Goal: Task Accomplishment & Management: Complete application form

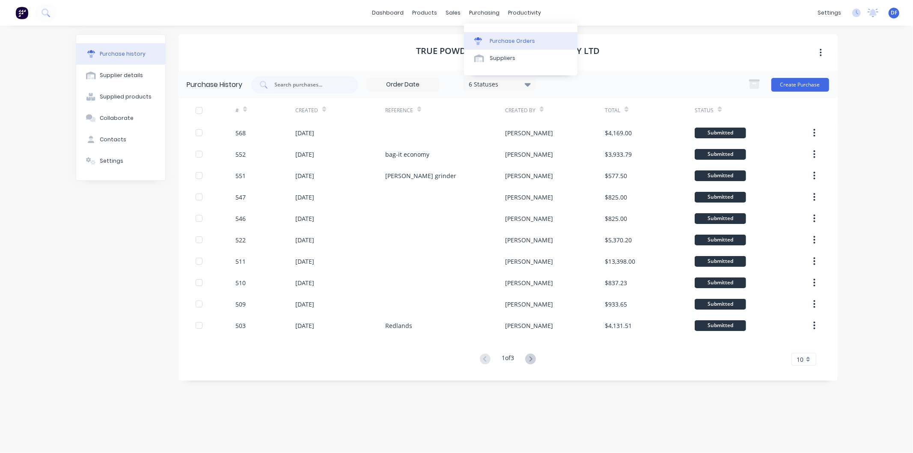
click at [510, 40] on div "Purchase Orders" at bounding box center [512, 41] width 45 height 8
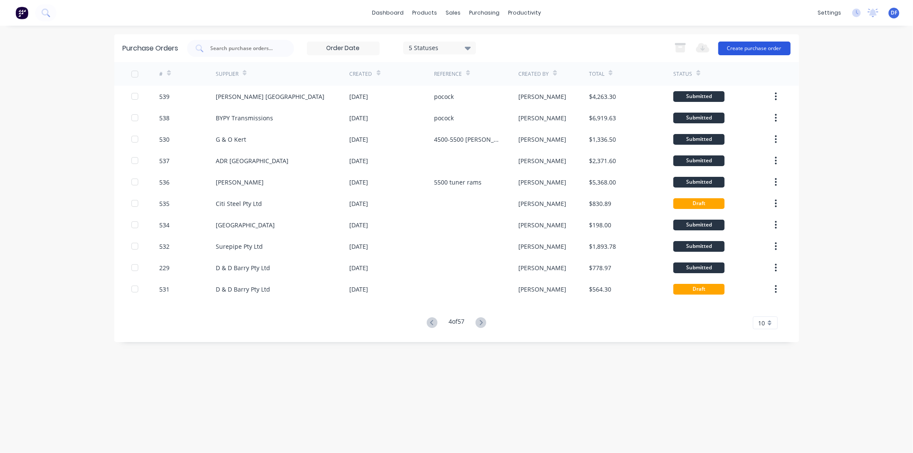
click at [740, 48] on button "Create purchase order" at bounding box center [754, 49] width 72 height 14
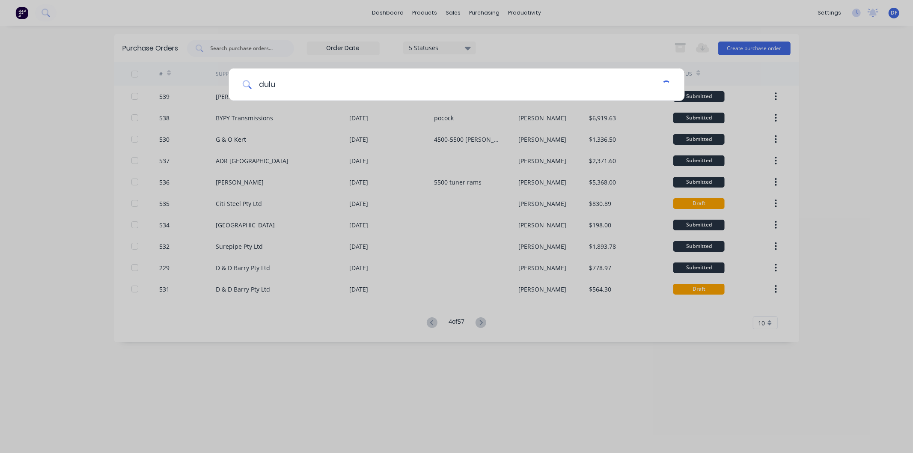
type input "dulux"
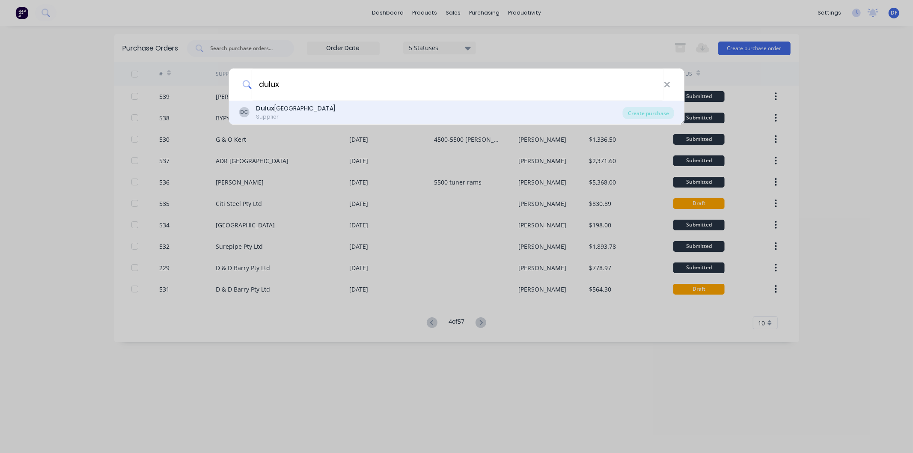
click at [281, 116] on div "Supplier" at bounding box center [295, 117] width 79 height 8
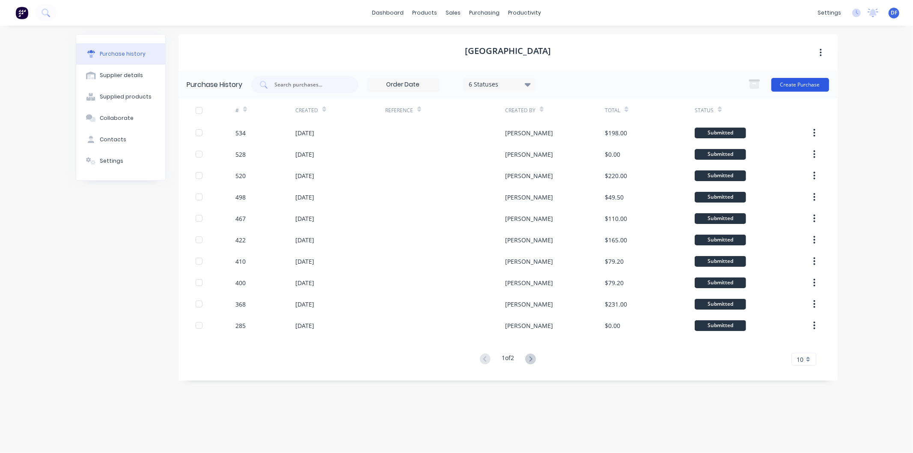
click at [791, 84] on button "Create Purchase" at bounding box center [800, 85] width 58 height 14
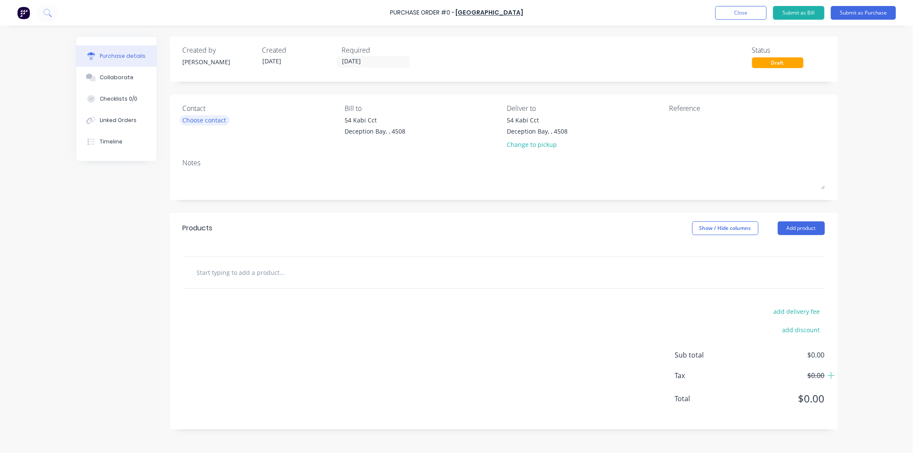
click at [218, 121] on div "Choose contact" at bounding box center [205, 120] width 44 height 9
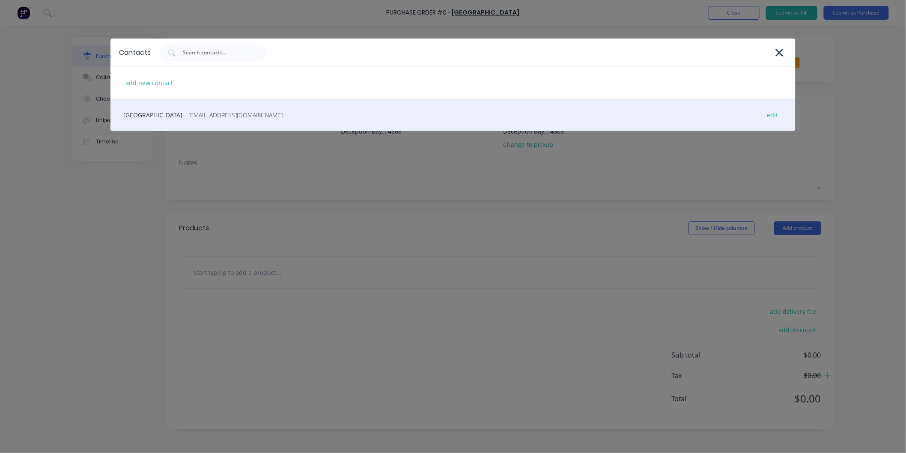
click at [217, 115] on span "- [EMAIL_ADDRESS][DOMAIN_NAME] -" at bounding box center [235, 114] width 102 height 9
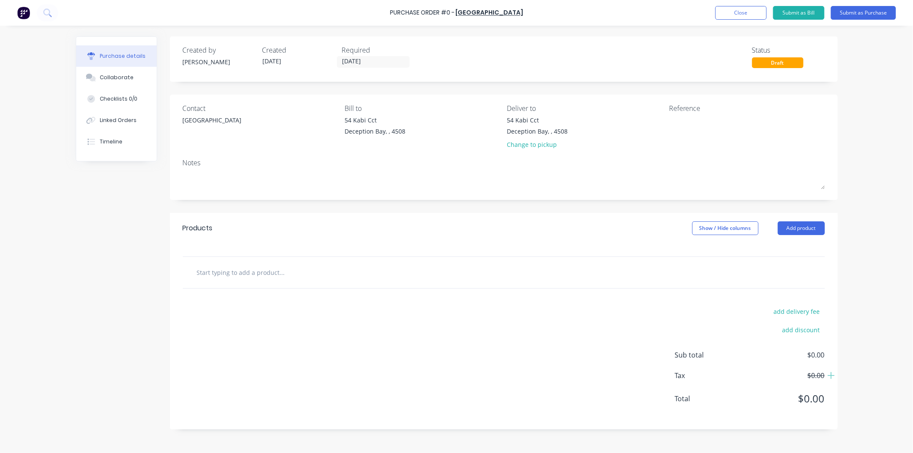
drag, startPoint x: 256, startPoint y: 268, endPoint x: 261, endPoint y: 245, distance: 23.4
click at [257, 267] on input "text" at bounding box center [281, 272] width 171 height 17
type input "4"
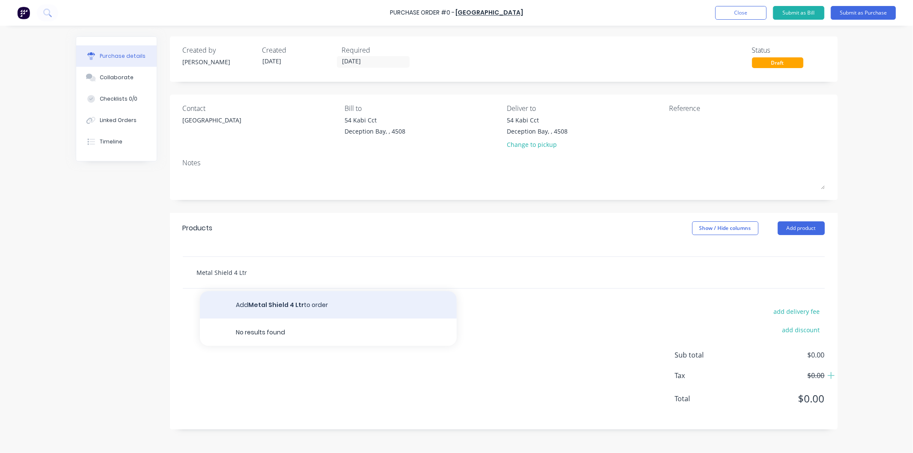
type input "Metal Shield 4 Ltr"
click at [280, 303] on button "Add Metal Shield 4 Ltr to order" at bounding box center [328, 304] width 257 height 27
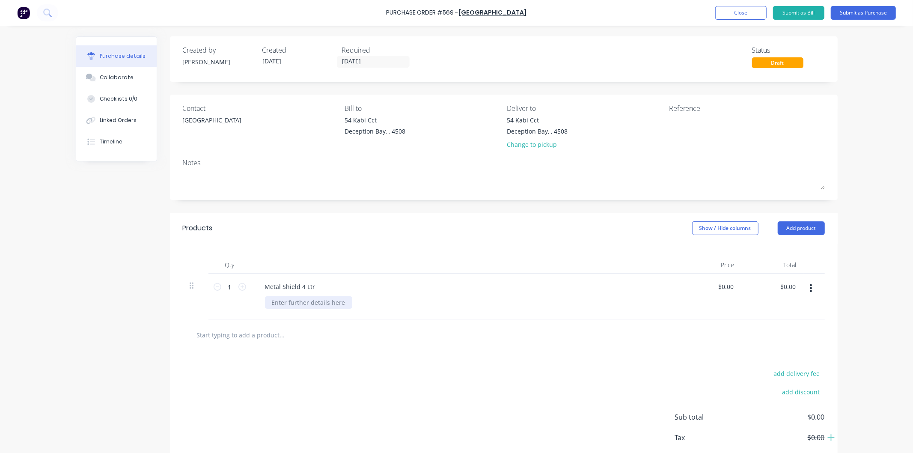
click at [280, 301] on div at bounding box center [308, 302] width 87 height 12
drag, startPoint x: 280, startPoint y: 300, endPoint x: 317, endPoint y: 332, distance: 48.5
click at [327, 334] on input "text" at bounding box center [281, 334] width 171 height 17
click at [284, 300] on div "Goldern yellow" at bounding box center [293, 302] width 56 height 12
click at [288, 301] on div "Goldern yellow" at bounding box center [293, 302] width 56 height 12
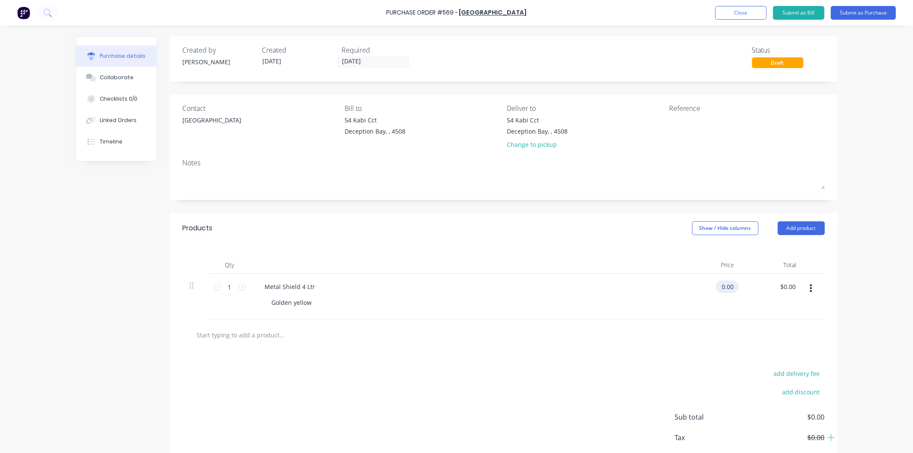
click at [728, 284] on input "0.00" at bounding box center [726, 286] width 20 height 12
drag, startPoint x: 730, startPoint y: 288, endPoint x: 717, endPoint y: 287, distance: 12.8
click at [719, 287] on input "0.00" at bounding box center [727, 286] width 16 height 12
type input "$45.00"
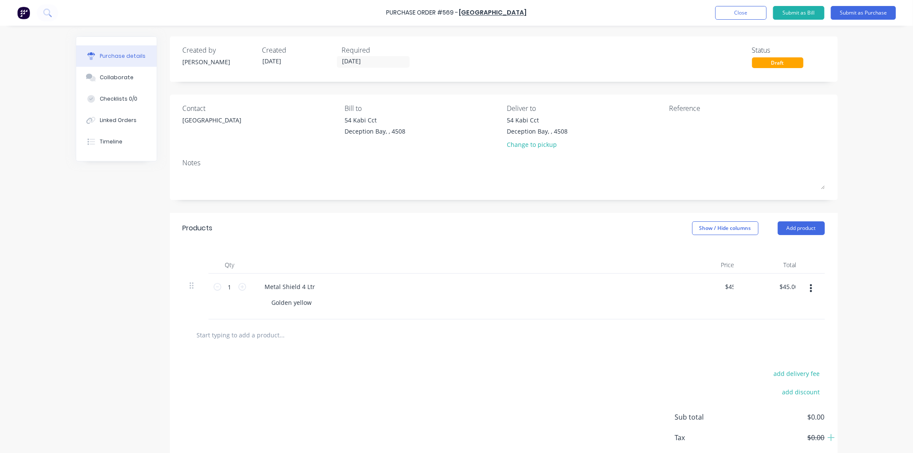
click at [612, 297] on div "Golden yellow" at bounding box center [468, 302] width 407 height 12
click at [863, 10] on button "Submit as Purchase" at bounding box center [863, 13] width 65 height 14
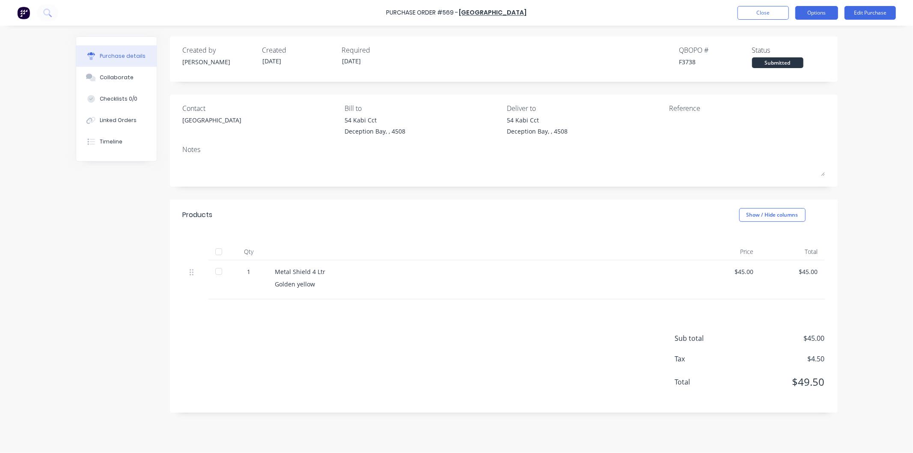
click at [825, 13] on button "Options" at bounding box center [816, 13] width 43 height 14
click at [794, 33] on div "Print / Email" at bounding box center [797, 35] width 66 height 12
click at [791, 49] on div "With pricing" at bounding box center [797, 52] width 66 height 12
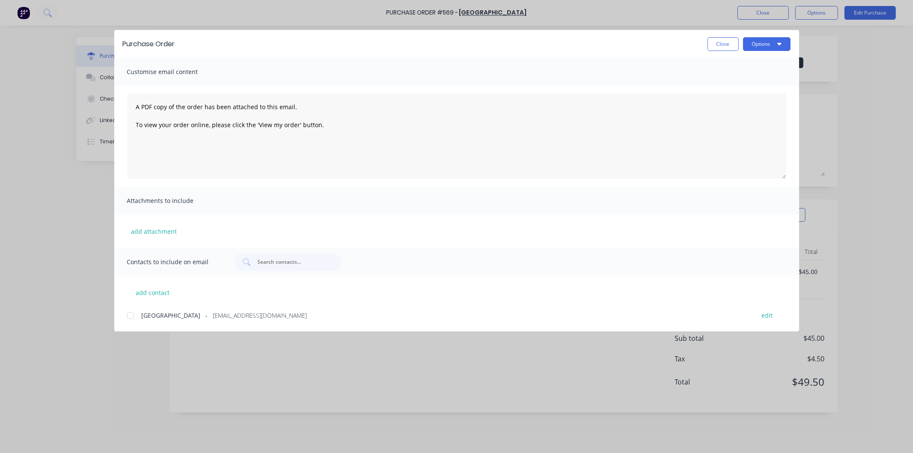
click at [132, 315] on div at bounding box center [130, 315] width 17 height 17
click at [766, 41] on button "Options" at bounding box center [767, 44] width 48 height 14
click at [725, 97] on div "Email" at bounding box center [750, 100] width 66 height 12
click at [764, 44] on button "Options" at bounding box center [767, 44] width 48 height 14
click at [731, 98] on div "Email" at bounding box center [750, 100] width 66 height 12
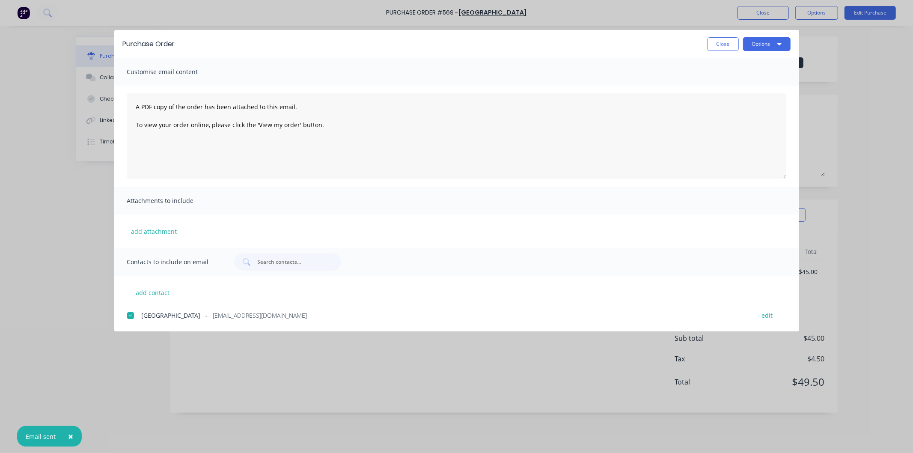
click at [717, 45] on button "Close" at bounding box center [722, 44] width 31 height 14
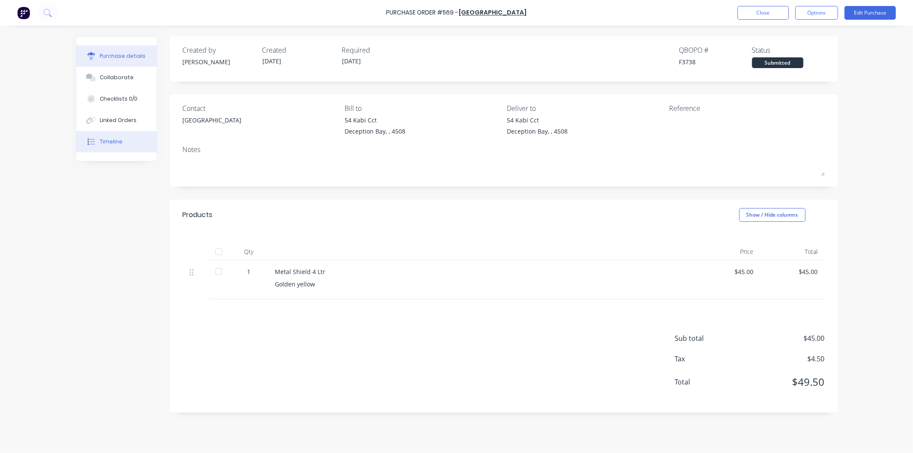
click at [110, 142] on div "Timeline" at bounding box center [111, 142] width 23 height 8
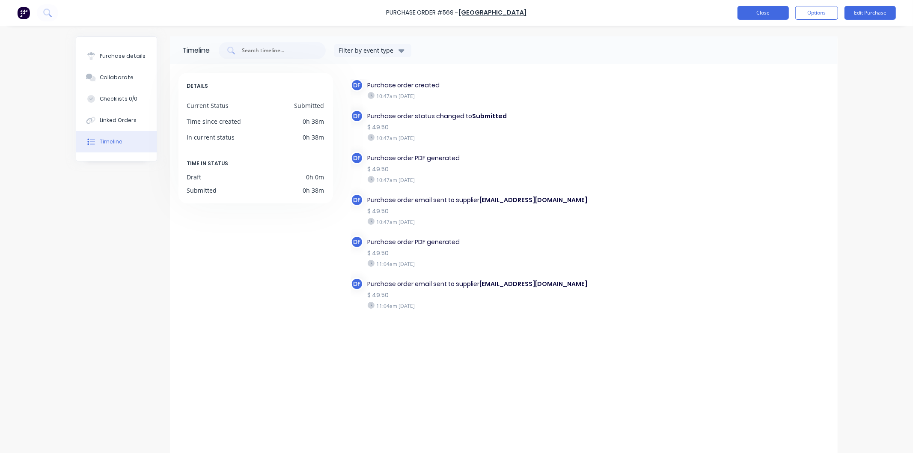
click at [760, 11] on button "Close" at bounding box center [762, 13] width 51 height 14
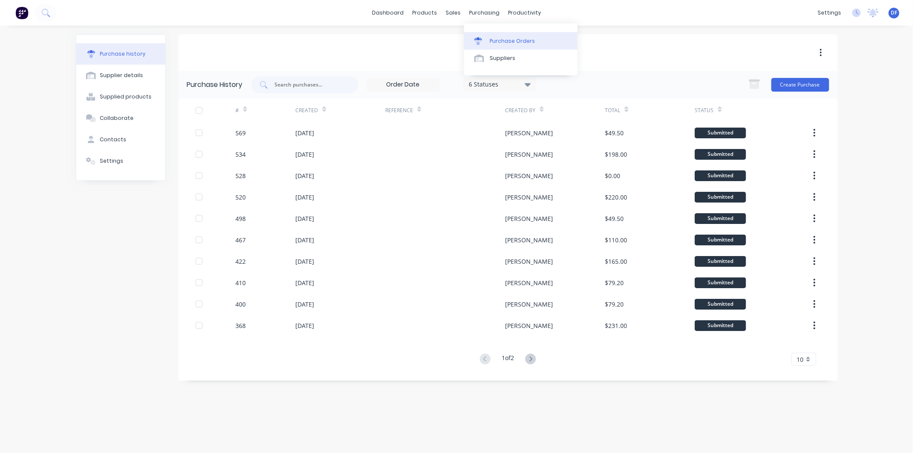
click at [505, 43] on div "Purchase Orders" at bounding box center [512, 41] width 45 height 8
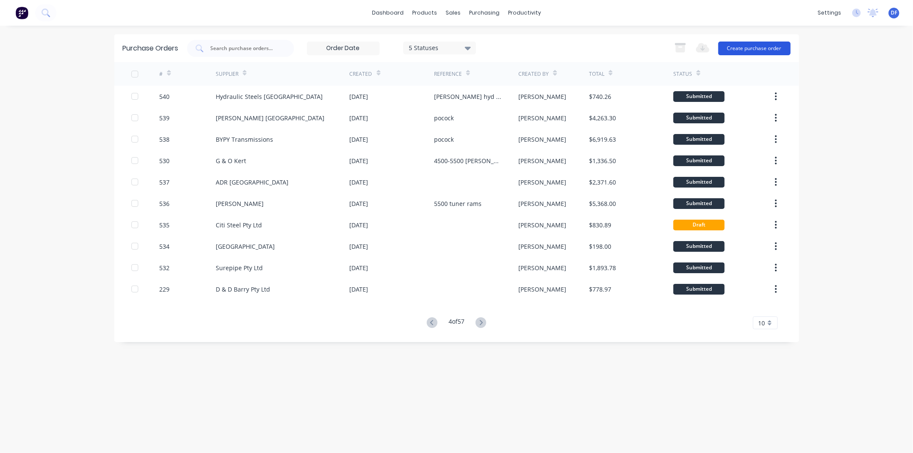
click at [766, 50] on button "Create purchase order" at bounding box center [754, 49] width 72 height 14
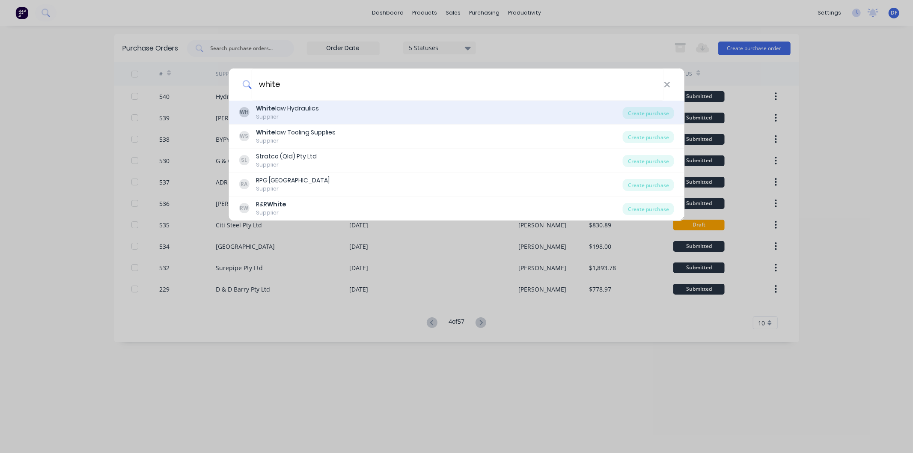
type input "white"
click at [284, 106] on div "White law Hydraulics" at bounding box center [287, 108] width 63 height 9
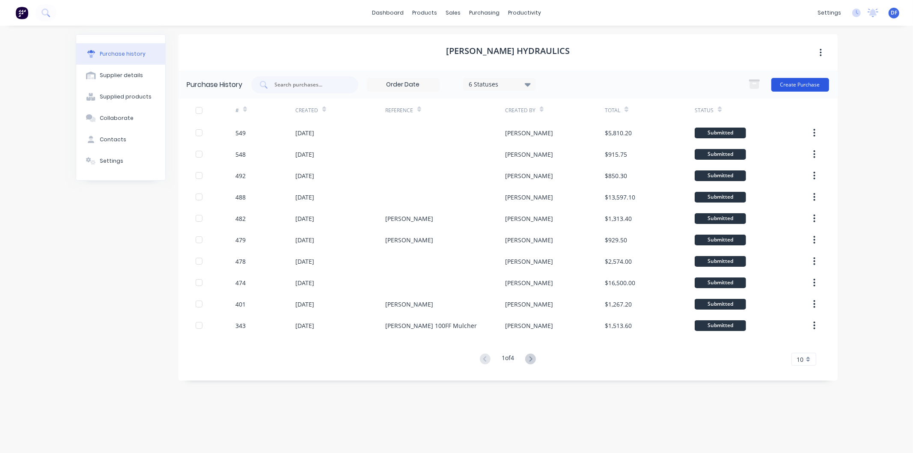
click at [804, 80] on button "Create Purchase" at bounding box center [800, 85] width 58 height 14
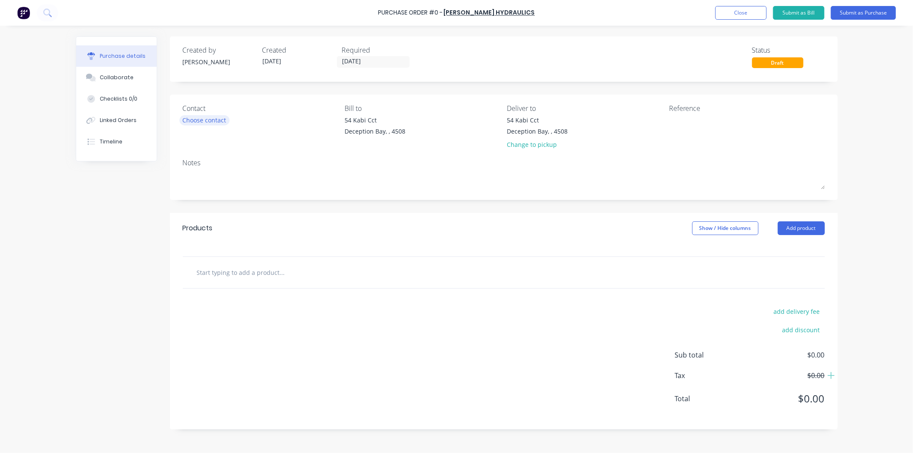
click at [206, 119] on div "Choose contact" at bounding box center [205, 120] width 44 height 9
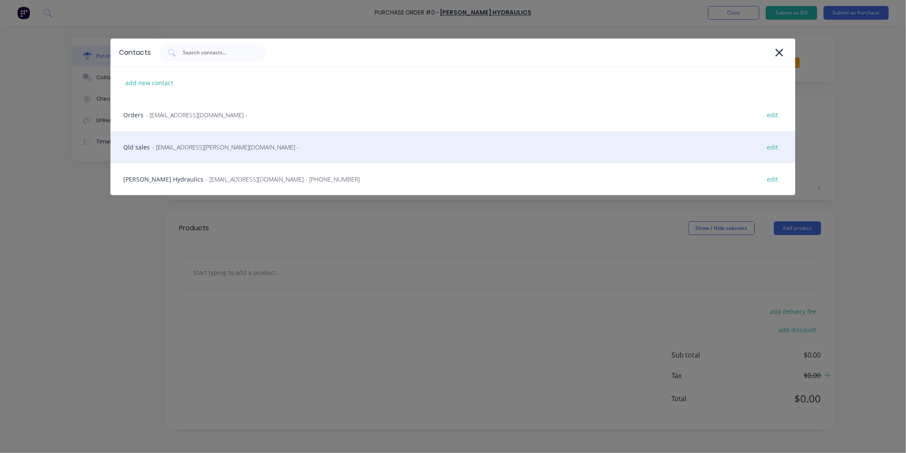
click at [190, 149] on span "- [EMAIL_ADDRESS][PERSON_NAME][DOMAIN_NAME] -" at bounding box center [225, 147] width 147 height 9
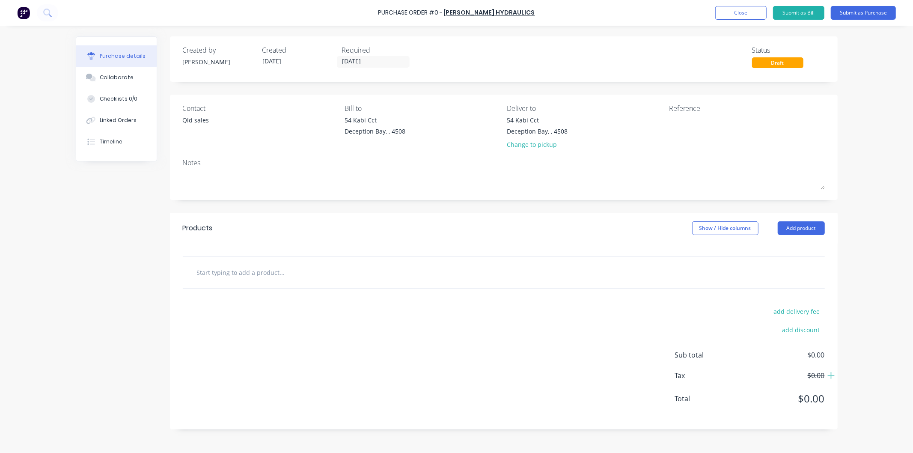
click at [272, 274] on input "text" at bounding box center [281, 272] width 171 height 17
paste input "M197A786RRDA12-87-CV-RH 1" 15 Tooth"
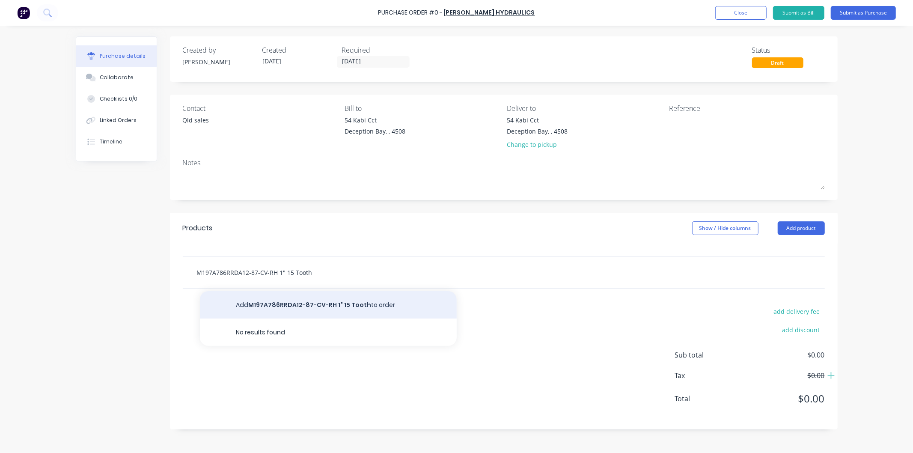
type input "M197A786RRDA12-87-CV-RH 1" 15 Tooth"
click at [320, 304] on button "Add M197A786RRDA12-87-CV-RH 1" 15 Tooth to order" at bounding box center [328, 304] width 257 height 27
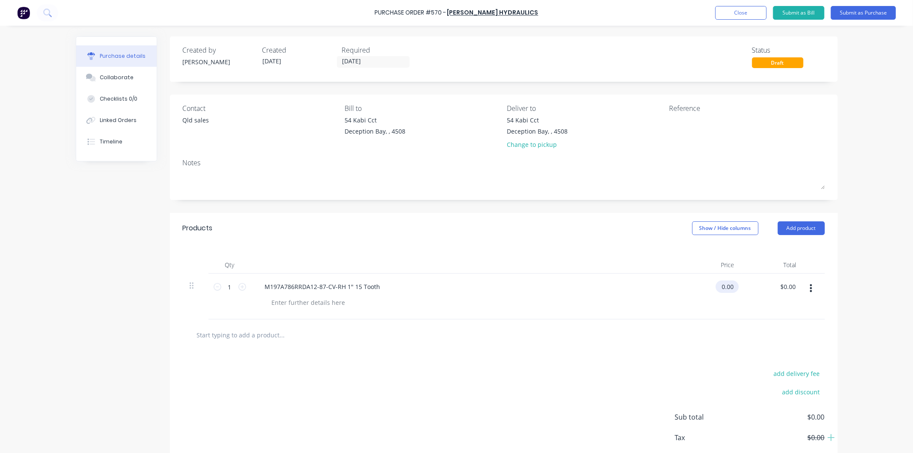
click at [728, 287] on input "0.00" at bounding box center [726, 286] width 20 height 12
drag, startPoint x: 740, startPoint y: 288, endPoint x: 709, endPoint y: 288, distance: 30.8
click at [709, 288] on div "1 1 M197A786RRDA12-87-CV-RH 1" 15 Tooth $0.00 $0.00 $0.00 $0.00" at bounding box center [504, 296] width 642 height 46
click at [728, 284] on input "0.00" at bounding box center [726, 286] width 20 height 12
click at [707, 287] on input "0.001124.00" at bounding box center [717, 286] width 38 height 12
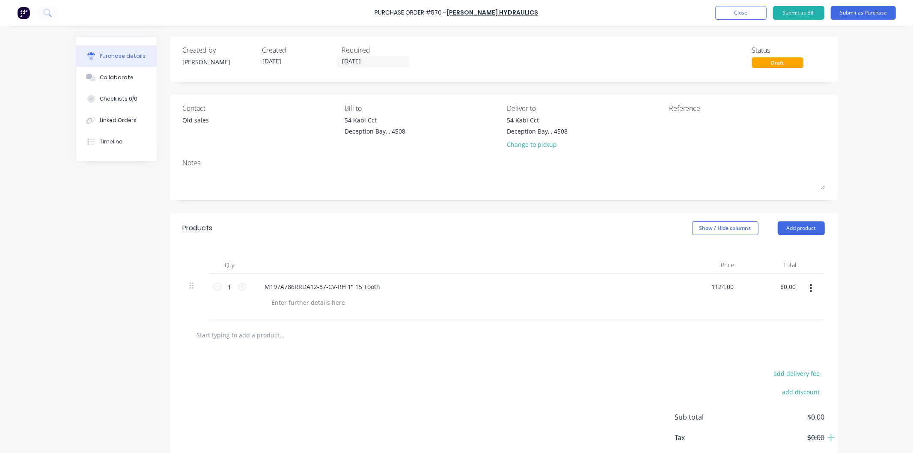
type input "$1,124.00"
drag, startPoint x: 665, startPoint y: 292, endPoint x: 677, endPoint y: 243, distance: 50.7
click at [666, 288] on div "M197A786RRDA12-87-CV-RH 1" 15 Tooth" at bounding box center [465, 286] width 414 height 12
click at [854, 12] on button "Submit as Purchase" at bounding box center [863, 13] width 65 height 14
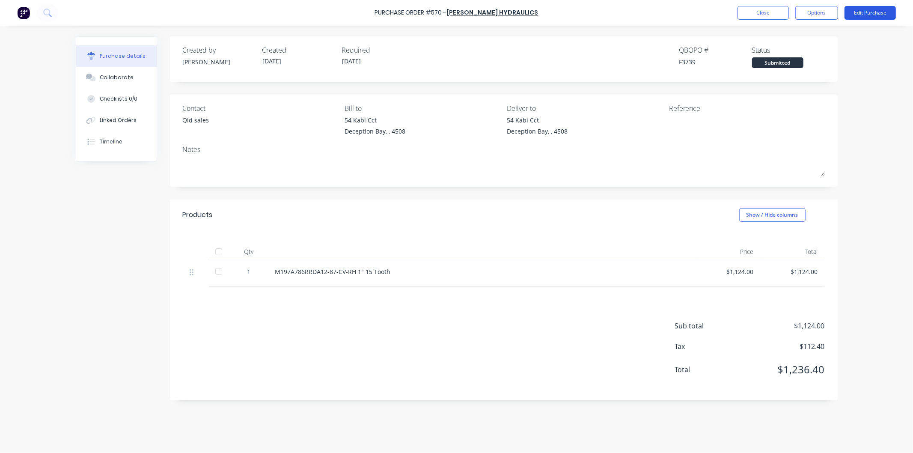
click at [858, 12] on button "Edit Purchase" at bounding box center [869, 13] width 51 height 14
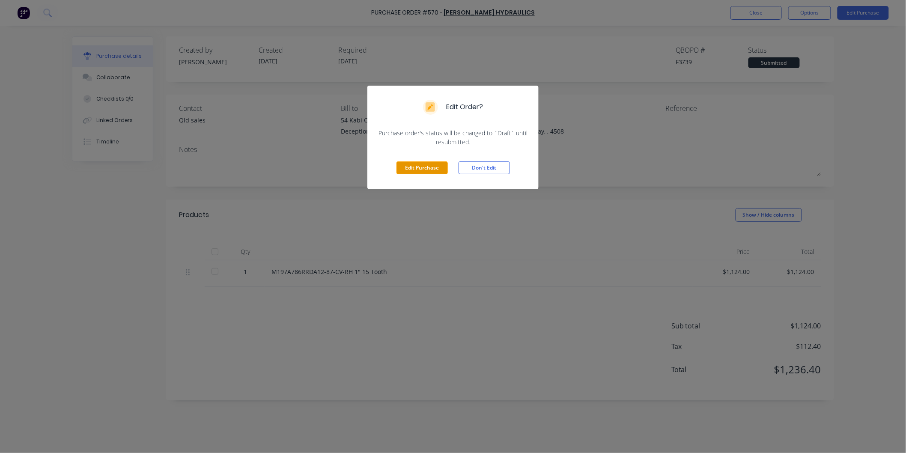
click at [407, 168] on button "Edit Purchase" at bounding box center [421, 167] width 51 height 13
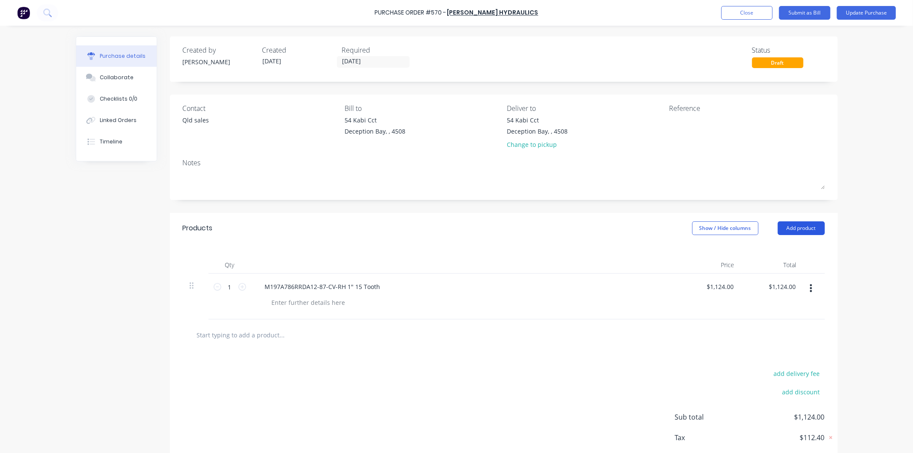
click at [797, 227] on button "Add product" at bounding box center [801, 228] width 47 height 14
click at [765, 334] on div "Notes (External)" at bounding box center [784, 336] width 66 height 12
click at [274, 334] on div at bounding box center [289, 332] width 62 height 12
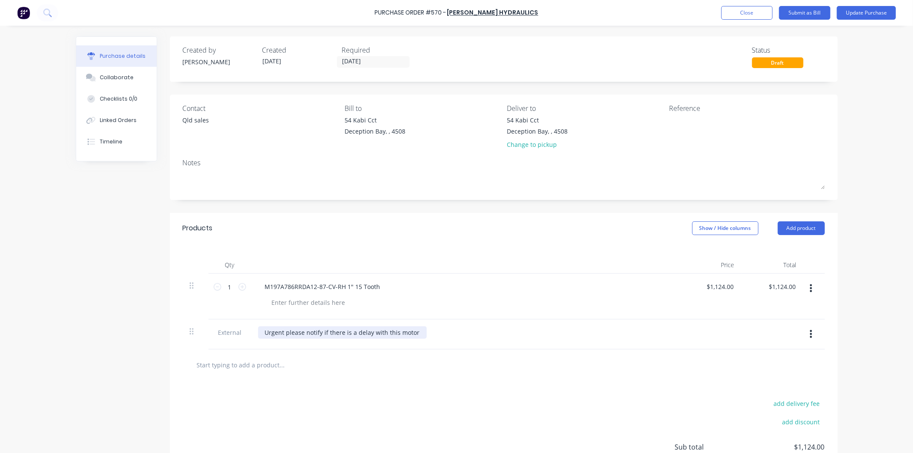
drag, startPoint x: 279, startPoint y: 334, endPoint x: 293, endPoint y: 313, distance: 25.0
click at [279, 333] on div "Urgent please notify if there is a delay with this motor" at bounding box center [342, 332] width 169 height 12
click at [282, 333] on div "Urgent please notify if there is a delay with this motor" at bounding box center [342, 332] width 169 height 12
click at [865, 12] on button "Update Purchase" at bounding box center [866, 13] width 59 height 14
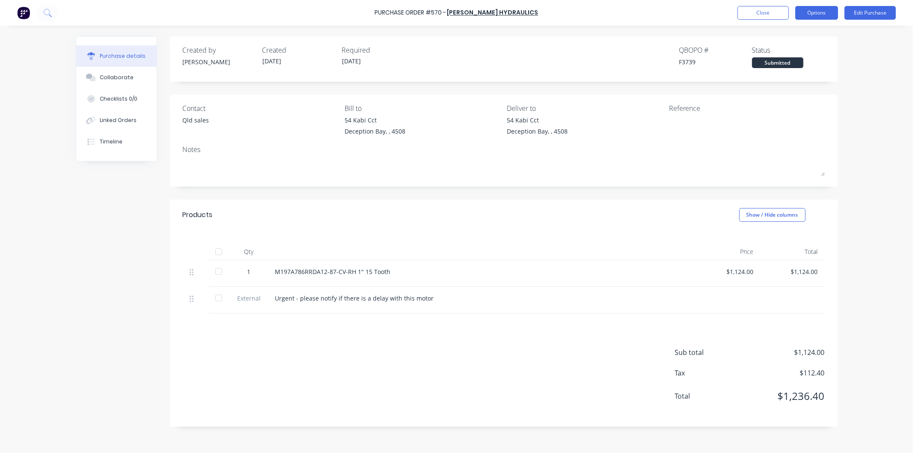
click at [813, 13] on button "Options" at bounding box center [816, 13] width 43 height 14
click at [788, 31] on div "Print / Email" at bounding box center [797, 35] width 66 height 12
click at [781, 50] on div "With pricing" at bounding box center [797, 52] width 66 height 12
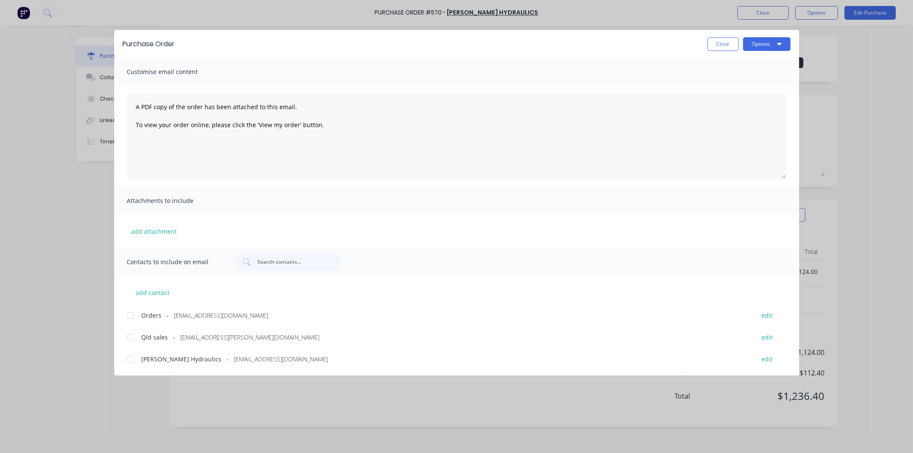
click at [130, 336] on div at bounding box center [130, 337] width 17 height 17
click at [128, 360] on div at bounding box center [130, 359] width 17 height 17
click at [131, 317] on div at bounding box center [130, 315] width 17 height 17
click at [764, 42] on button "Options" at bounding box center [767, 44] width 48 height 14
click at [722, 95] on div "Email" at bounding box center [750, 100] width 66 height 12
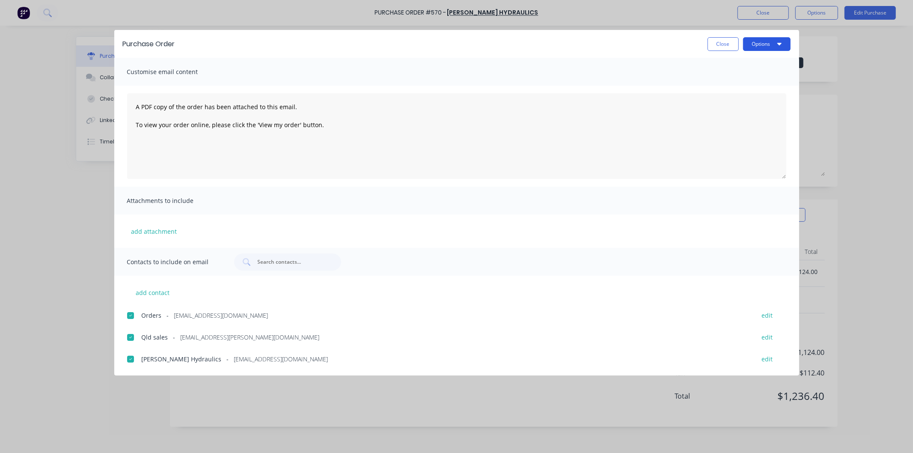
click at [760, 44] on button "Options" at bounding box center [767, 44] width 48 height 14
click at [731, 95] on div "Email" at bounding box center [750, 100] width 66 height 12
click at [730, 43] on button "Close" at bounding box center [722, 44] width 31 height 14
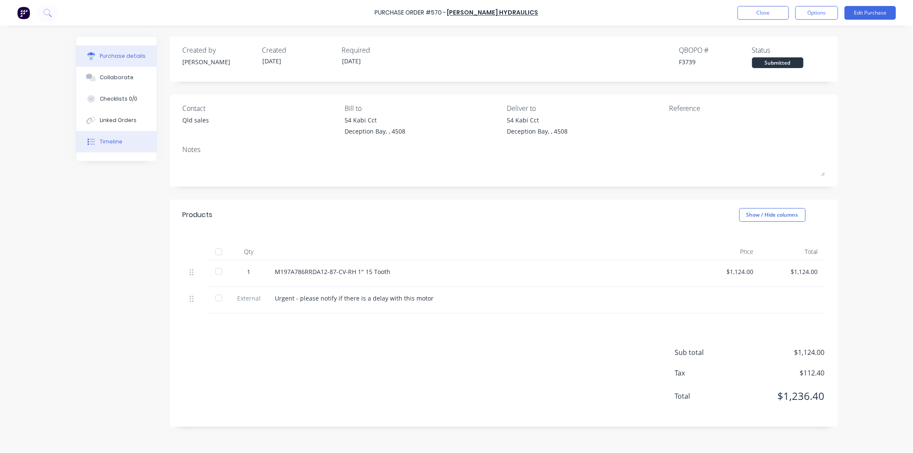
click at [97, 140] on button "Timeline" at bounding box center [116, 141] width 80 height 21
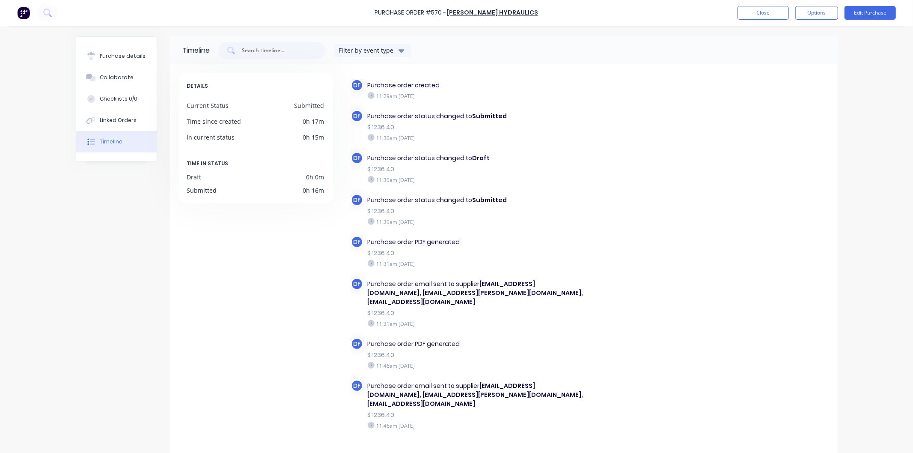
scroll to position [24, 0]
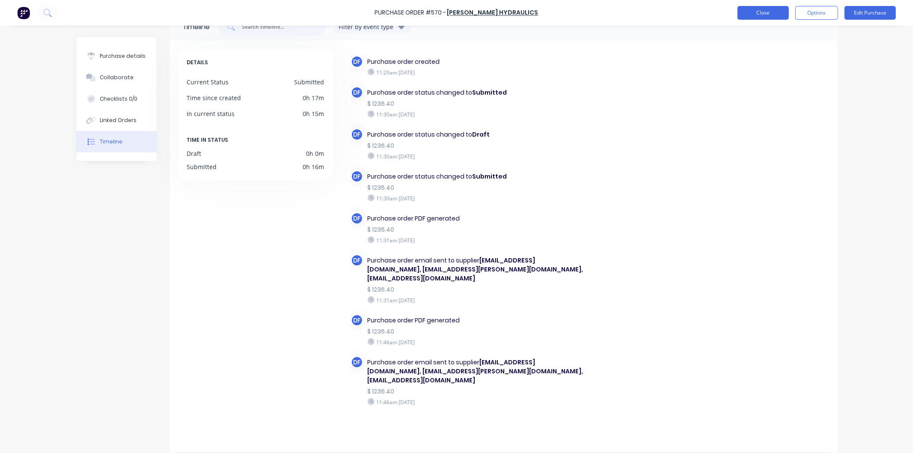
click at [754, 13] on button "Close" at bounding box center [762, 13] width 51 height 14
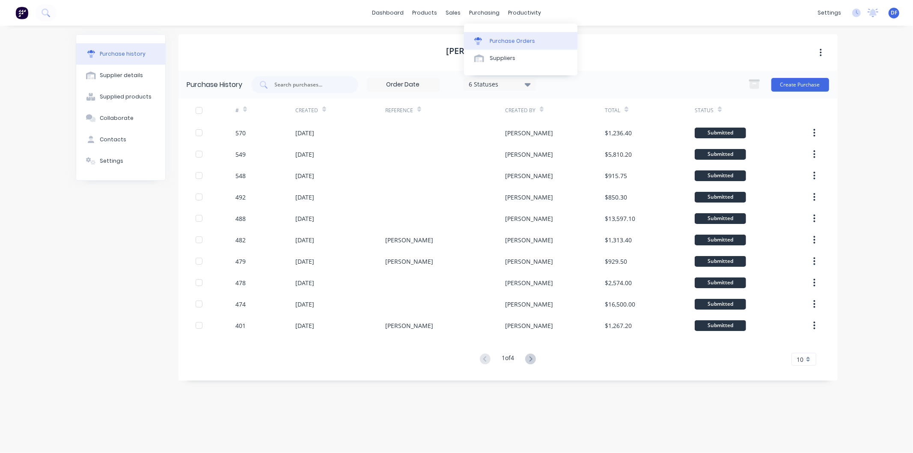
click at [503, 37] on div "Purchase Orders" at bounding box center [512, 41] width 45 height 8
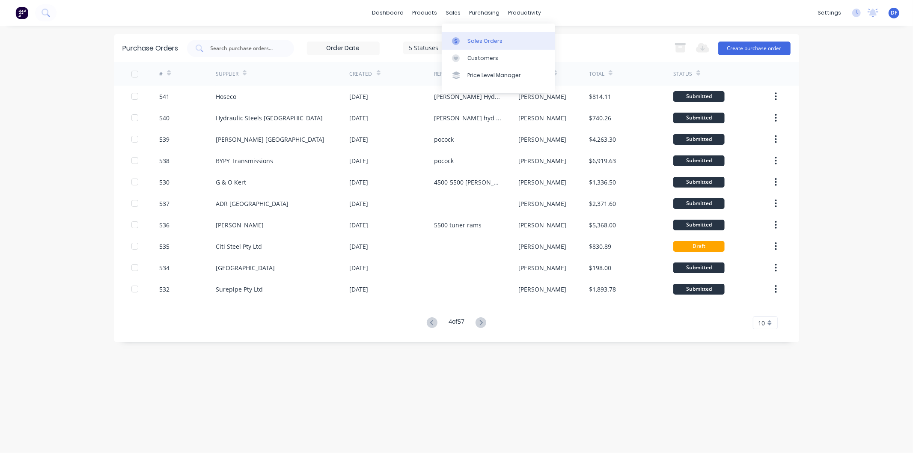
click at [484, 45] on link "Sales Orders" at bounding box center [498, 40] width 113 height 17
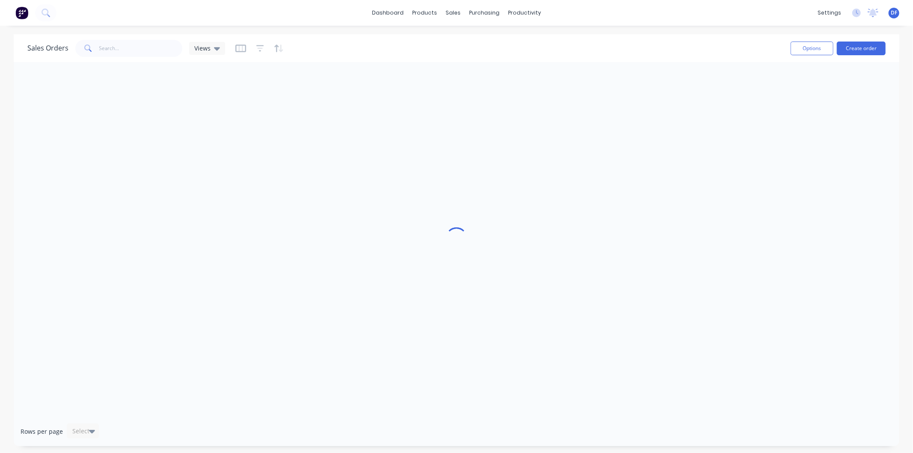
click at [482, 55] on div "Sales Orders Views" at bounding box center [405, 48] width 756 height 21
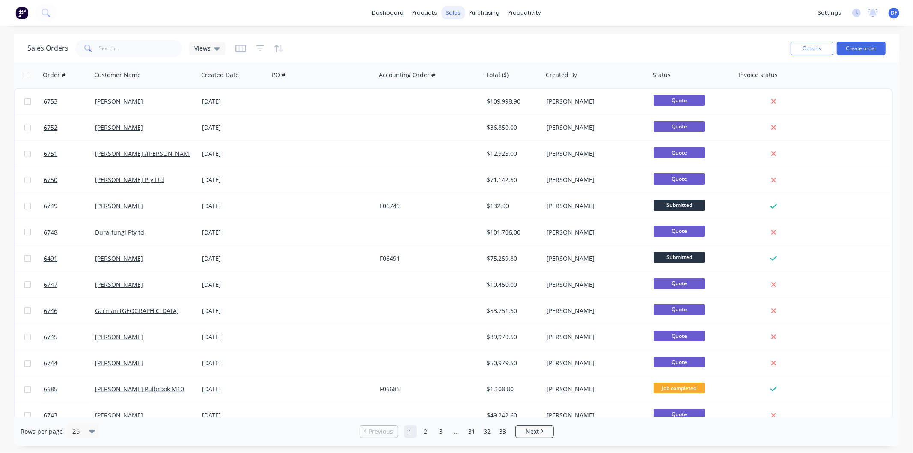
click at [448, 9] on div "sales" at bounding box center [453, 12] width 24 height 13
click at [478, 53] on link "Customers" at bounding box center [498, 58] width 113 height 17
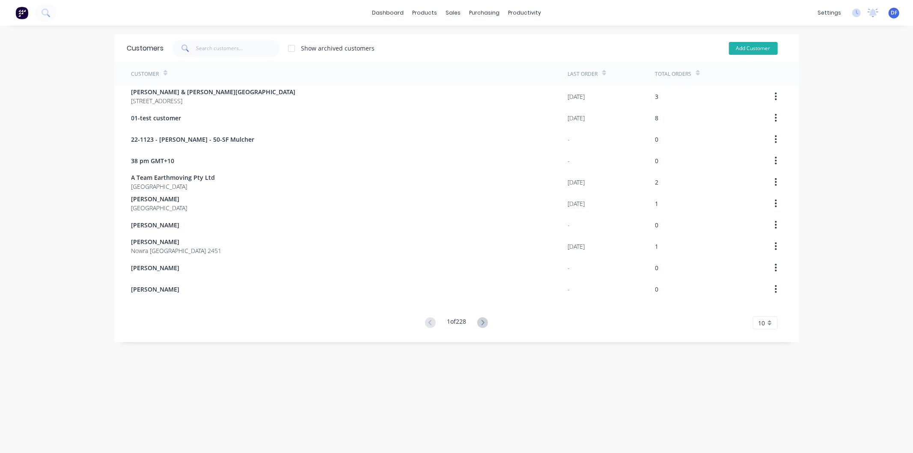
click at [746, 47] on button "Add Customer" at bounding box center [753, 48] width 49 height 13
select select "AU"
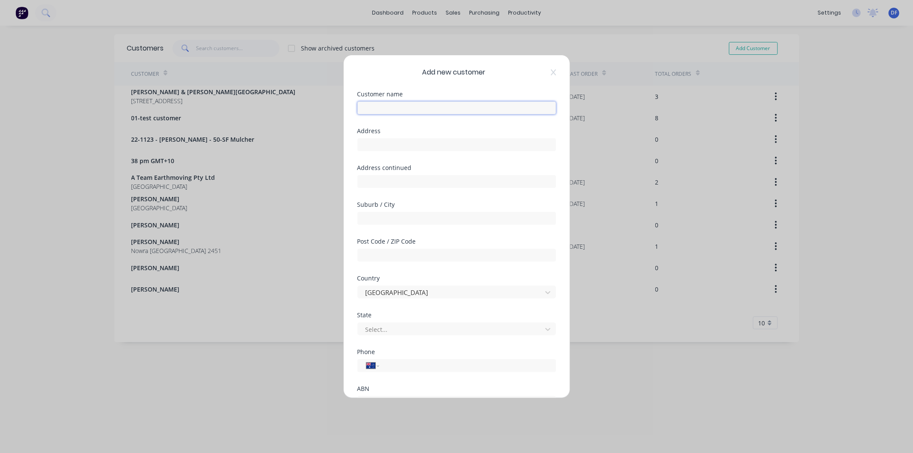
click at [401, 108] on input "text" at bounding box center [456, 107] width 199 height 13
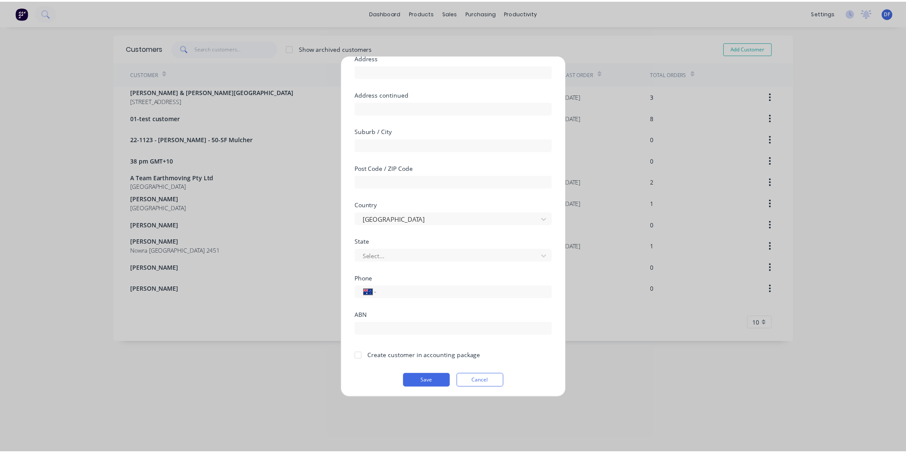
scroll to position [75, 0]
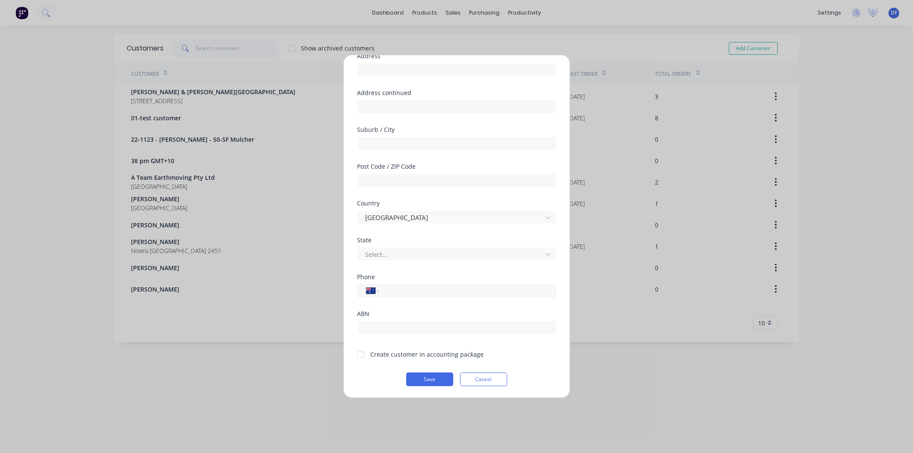
type input "[PERSON_NAME]"
click at [397, 294] on input "tel" at bounding box center [465, 291] width 161 height 10
type input "0414 782 340"
click at [362, 351] on div at bounding box center [360, 354] width 17 height 17
click at [425, 375] on button "Save" at bounding box center [429, 379] width 47 height 14
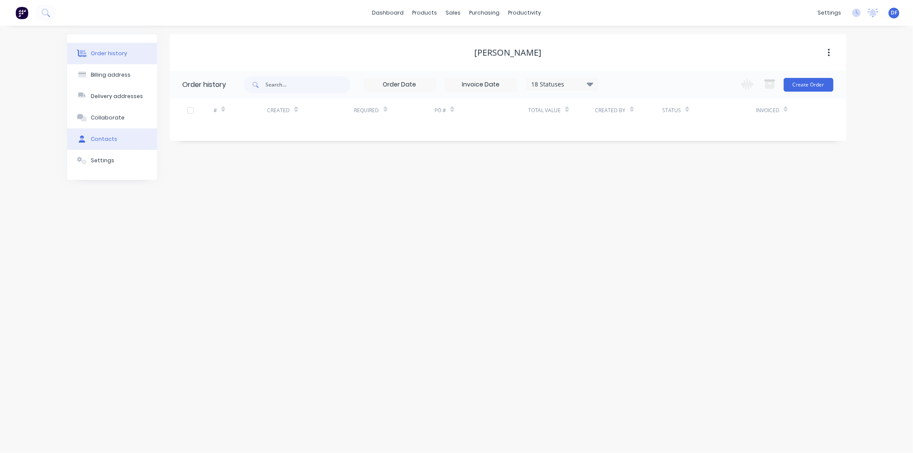
click at [108, 137] on div "Contacts" at bounding box center [104, 139] width 27 height 8
click at [819, 86] on button "Add contact" at bounding box center [819, 84] width 39 height 13
select select "AU"
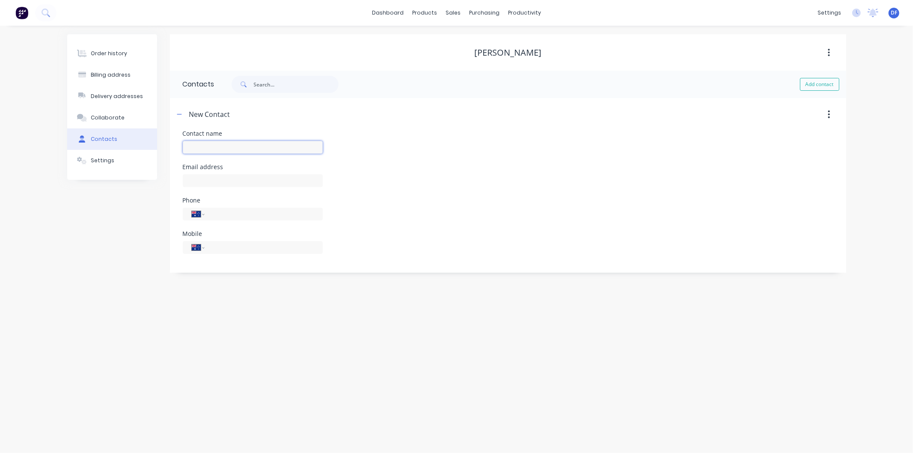
click at [213, 148] on input "text" at bounding box center [253, 147] width 140 height 13
click at [204, 146] on input "text" at bounding box center [253, 147] width 140 height 13
type input "[PERSON_NAME]"
click at [207, 182] on input "text" at bounding box center [253, 180] width 140 height 13
select select "AU"
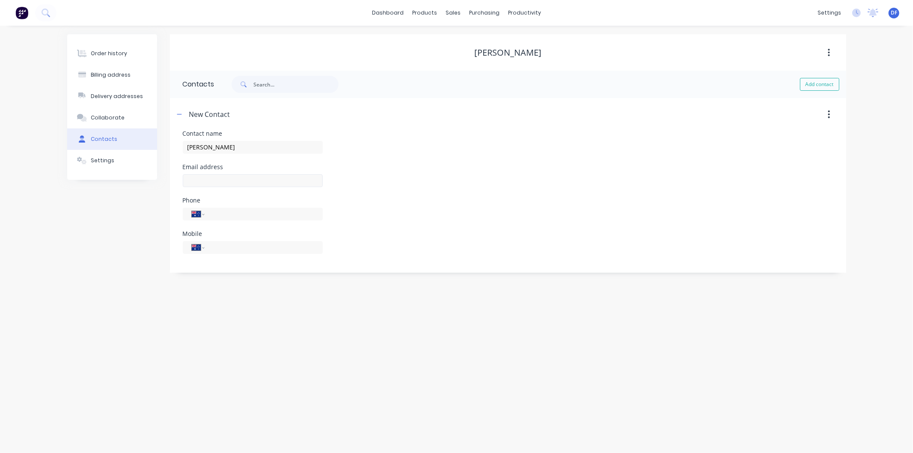
select select "AU"
click at [191, 181] on input "text" at bounding box center [253, 180] width 140 height 13
type input "[EMAIL_ADDRESS][DOMAIN_NAME]"
click at [212, 247] on input "tel" at bounding box center [262, 247] width 103 height 10
type input "0414 782 340"
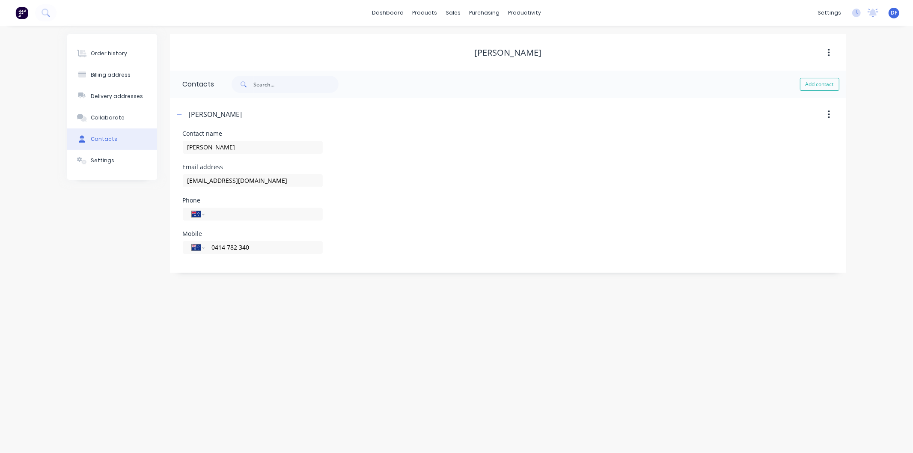
click at [278, 303] on div "Order history Billing address Delivery addresses Collaborate Contacts Settings …" at bounding box center [456, 239] width 913 height 427
click at [118, 54] on div "Order history" at bounding box center [109, 54] width 36 height 8
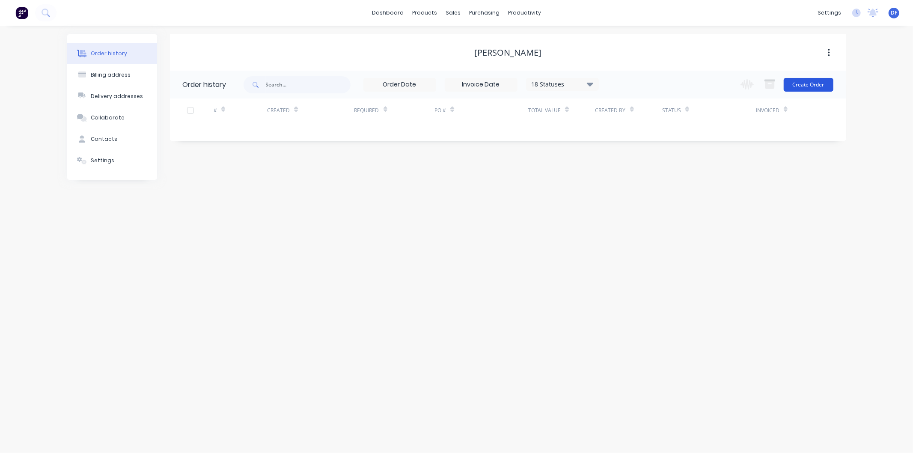
click at [800, 83] on button "Create Order" at bounding box center [809, 85] width 50 height 14
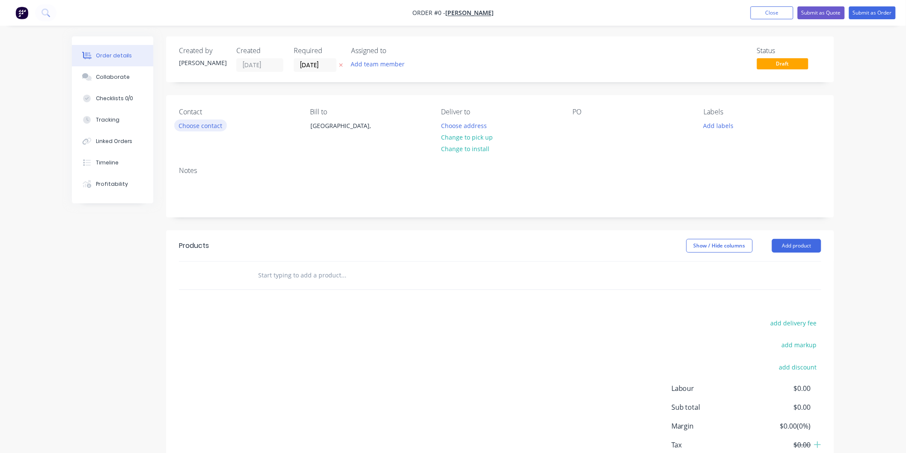
click at [207, 120] on button "Choose contact" at bounding box center [200, 125] width 53 height 12
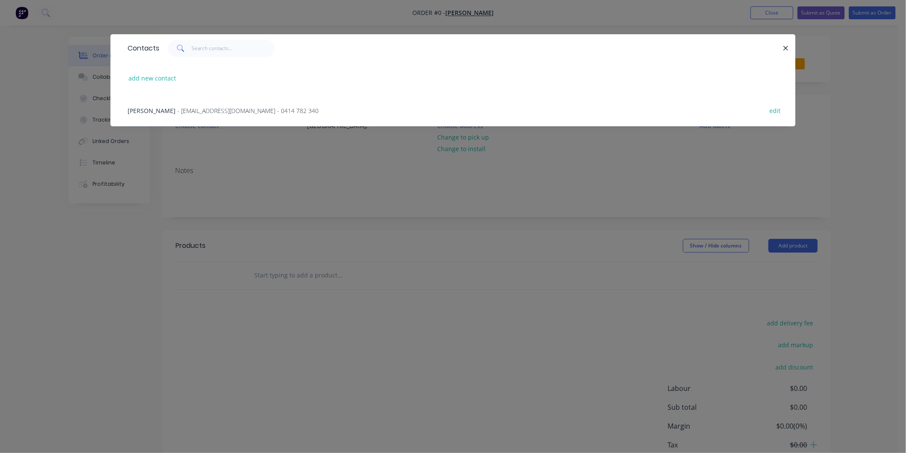
click at [213, 107] on span "- [EMAIL_ADDRESS][DOMAIN_NAME] - 0414 782 340" at bounding box center [247, 111] width 141 height 8
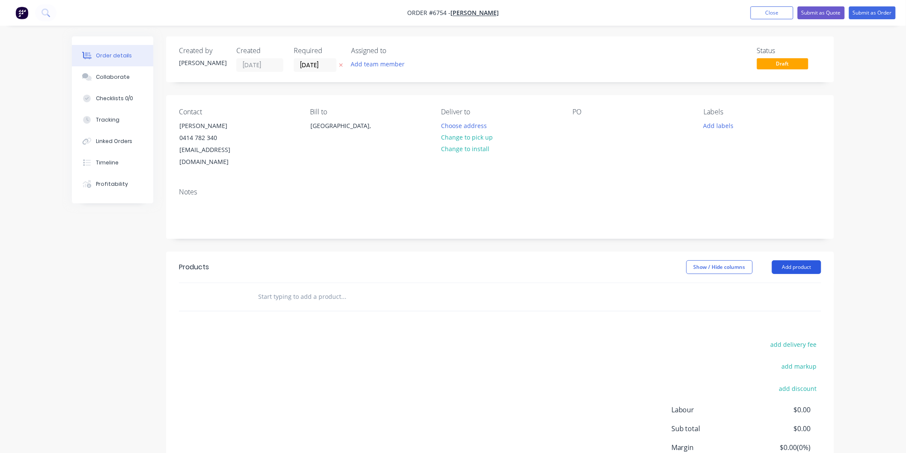
click at [787, 260] on button "Add product" at bounding box center [796, 267] width 49 height 14
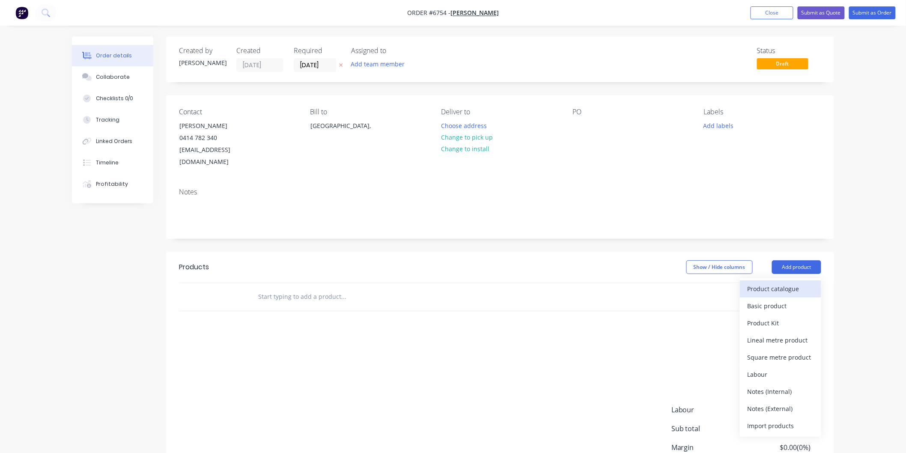
click at [769, 282] on div "Product catalogue" at bounding box center [780, 288] width 66 height 12
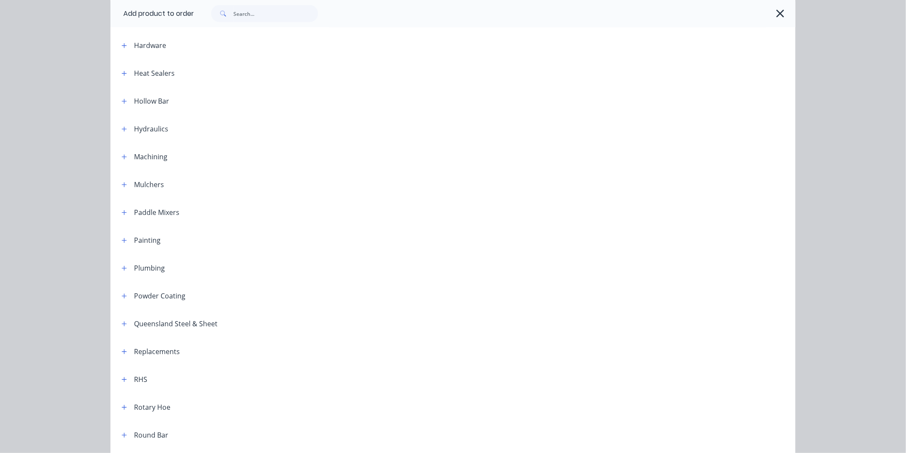
scroll to position [665, 0]
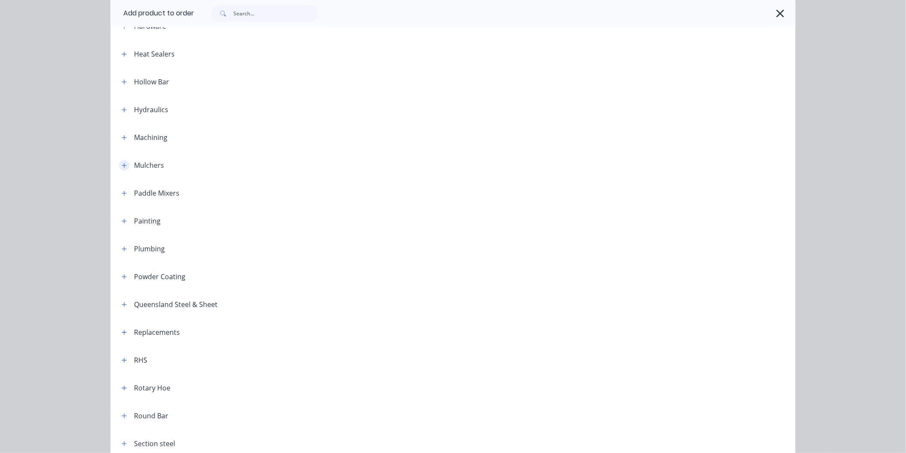
click at [122, 164] on icon "button" at bounding box center [124, 165] width 5 height 5
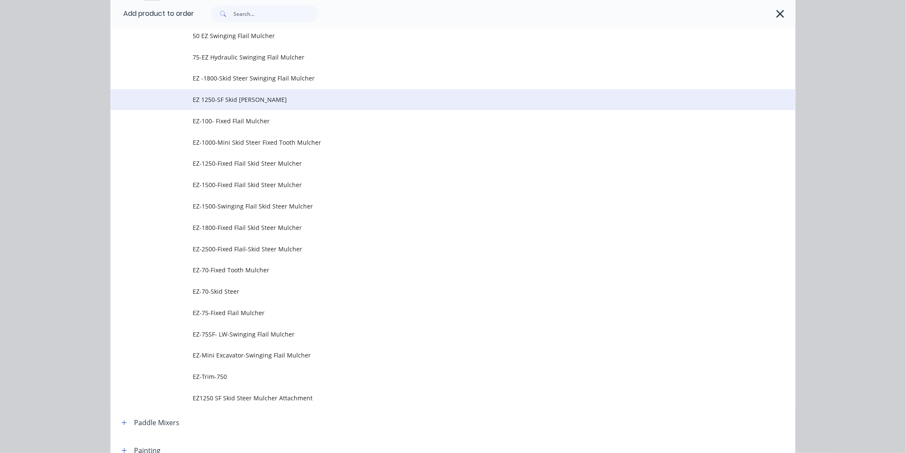
scroll to position [903, 0]
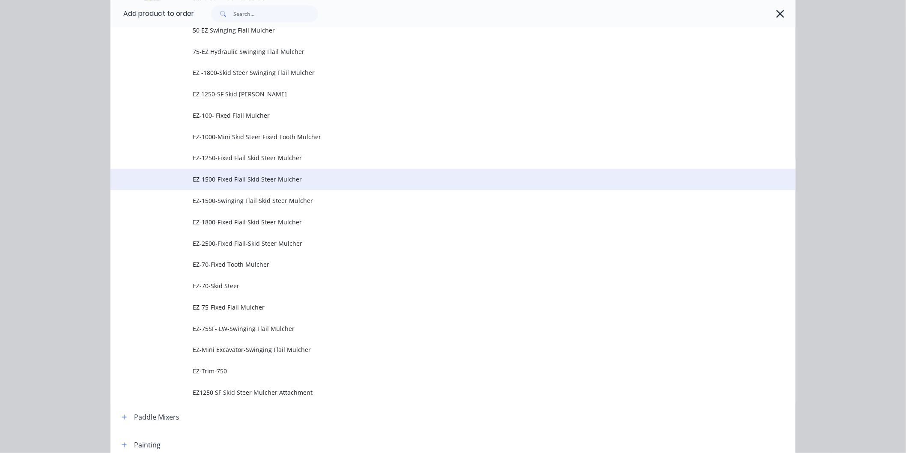
click at [237, 177] on span "EZ-1500-Fixed Flail Skid Steer Mulcher" at bounding box center [434, 179] width 482 height 9
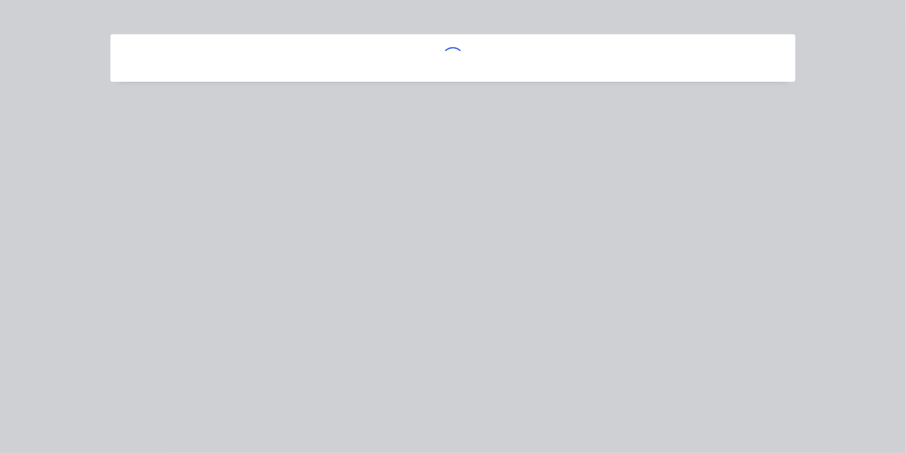
scroll to position [0, 0]
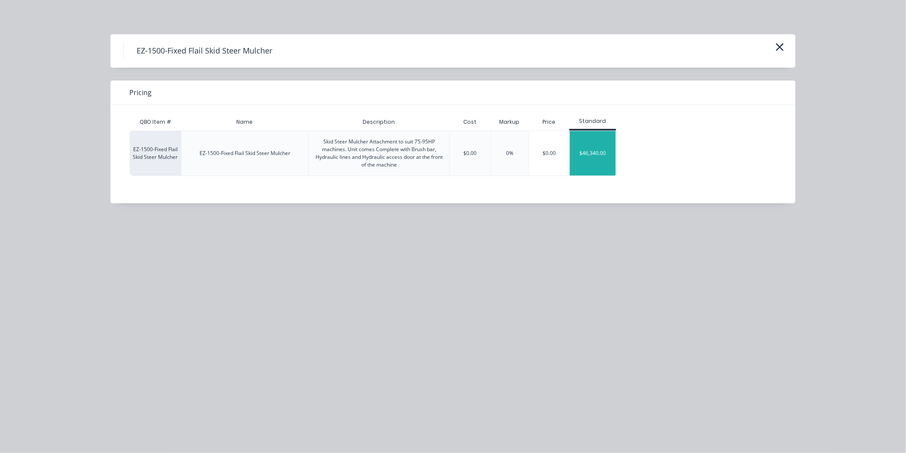
click at [589, 151] on div "$46,340.00" at bounding box center [593, 153] width 46 height 45
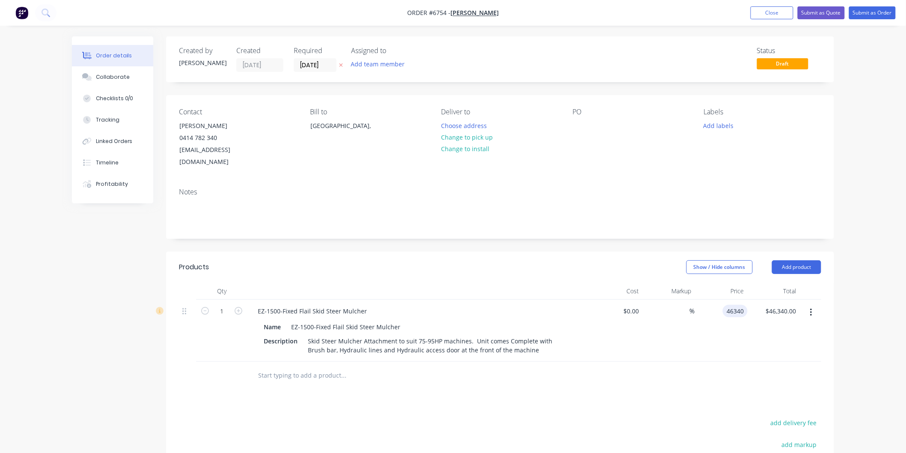
click at [728, 305] on input "46340" at bounding box center [736, 311] width 21 height 12
type input "$46,340.00"
click at [809, 305] on button "button" at bounding box center [811, 312] width 20 height 15
click at [763, 380] on div "Delete" at bounding box center [780, 386] width 66 height 12
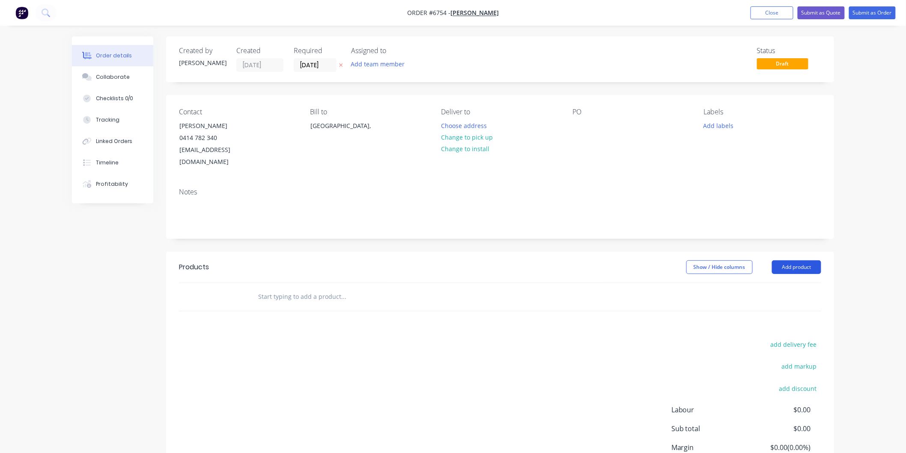
click at [792, 260] on button "Add product" at bounding box center [796, 267] width 49 height 14
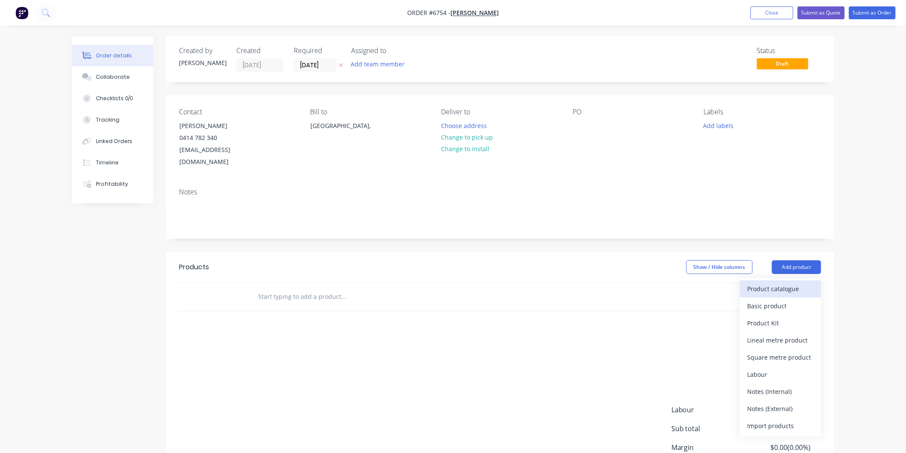
click at [781, 282] on div "Product catalogue" at bounding box center [780, 288] width 66 height 12
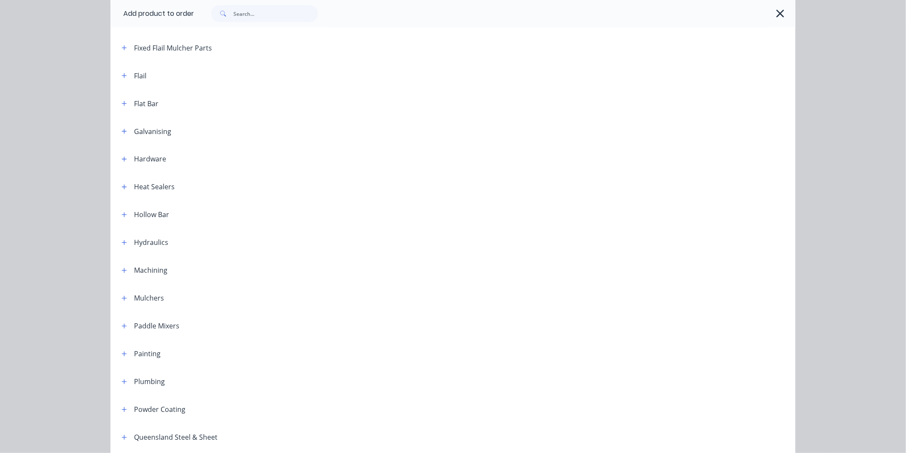
scroll to position [665, 0]
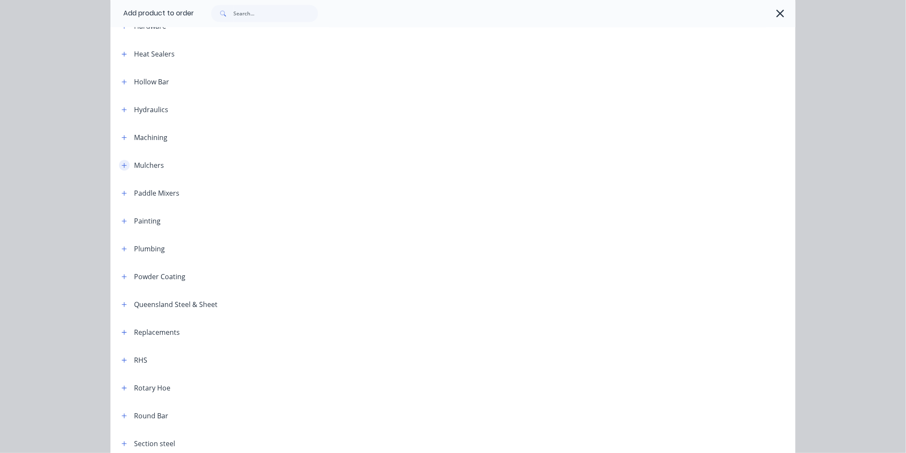
click at [122, 163] on icon "button" at bounding box center [124, 166] width 5 height 6
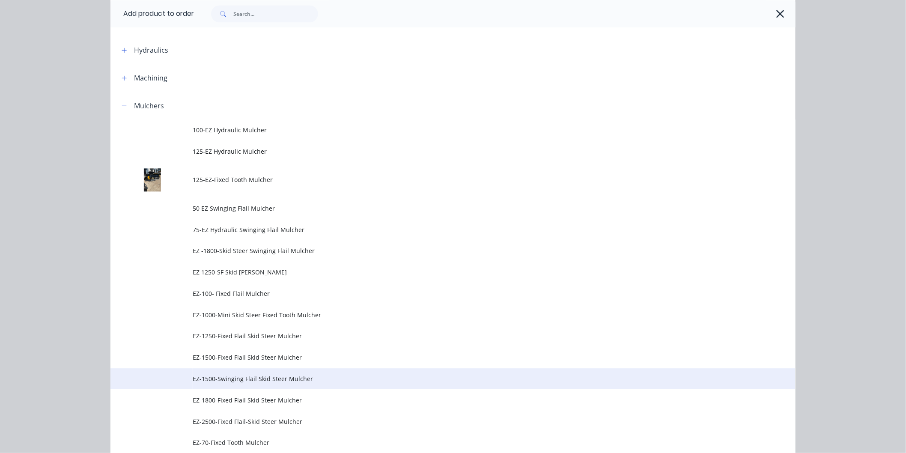
scroll to position [856, 0]
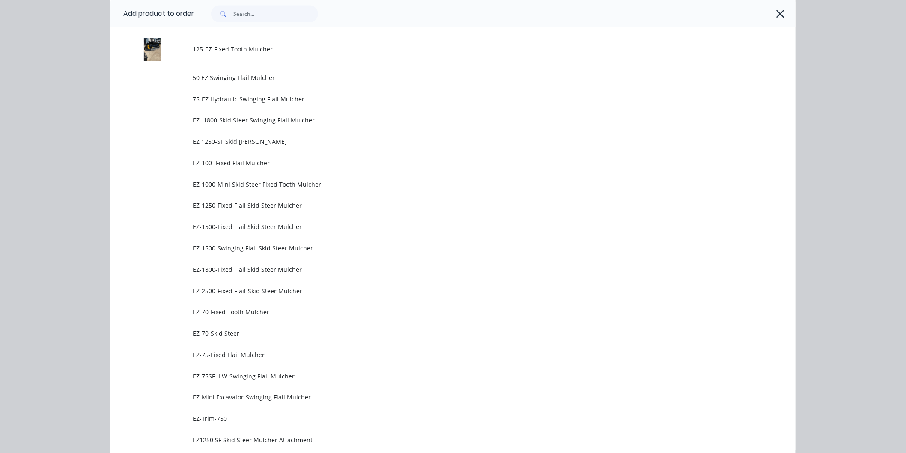
click at [242, 224] on span "EZ-1500-Fixed Flail Skid Steer Mulcher" at bounding box center [434, 226] width 482 height 9
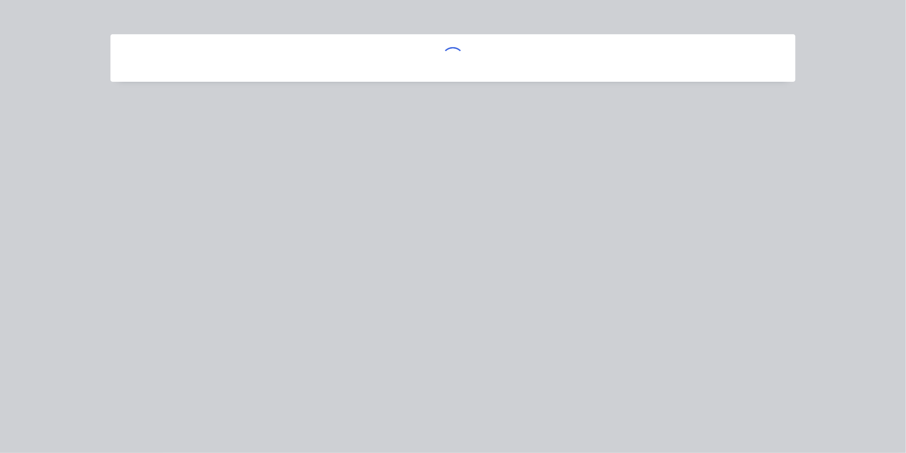
scroll to position [0, 0]
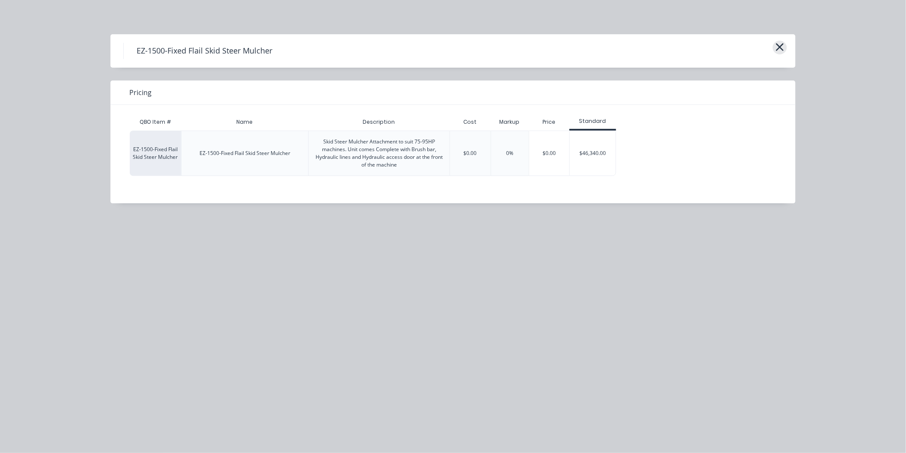
click at [780, 45] on icon "button" at bounding box center [779, 47] width 9 height 12
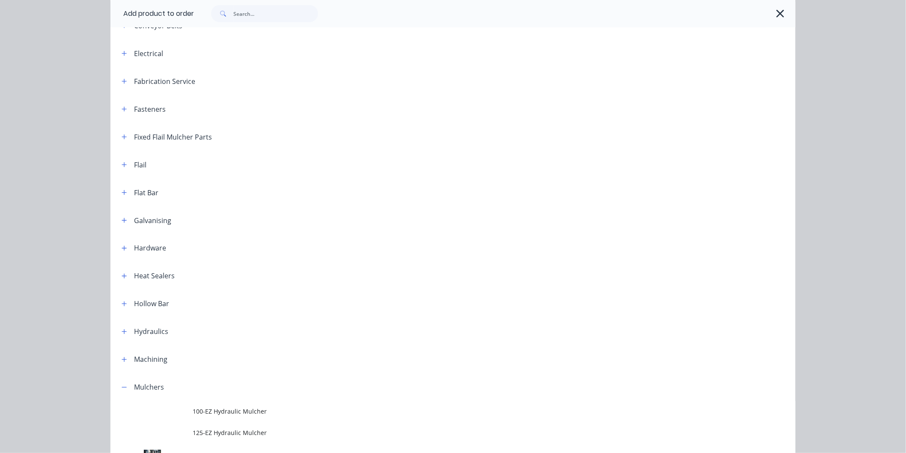
scroll to position [341, 0]
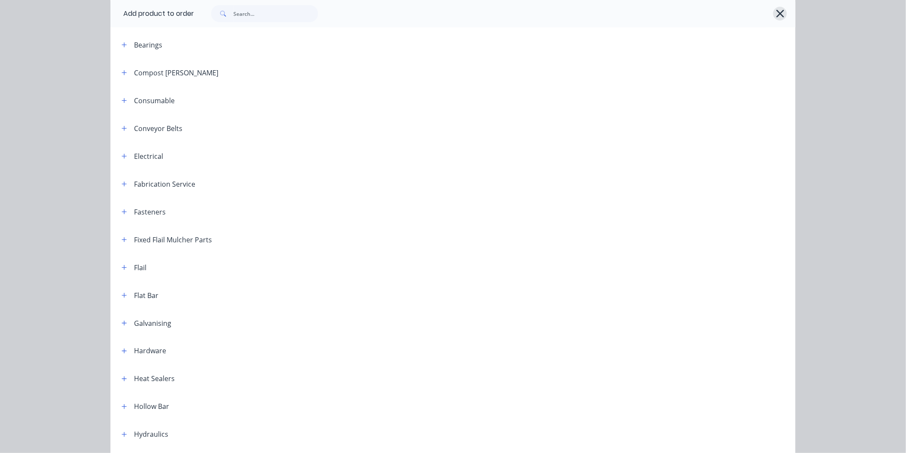
click at [775, 11] on icon "button" at bounding box center [779, 14] width 9 height 12
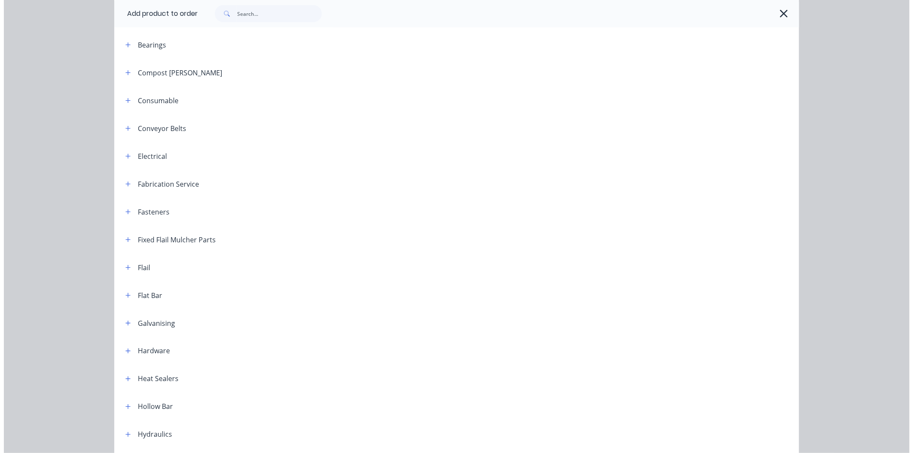
scroll to position [0, 0]
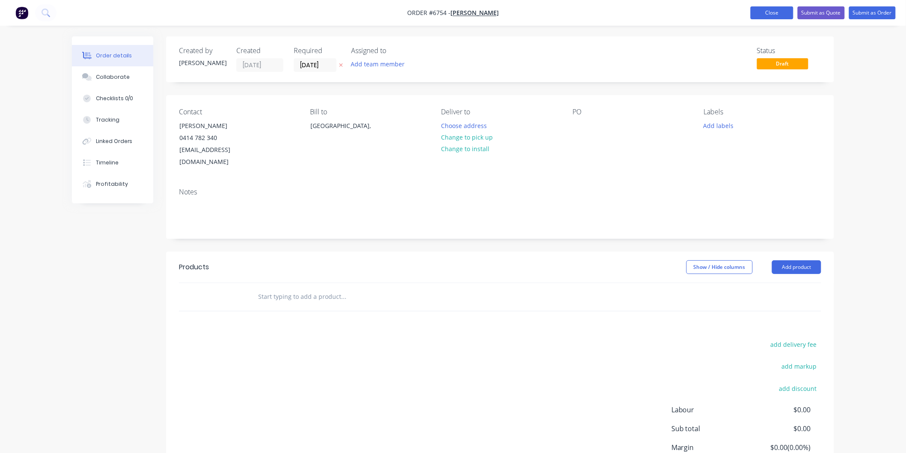
click at [776, 9] on button "Close" at bounding box center [771, 12] width 43 height 13
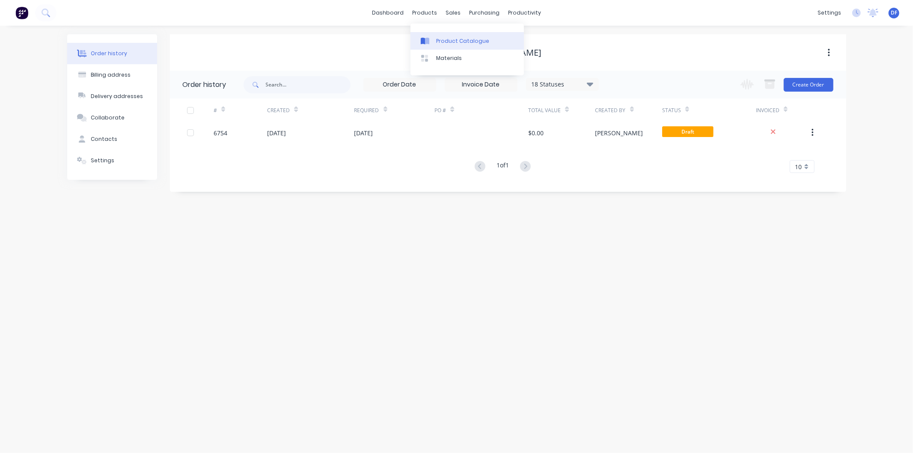
click at [458, 40] on div "Product Catalogue" at bounding box center [462, 41] width 53 height 8
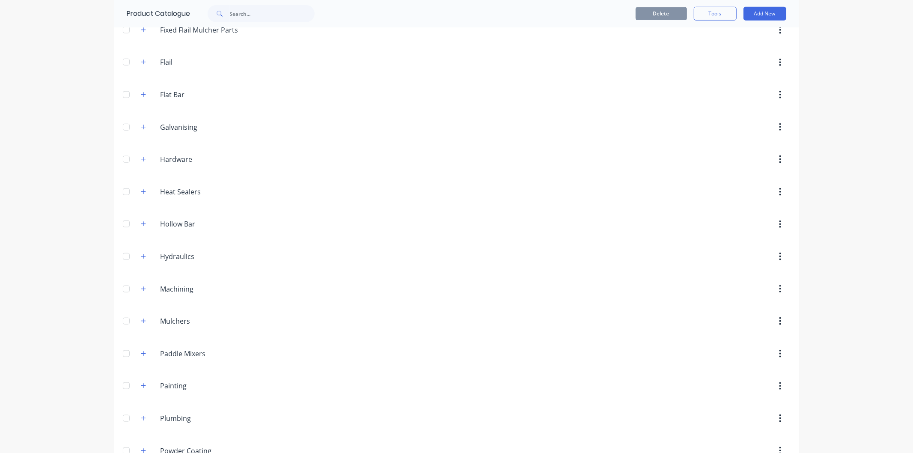
scroll to position [713, 0]
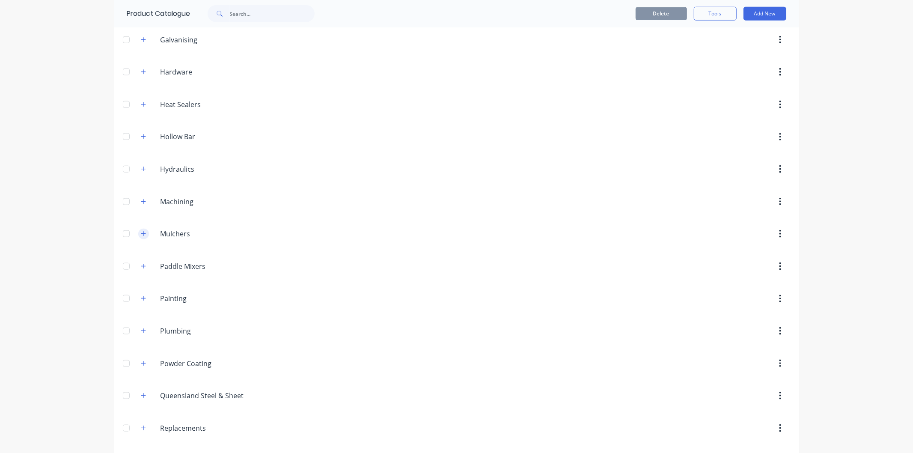
click at [141, 236] on icon "button" at bounding box center [143, 234] width 5 height 5
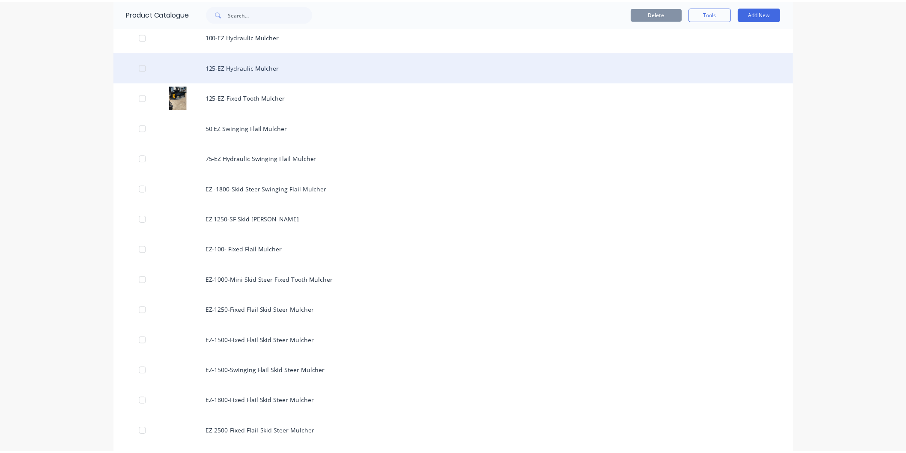
scroll to position [951, 0]
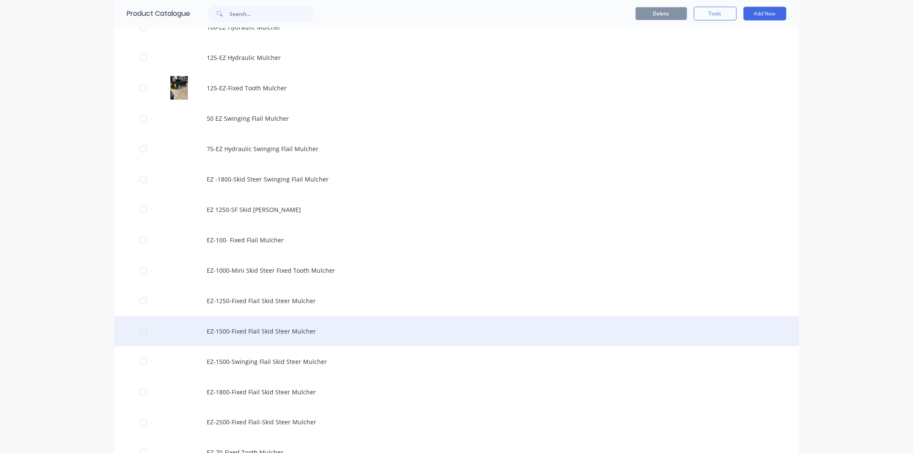
click at [254, 332] on div "EZ-1500-Fixed Flail Skid Steer Mulcher" at bounding box center [456, 331] width 685 height 30
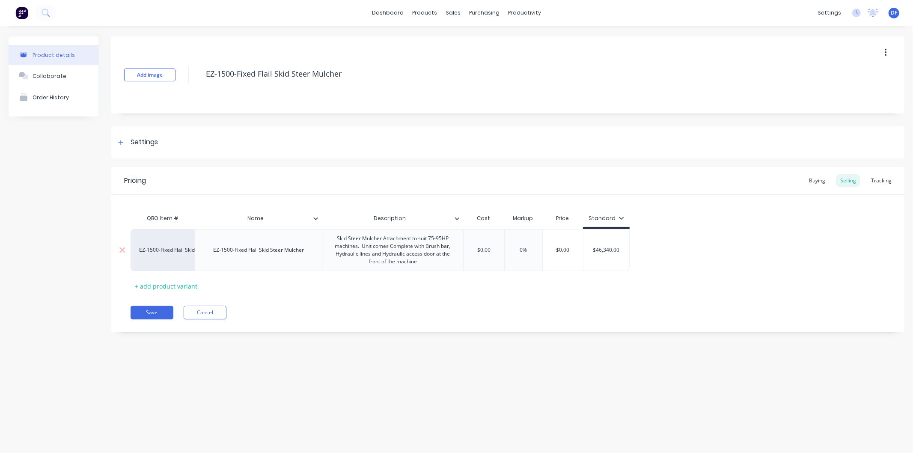
click at [602, 251] on input "$46,340.00" at bounding box center [606, 250] width 46 height 8
type input "$43,340.00"
click at [616, 277] on div "QBO Item # Name Description Cost Markup Price Standard EZ-1500-Fixed Flail Skid…" at bounding box center [508, 251] width 755 height 83
click at [152, 316] on button "Save" at bounding box center [152, 313] width 43 height 14
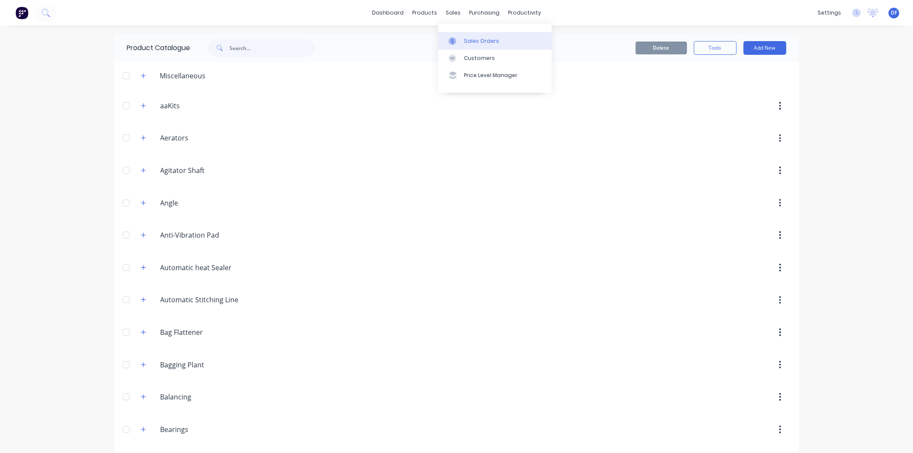
click at [478, 37] on div "Sales Orders" at bounding box center [481, 41] width 35 height 8
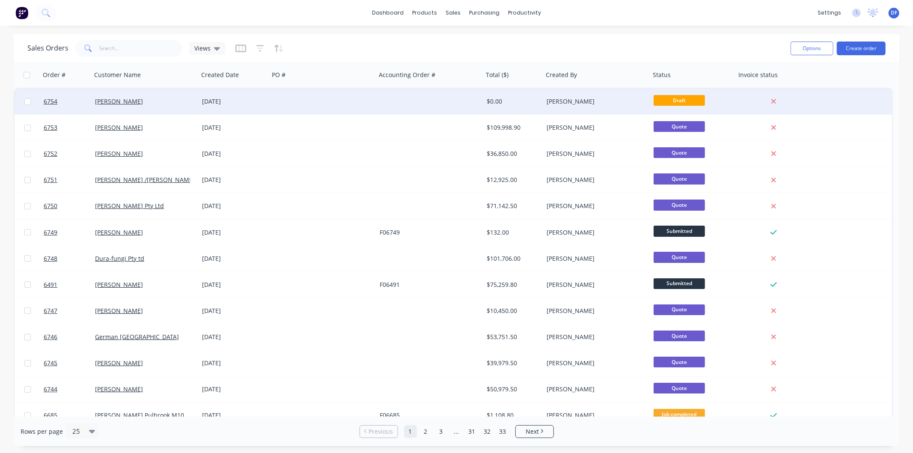
click at [102, 96] on div "[PERSON_NAME]" at bounding box center [145, 102] width 107 height 26
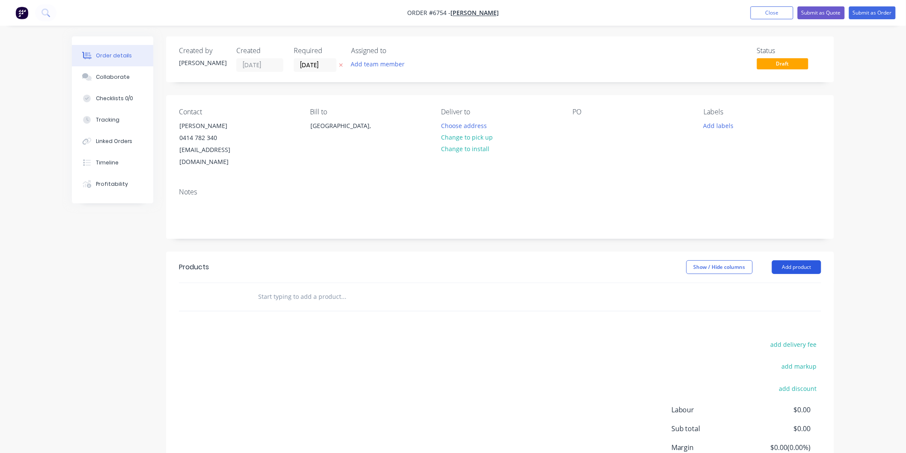
click at [793, 260] on button "Add product" at bounding box center [796, 267] width 49 height 14
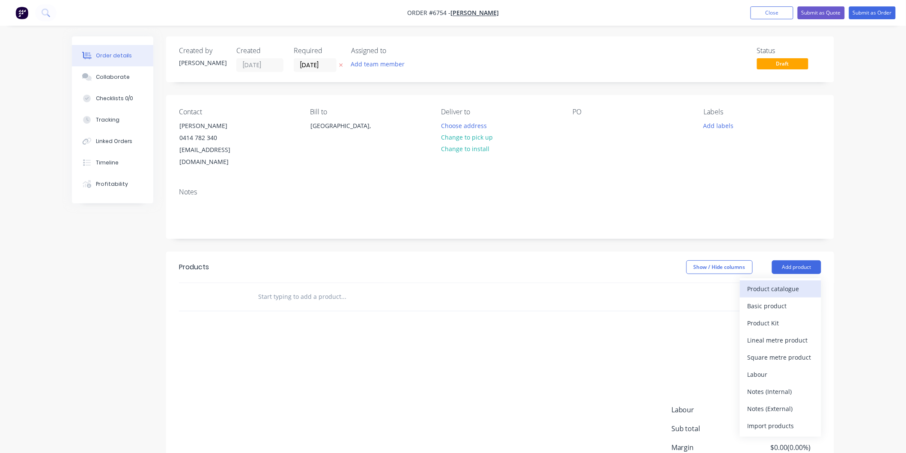
click at [775, 282] on div "Product catalogue" at bounding box center [780, 288] width 66 height 12
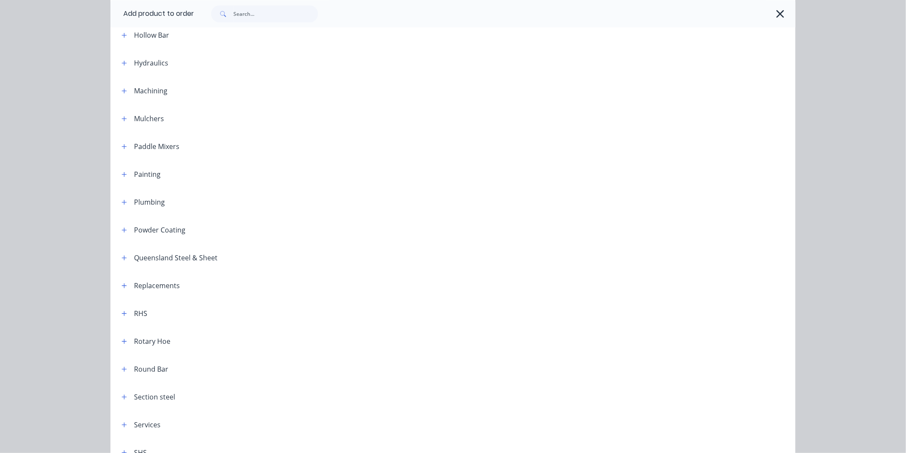
scroll to position [713, 0]
click at [122, 115] on icon "button" at bounding box center [124, 118] width 5 height 6
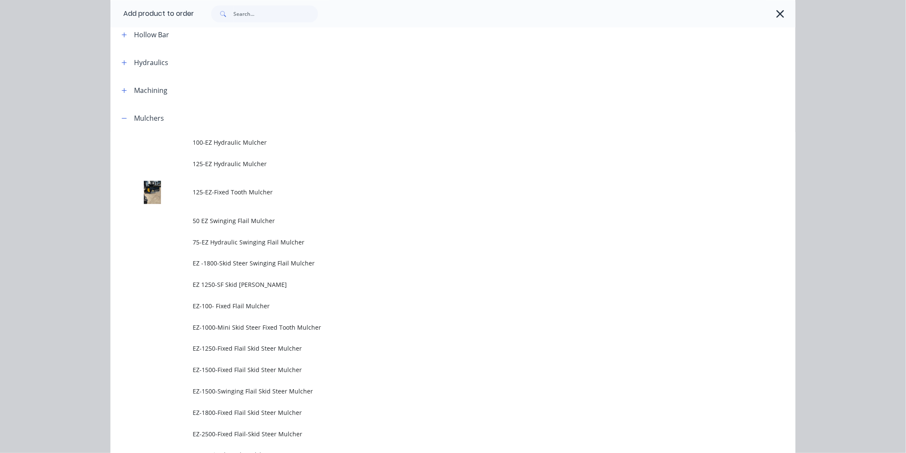
scroll to position [998, 0]
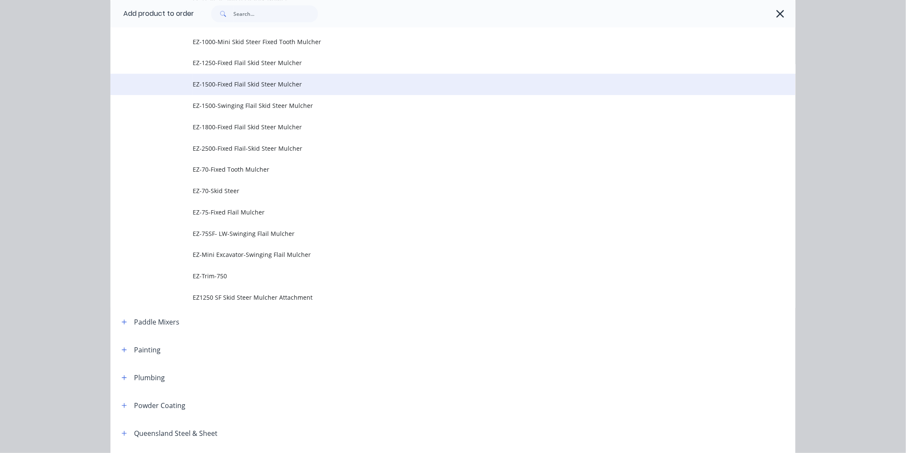
click at [241, 83] on span "EZ-1500-Fixed Flail Skid Steer Mulcher" at bounding box center [434, 84] width 482 height 9
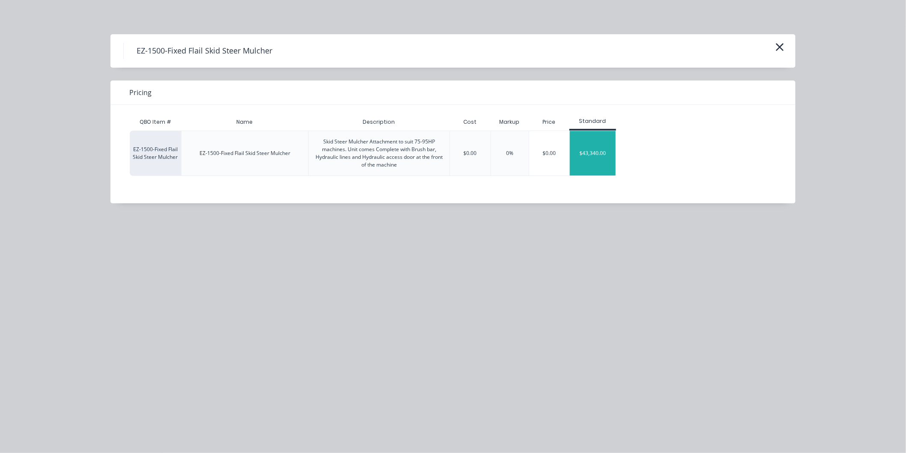
click at [595, 153] on div "$43,340.00" at bounding box center [593, 153] width 46 height 45
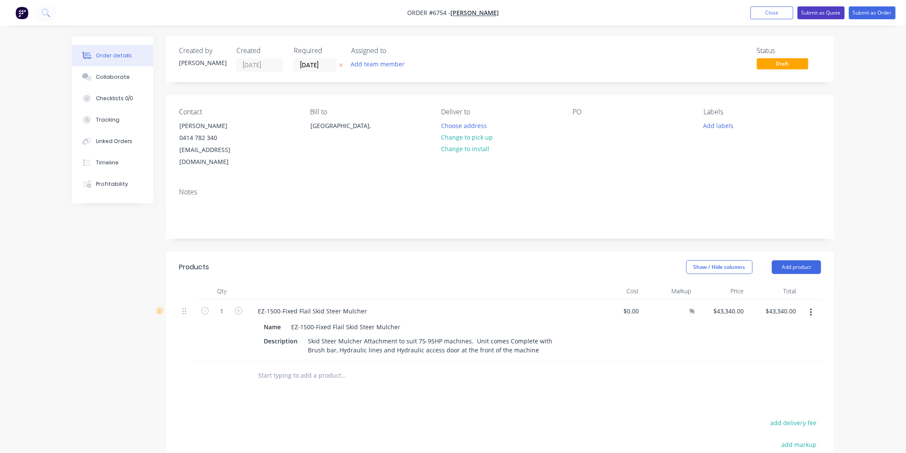
click at [818, 9] on button "Submit as Quote" at bounding box center [820, 12] width 47 height 13
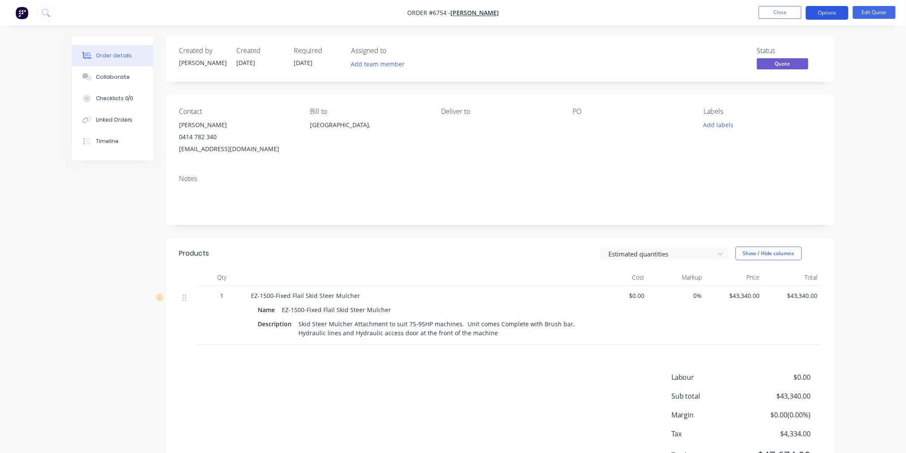
click at [820, 11] on button "Options" at bounding box center [826, 13] width 43 height 14
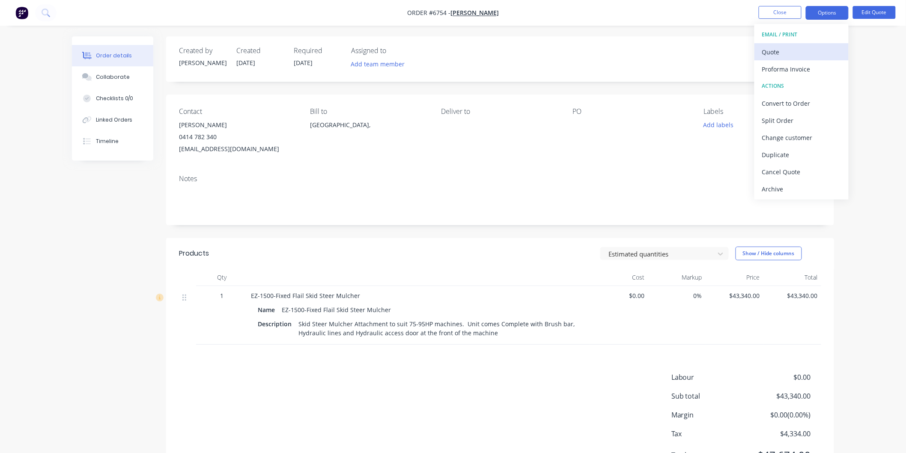
click at [777, 48] on div "Quote" at bounding box center [801, 52] width 79 height 12
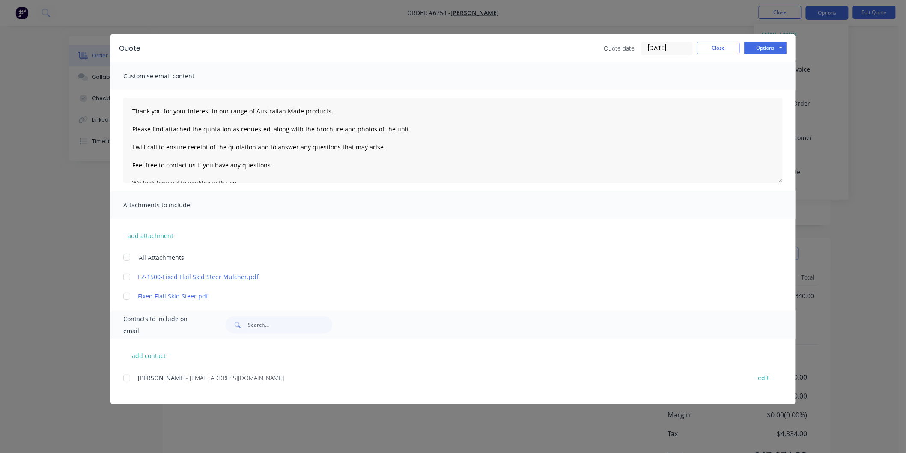
click at [128, 375] on div at bounding box center [126, 377] width 17 height 17
click at [125, 257] on div at bounding box center [126, 257] width 17 height 17
click at [132, 107] on textarea "Thank you for your interest in our range of Australian Made products. Please fi…" at bounding box center [452, 141] width 659 height 86
click at [410, 149] on textarea "[PERSON_NAME], Thank you for your interest in our range of Australian Made prod…" at bounding box center [452, 141] width 659 height 86
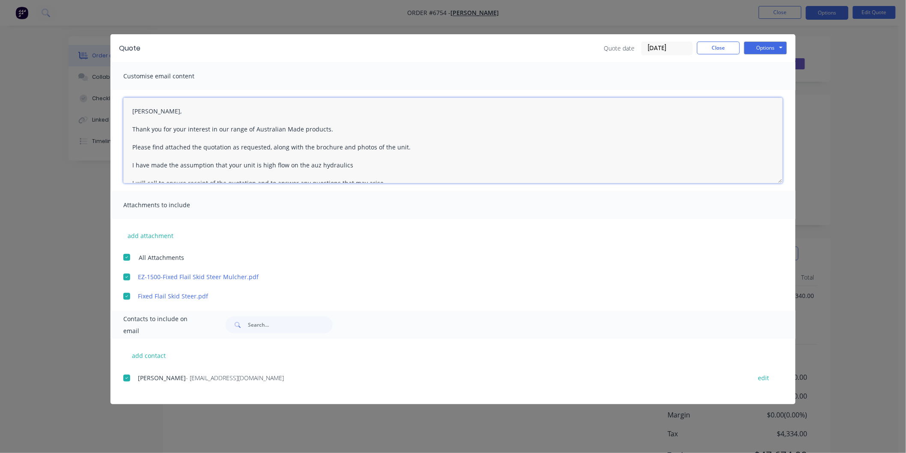
click at [315, 163] on textarea "[PERSON_NAME], Thank you for your interest in our range of Australian Made prod…" at bounding box center [452, 141] width 659 height 86
click at [374, 151] on textarea "[PERSON_NAME], Thank you for your interest in our range of Australian Made prod…" at bounding box center [452, 141] width 659 height 86
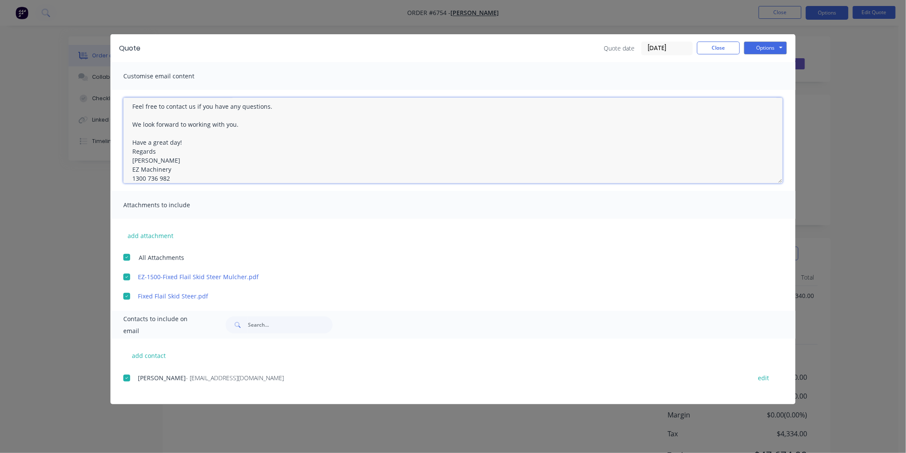
scroll to position [95, 0]
type textarea "[PERSON_NAME], Thank you for your interest in our range of Australian Made prod…"
click at [757, 42] on button "Options" at bounding box center [765, 48] width 43 height 13
click at [771, 90] on button "Email" at bounding box center [771, 91] width 55 height 14
click at [720, 48] on button "Close" at bounding box center [718, 48] width 43 height 13
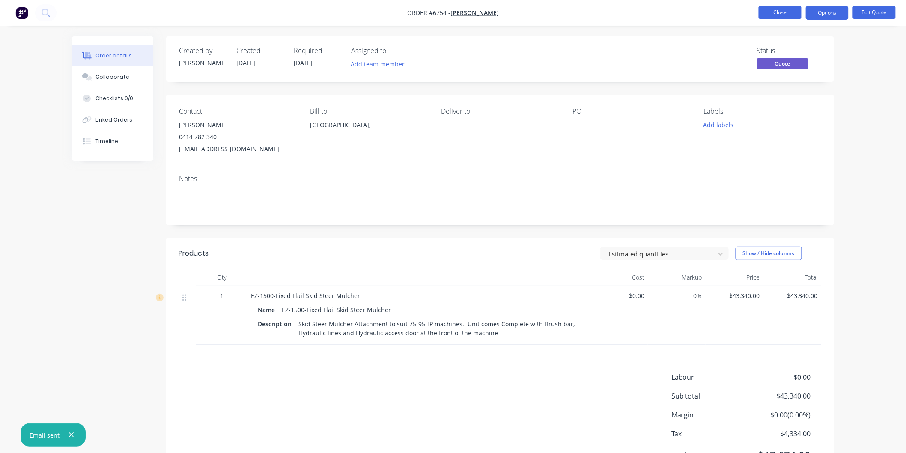
click at [776, 11] on button "Close" at bounding box center [779, 12] width 43 height 13
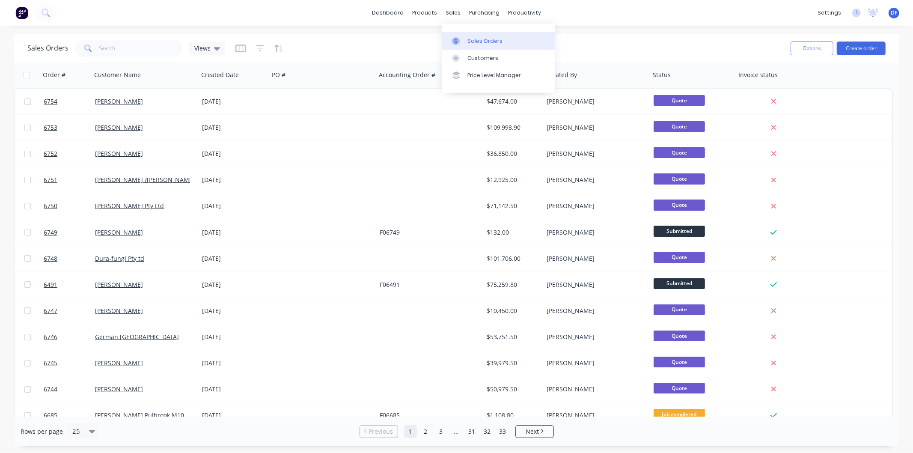
click at [484, 39] on div "Sales Orders" at bounding box center [484, 41] width 35 height 8
click at [479, 57] on div "Customers" at bounding box center [482, 58] width 31 height 8
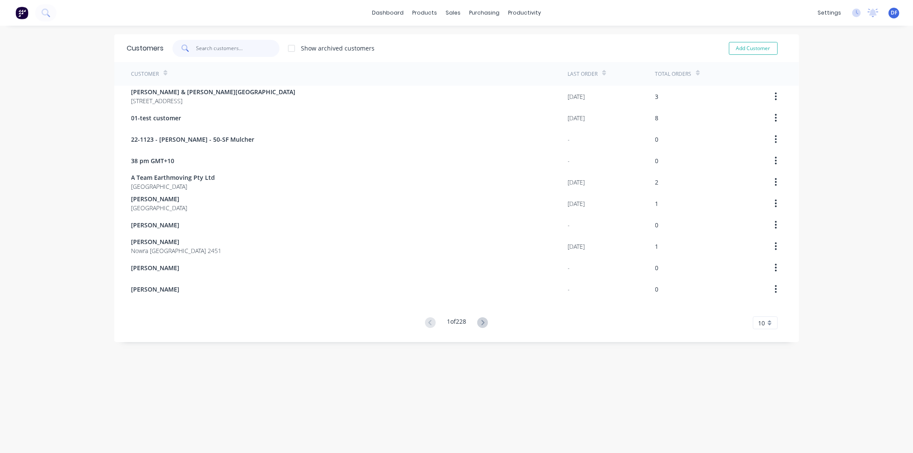
click at [223, 48] on input "text" at bounding box center [237, 48] width 83 height 17
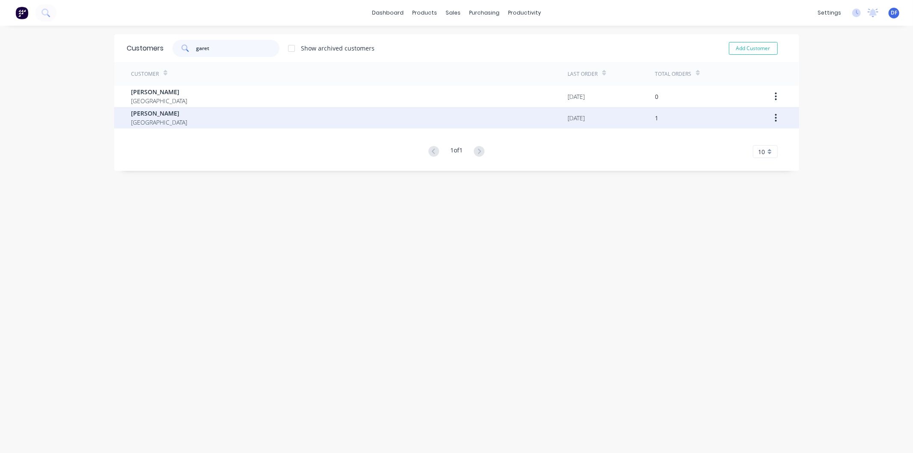
type input "garet"
click at [169, 107] on div "[PERSON_NAME] Australia" at bounding box center [349, 117] width 437 height 21
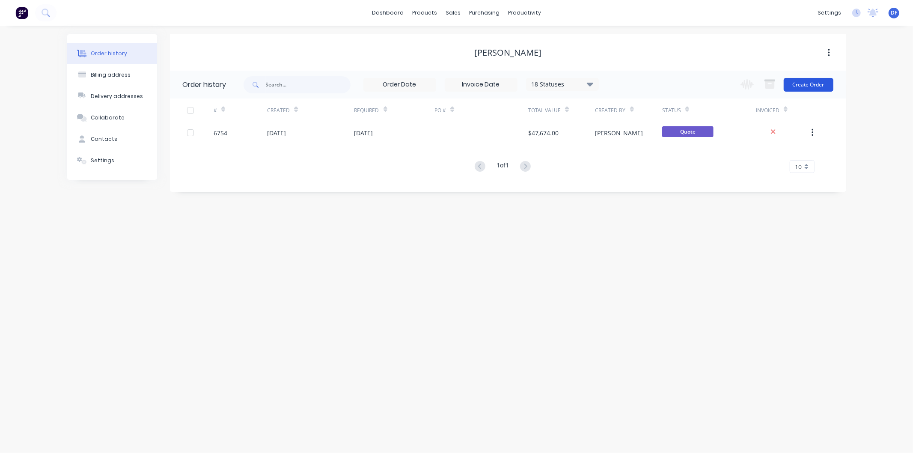
click at [808, 81] on button "Create Order" at bounding box center [809, 85] width 50 height 14
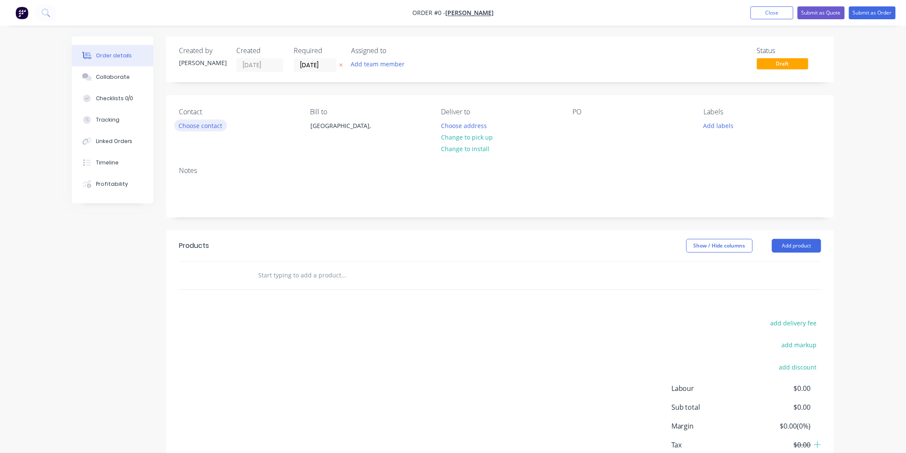
click at [206, 128] on button "Choose contact" at bounding box center [200, 125] width 53 height 12
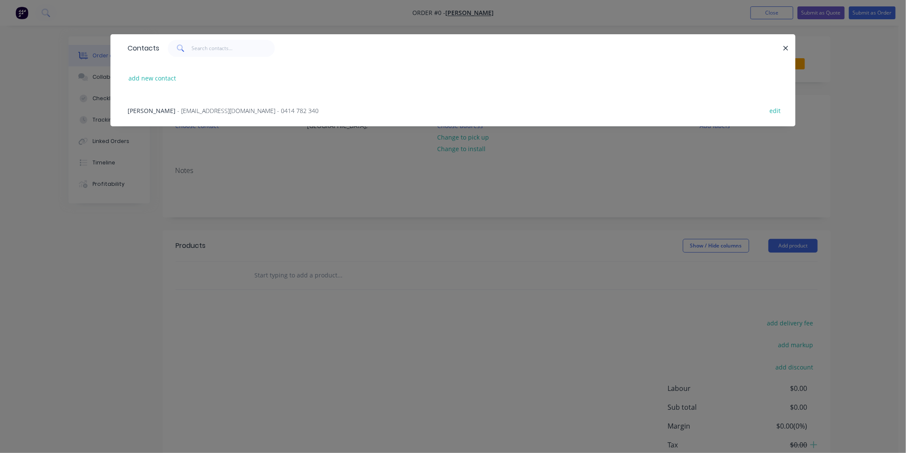
click at [221, 112] on span "- [EMAIL_ADDRESS][DOMAIN_NAME] - 0414 782 340" at bounding box center [247, 111] width 141 height 8
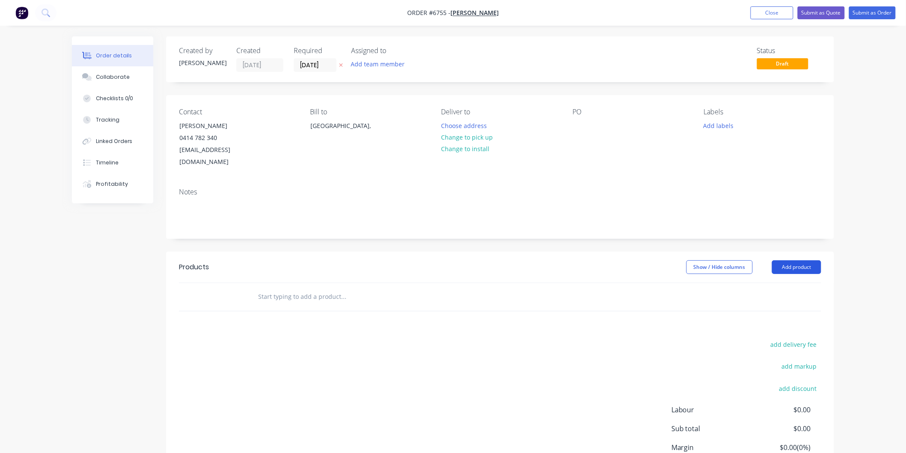
click at [783, 260] on button "Add product" at bounding box center [796, 267] width 49 height 14
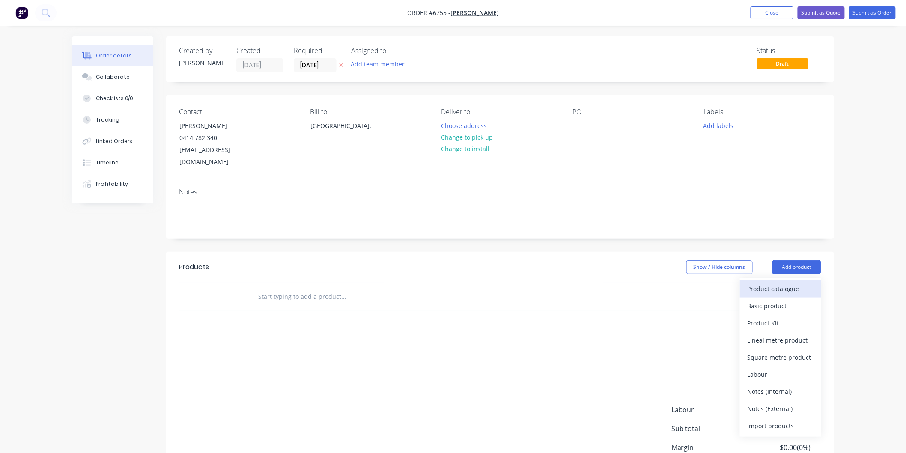
click at [777, 282] on div "Product catalogue" at bounding box center [780, 288] width 66 height 12
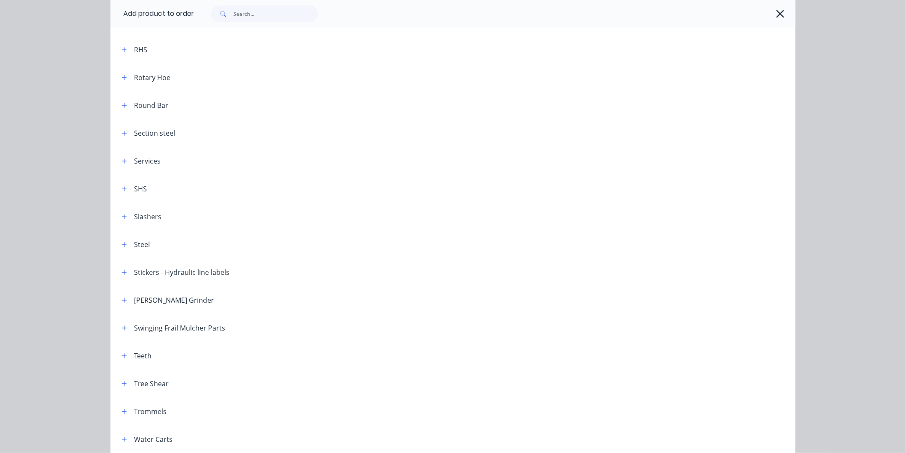
scroll to position [998, 0]
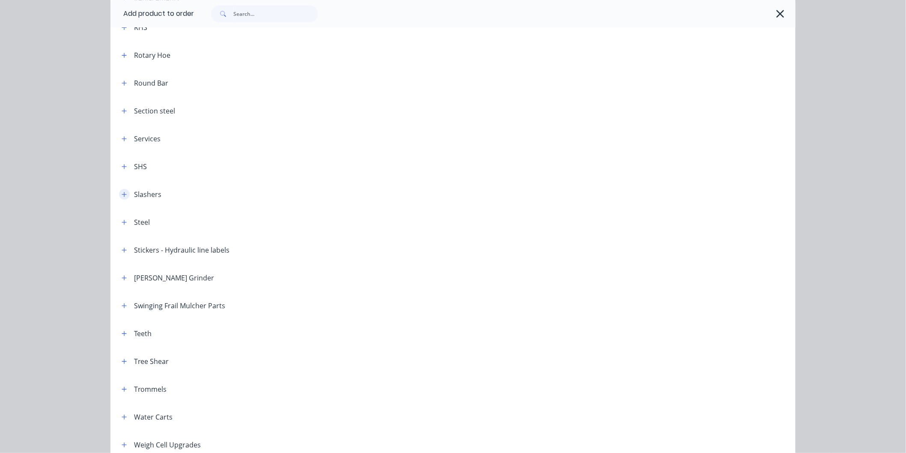
click at [122, 193] on icon "button" at bounding box center [124, 194] width 5 height 6
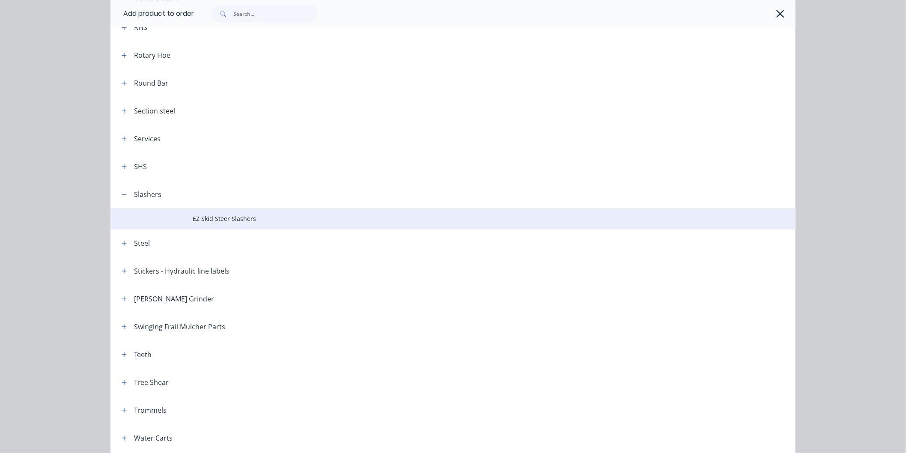
click at [199, 216] on span "EZ Skid Steer Slashers" at bounding box center [434, 218] width 482 height 9
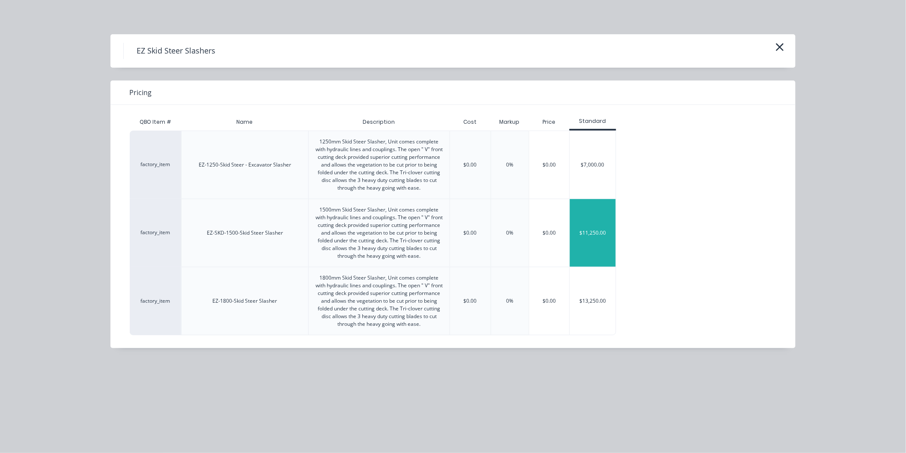
click at [597, 229] on div "$11,250.00" at bounding box center [593, 233] width 46 height 68
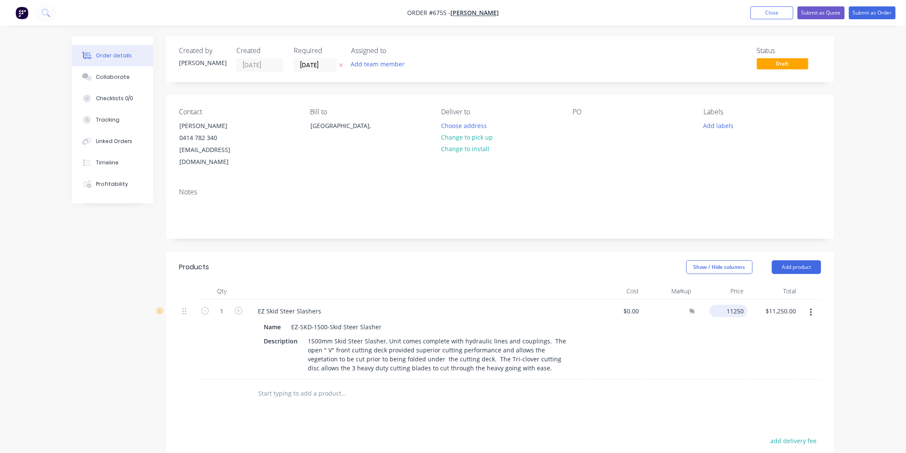
click at [726, 305] on input "11250" at bounding box center [730, 311] width 35 height 12
type input "$12,250.00"
click at [713, 324] on div "$12,250.00 12250" at bounding box center [721, 340] width 53 height 80
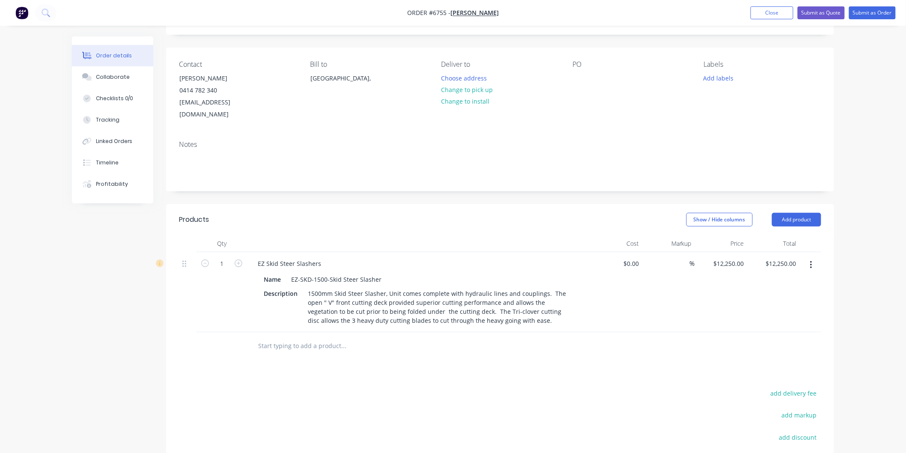
click at [823, 5] on nav "Order #6755 - [PERSON_NAME] Add product Close Submit as Quote Submit as Order" at bounding box center [453, 13] width 906 height 26
click at [823, 8] on button "Submit as Quote" at bounding box center [820, 12] width 47 height 13
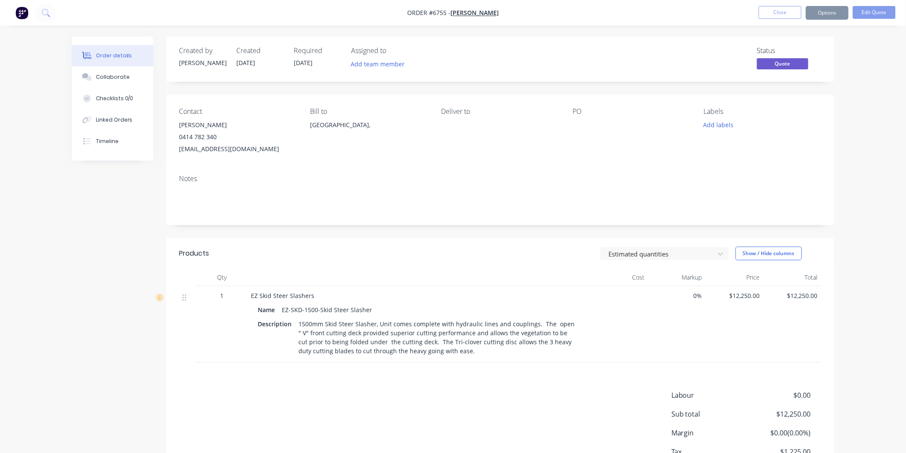
click at [827, 15] on button "Options" at bounding box center [826, 13] width 43 height 14
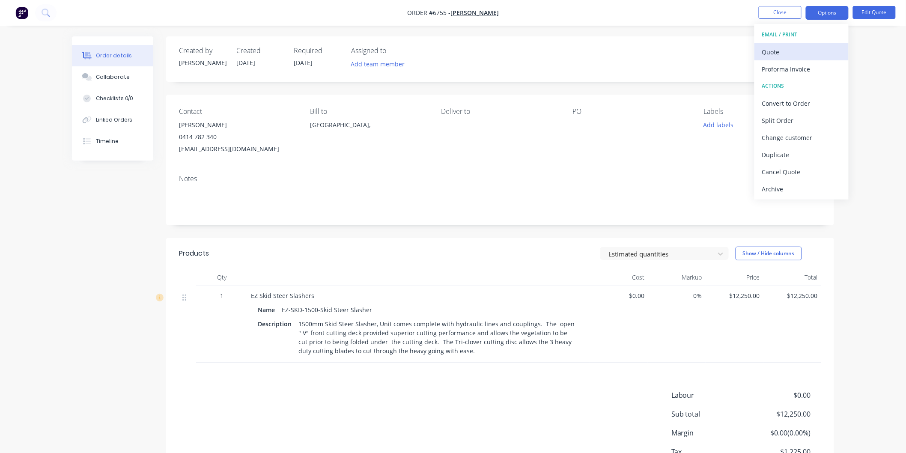
click at [773, 49] on div "Quote" at bounding box center [801, 52] width 79 height 12
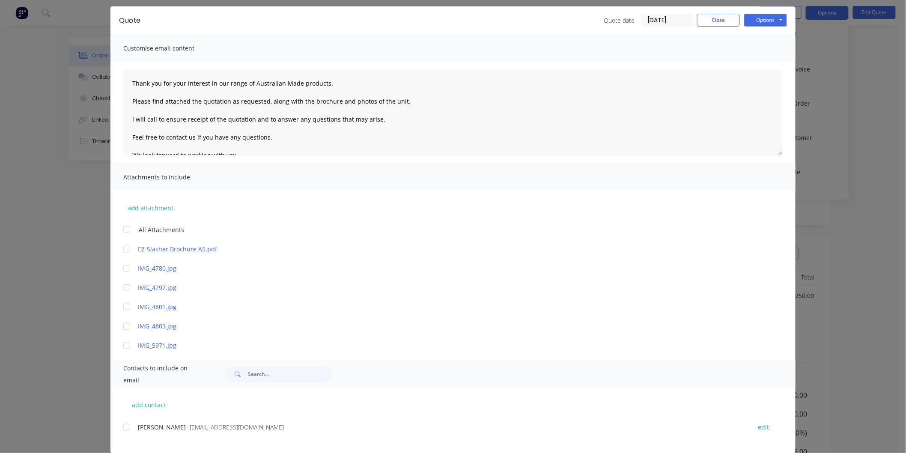
scroll to position [40, 0]
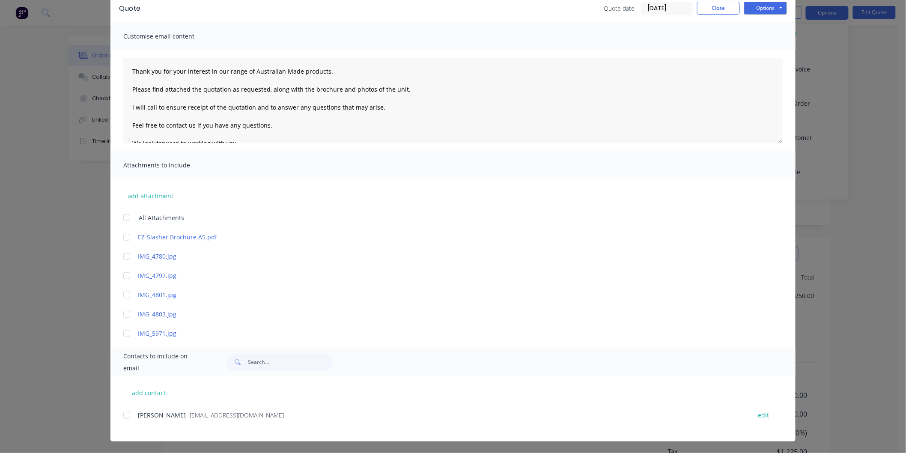
click at [126, 414] on div at bounding box center [126, 415] width 17 height 17
click at [120, 288] on div at bounding box center [126, 294] width 17 height 17
click at [122, 307] on div at bounding box center [126, 314] width 17 height 17
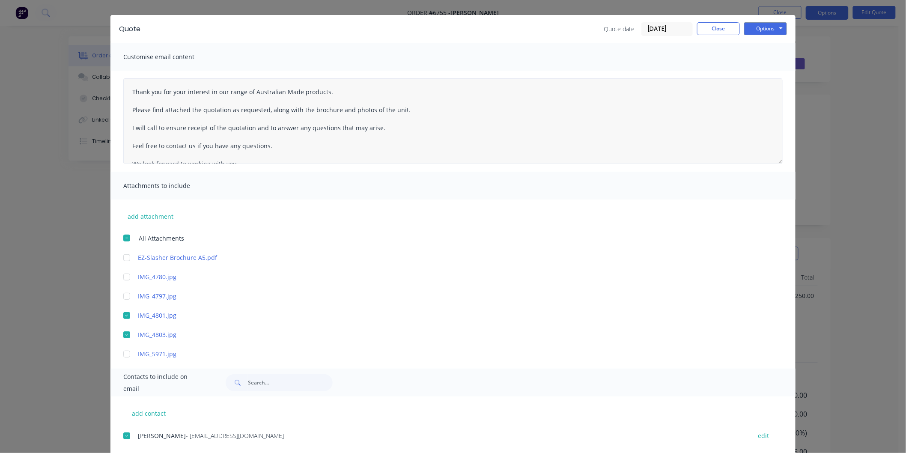
scroll to position [0, 0]
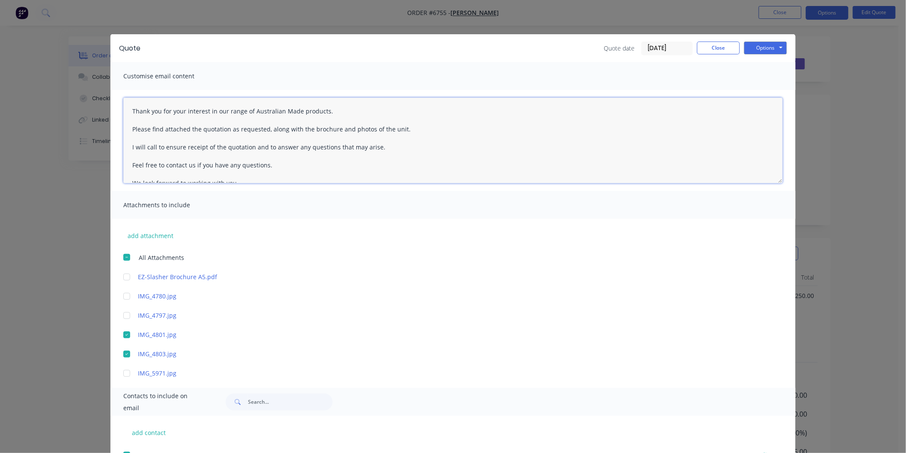
click at [132, 107] on textarea "Thank you for your interest in our range of Australian Made products. Please fi…" at bounding box center [452, 141] width 659 height 86
click at [126, 107] on textarea "Thank you for your interest in our range of Australian Made products. Please fi…" at bounding box center [452, 141] width 659 height 86
type textarea "[PERSON_NAME], Thank you for your interest in our range of Australian Made prod…"
click at [758, 46] on button "Options" at bounding box center [765, 48] width 43 height 13
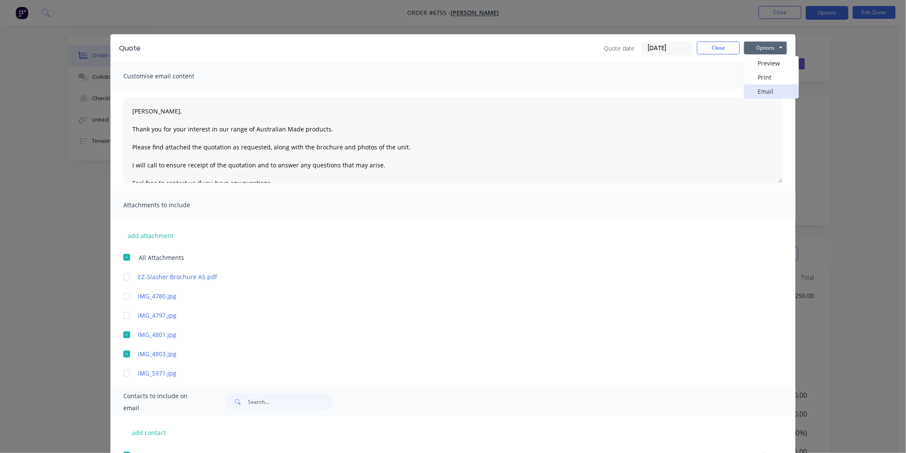
click at [760, 88] on button "Email" at bounding box center [771, 91] width 55 height 14
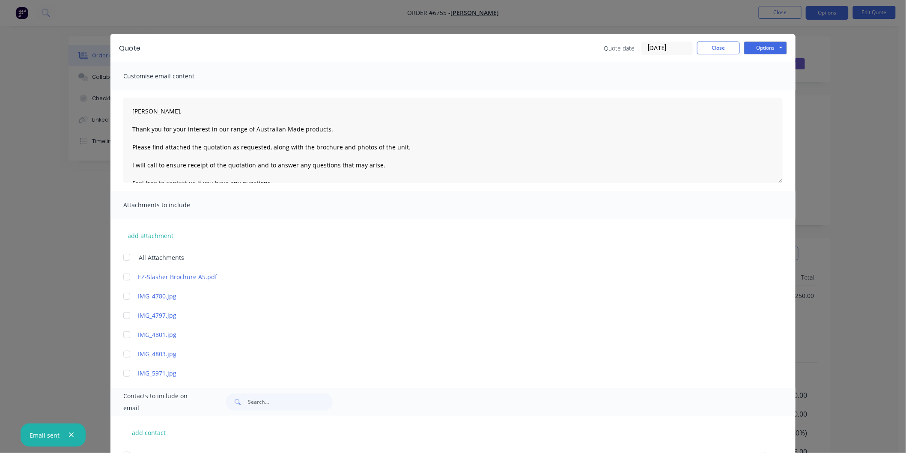
click at [123, 255] on div at bounding box center [126, 257] width 17 height 17
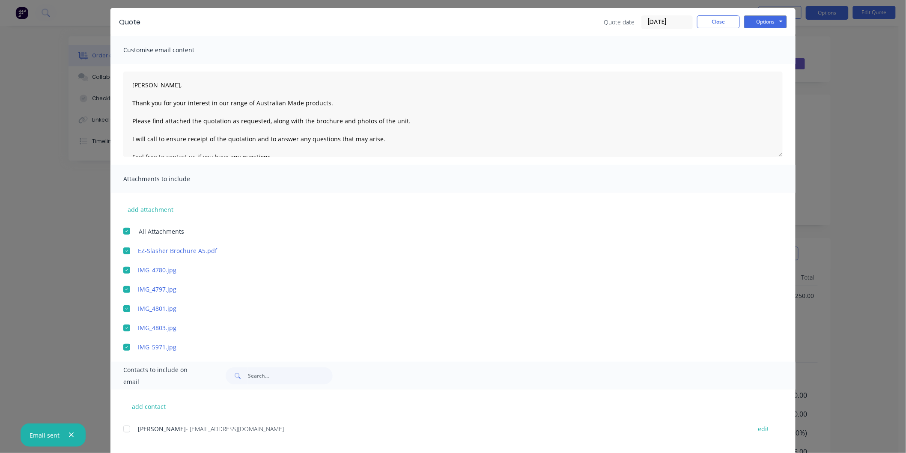
scroll to position [40, 0]
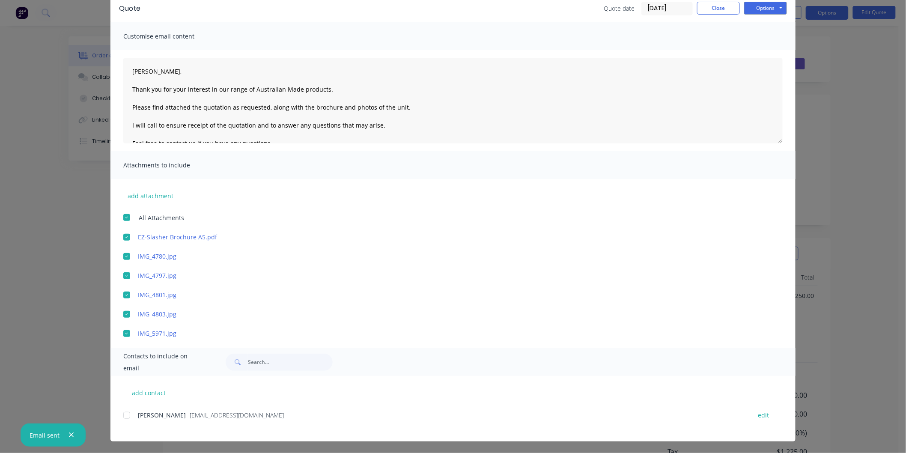
click at [128, 413] on div at bounding box center [126, 415] width 17 height 17
click at [763, 5] on button "Options" at bounding box center [765, 8] width 43 height 13
click at [759, 45] on button "Email" at bounding box center [771, 52] width 55 height 14
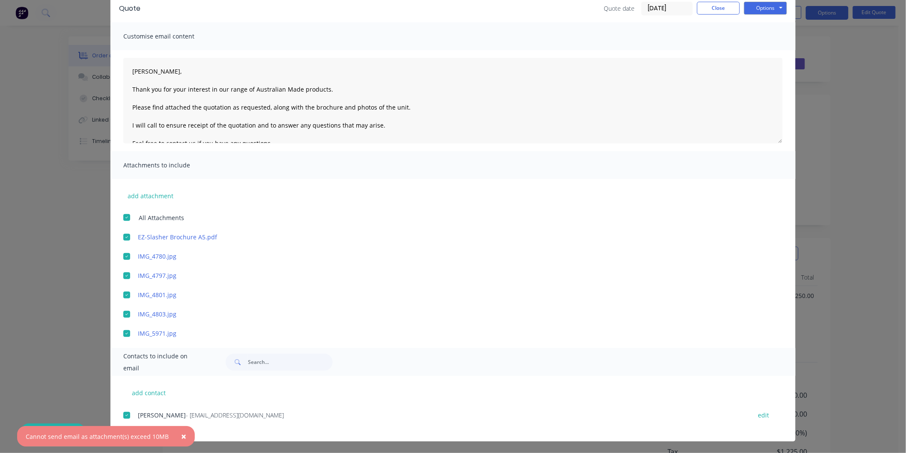
click at [181, 437] on span "×" at bounding box center [183, 436] width 5 height 12
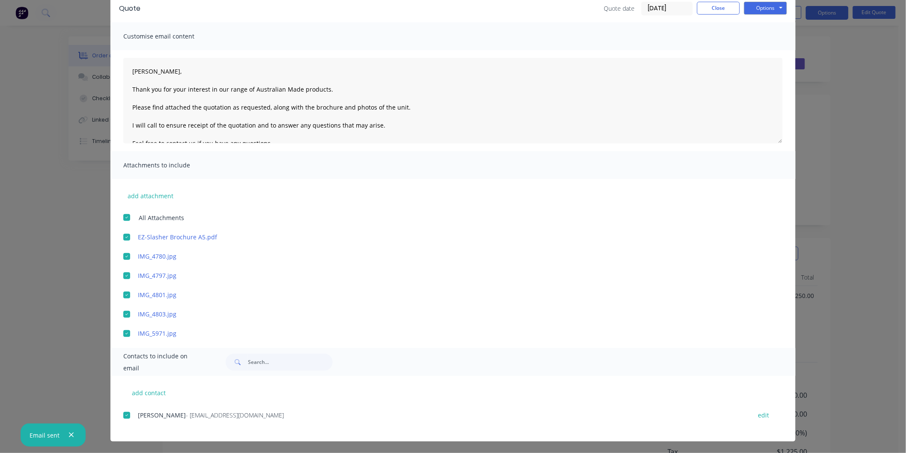
click at [123, 312] on div at bounding box center [126, 314] width 17 height 17
click at [118, 293] on div at bounding box center [126, 294] width 17 height 17
click at [767, 10] on button "Options" at bounding box center [765, 8] width 43 height 13
click at [758, 48] on button "Email" at bounding box center [771, 52] width 55 height 14
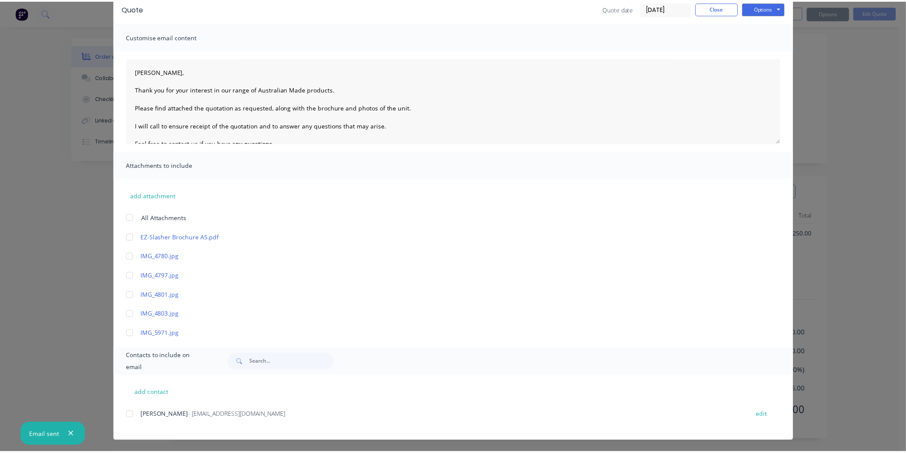
scroll to position [0, 0]
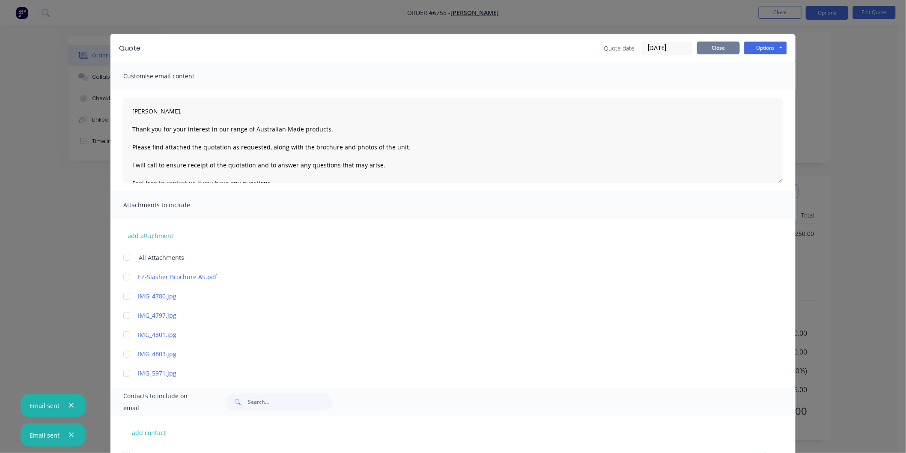
click at [710, 46] on button "Close" at bounding box center [718, 48] width 43 height 13
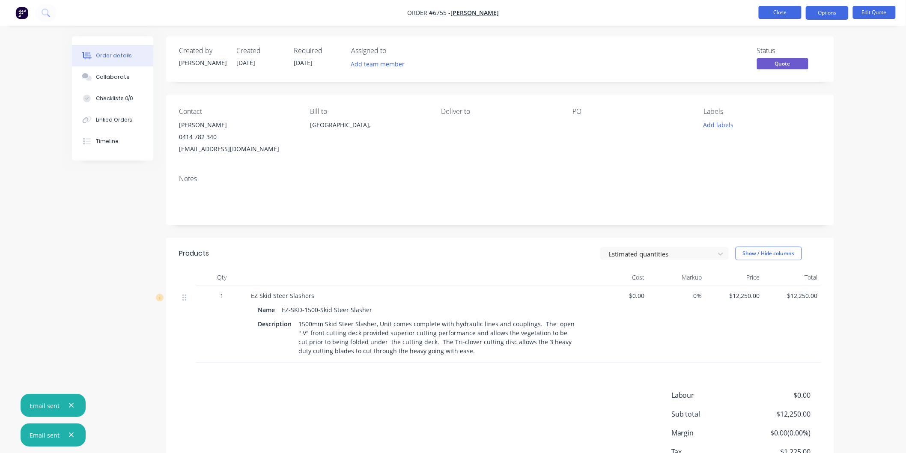
click at [772, 11] on button "Close" at bounding box center [779, 12] width 43 height 13
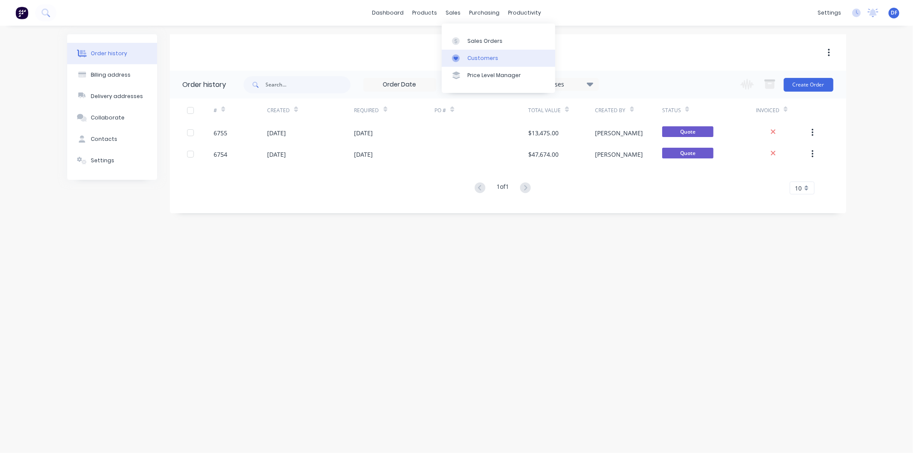
click at [477, 55] on div "Customers" at bounding box center [482, 58] width 31 height 8
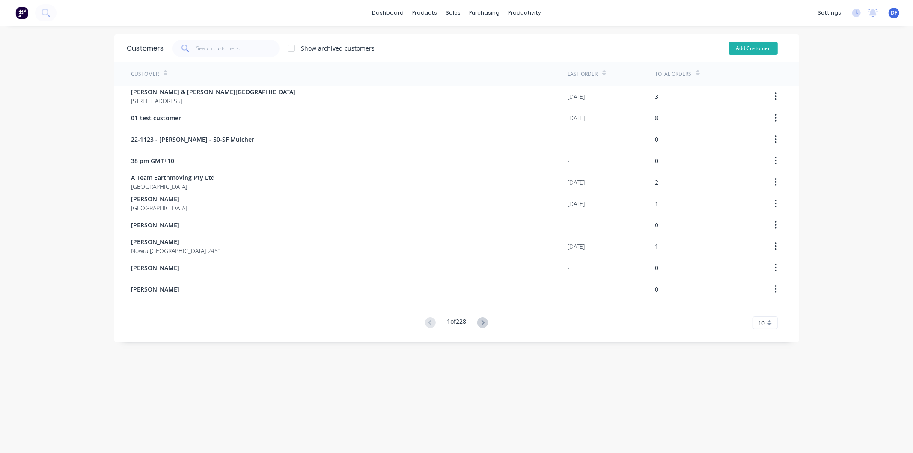
click at [736, 43] on button "Add Customer" at bounding box center [753, 48] width 49 height 13
select select "AU"
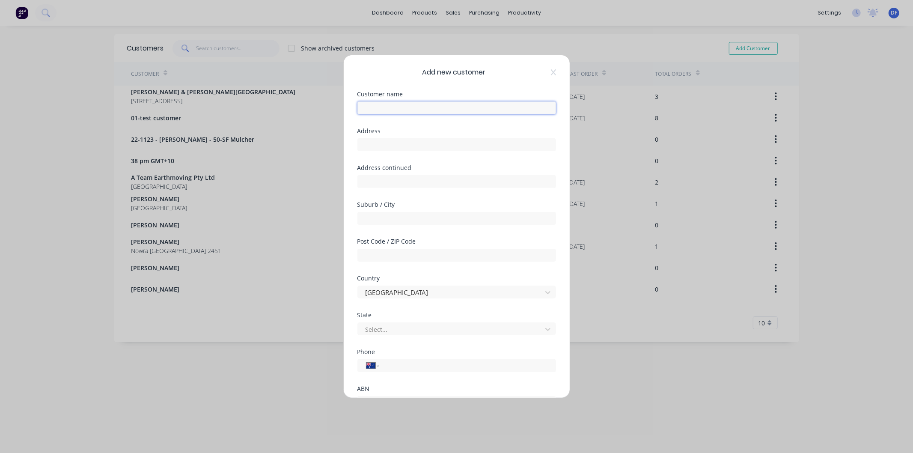
click at [382, 105] on input "text" at bounding box center [456, 107] width 199 height 13
type input "[PERSON_NAME]"
click at [392, 365] on input "tel" at bounding box center [465, 366] width 161 height 10
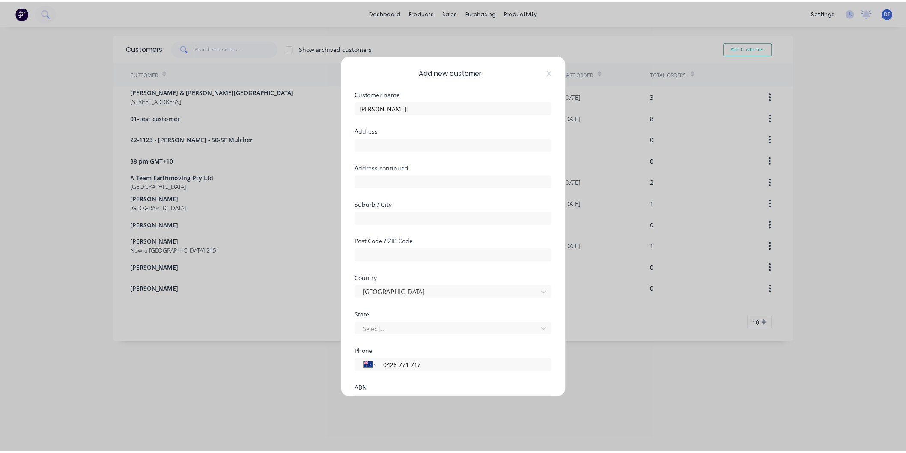
scroll to position [75, 0]
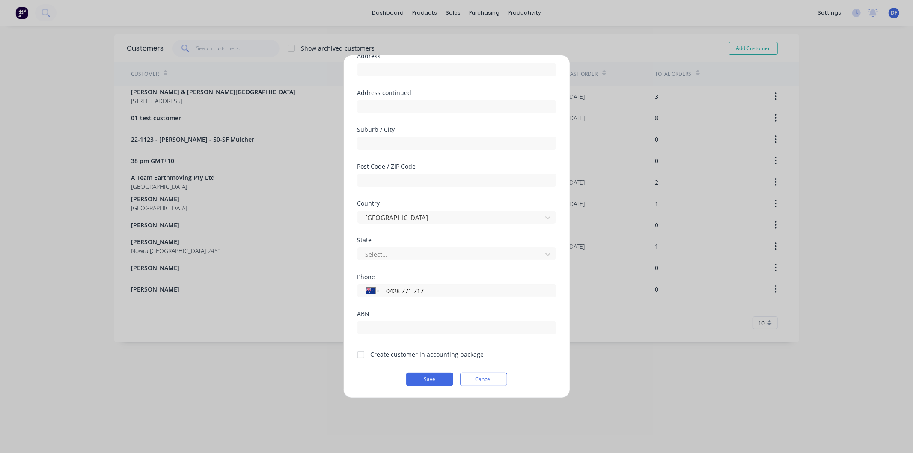
type input "0428 771 717"
click at [361, 353] on div at bounding box center [360, 354] width 17 height 17
click at [420, 379] on button "Save" at bounding box center [429, 379] width 47 height 14
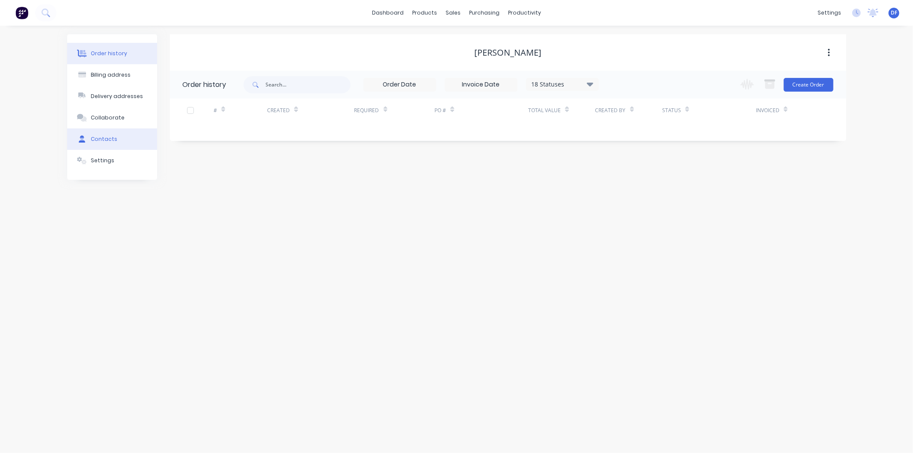
click at [98, 136] on div "Contacts" at bounding box center [104, 139] width 27 height 8
click at [810, 83] on button "Add contact" at bounding box center [819, 84] width 39 height 13
select select "AU"
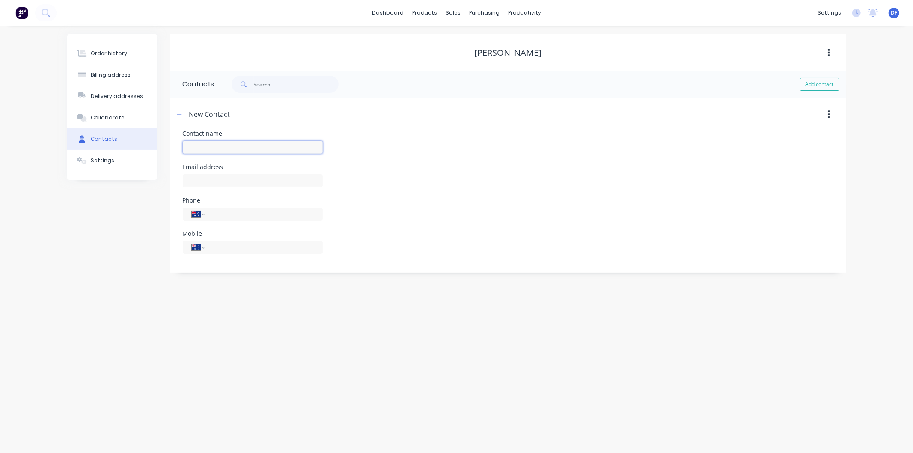
click at [202, 142] on input "text" at bounding box center [253, 147] width 140 height 13
type input "[PERSON_NAME]"
select select "AU"
click at [197, 181] on input "text" at bounding box center [253, 180] width 140 height 13
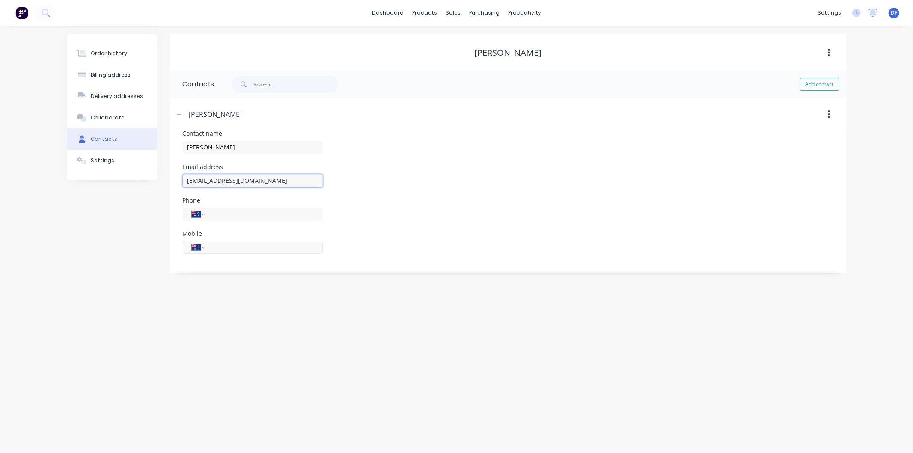
type input "[EMAIL_ADDRESS][DOMAIN_NAME]"
click at [215, 247] on input "tel" at bounding box center [262, 247] width 103 height 10
click at [216, 246] on input "tel" at bounding box center [262, 247] width 103 height 10
type input "0428 771 717"
click at [224, 279] on div "Order history Billing address Delivery addresses Collaborate Contacts Settings …" at bounding box center [456, 239] width 913 height 427
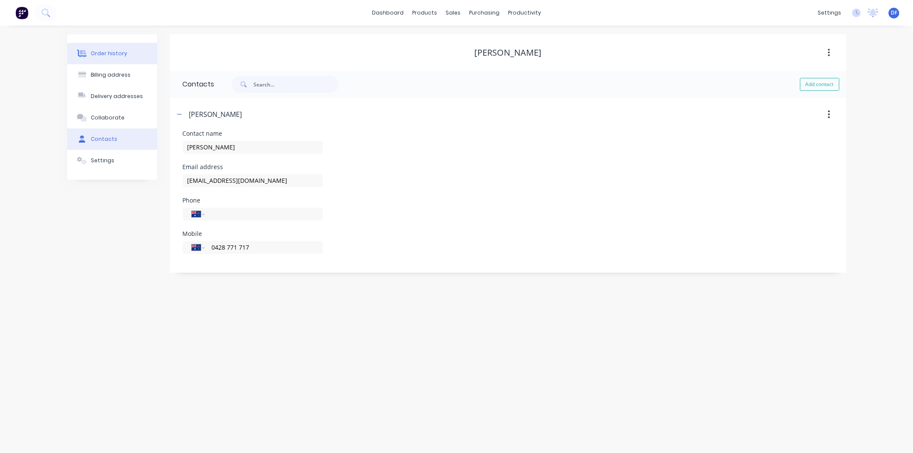
click at [100, 50] on div "Order history" at bounding box center [109, 54] width 36 height 8
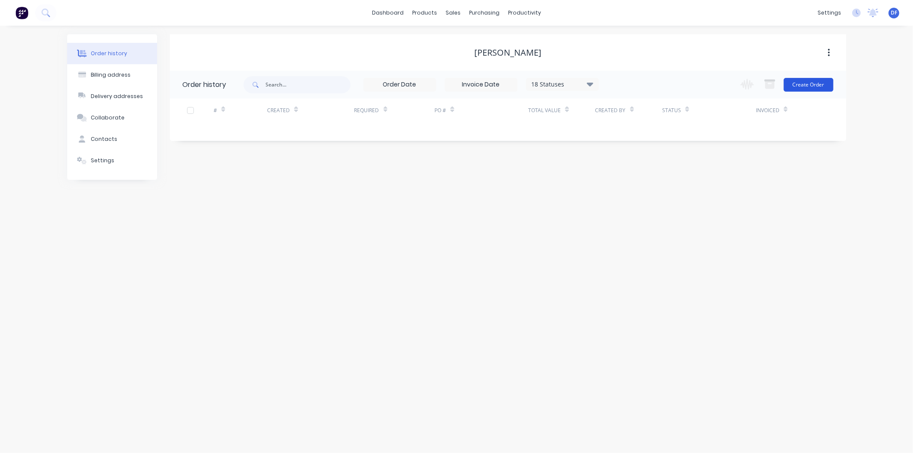
click at [809, 89] on button "Create Order" at bounding box center [809, 85] width 50 height 14
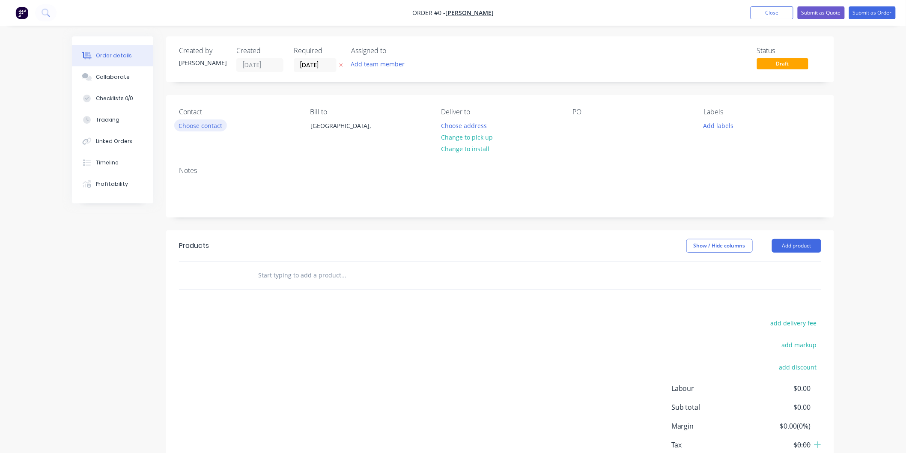
click at [184, 123] on button "Choose contact" at bounding box center [200, 125] width 53 height 12
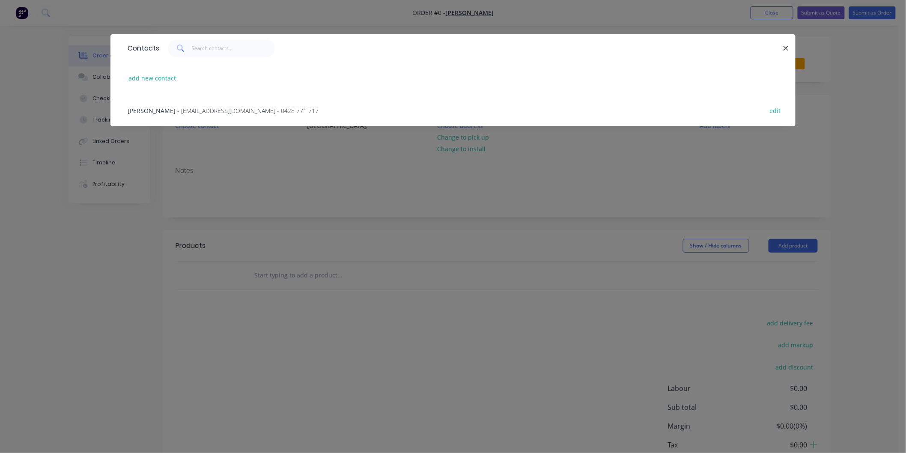
click at [225, 107] on span "- [EMAIL_ADDRESS][DOMAIN_NAME] - 0428 771 717" at bounding box center [247, 111] width 141 height 8
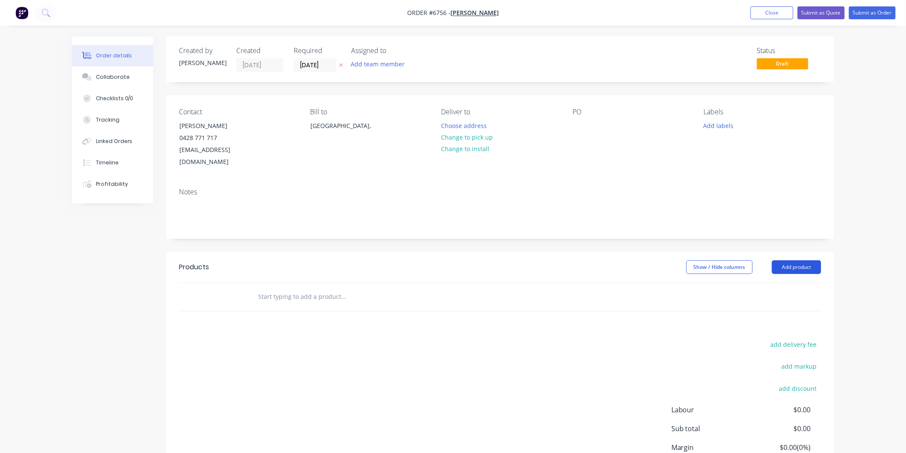
click at [789, 260] on button "Add product" at bounding box center [796, 267] width 49 height 14
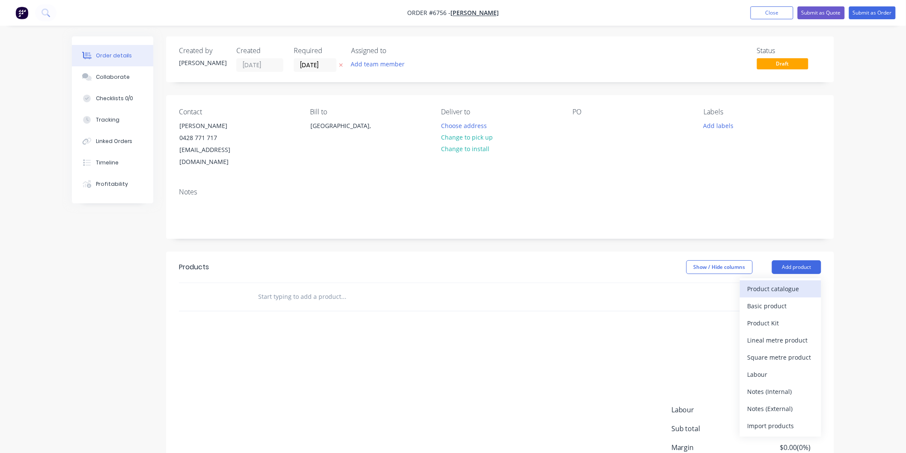
click at [774, 282] on div "Product catalogue" at bounding box center [780, 288] width 66 height 12
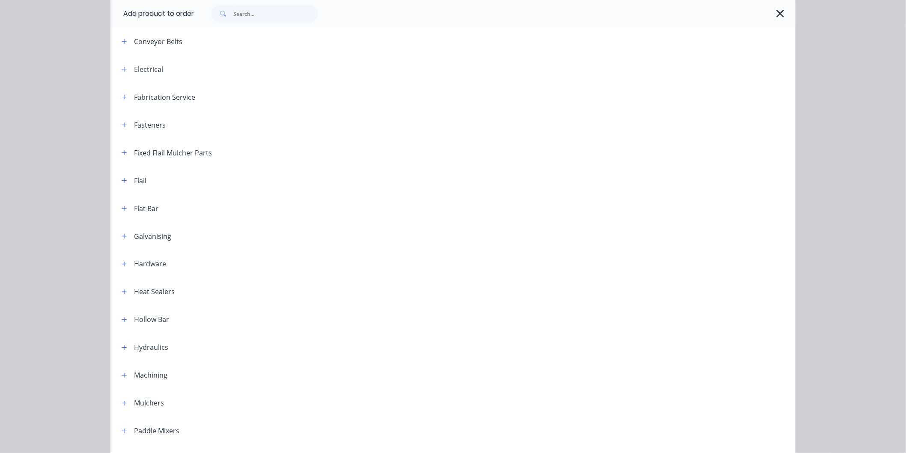
scroll to position [475, 0]
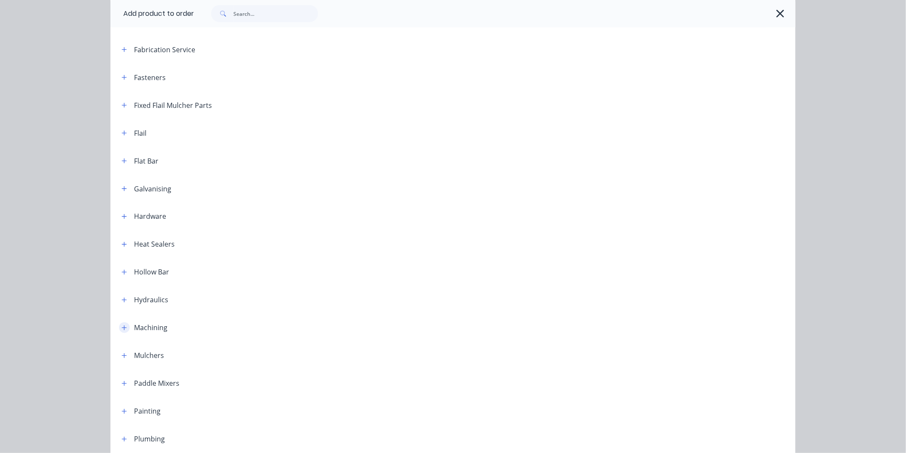
click at [122, 325] on icon "button" at bounding box center [124, 328] width 5 height 6
click at [119, 324] on span at bounding box center [124, 327] width 11 height 11
click at [122, 330] on icon "button" at bounding box center [124, 328] width 5 height 6
click at [122, 357] on icon "button" at bounding box center [124, 356] width 5 height 6
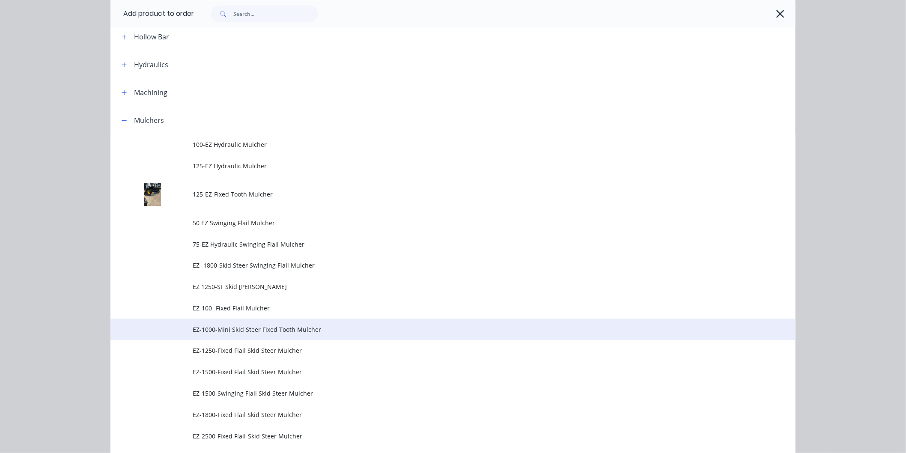
scroll to position [713, 0]
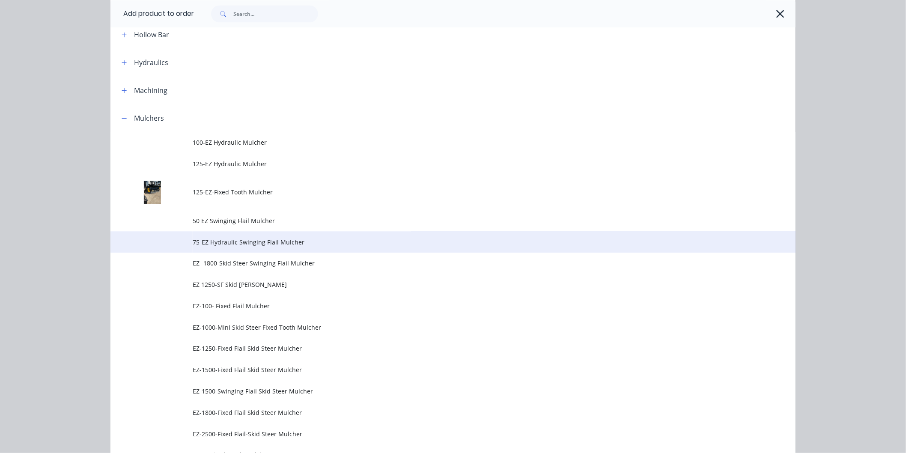
click at [246, 238] on span "75-EZ Hydraulic Swinging Flail Mulcher" at bounding box center [434, 242] width 482 height 9
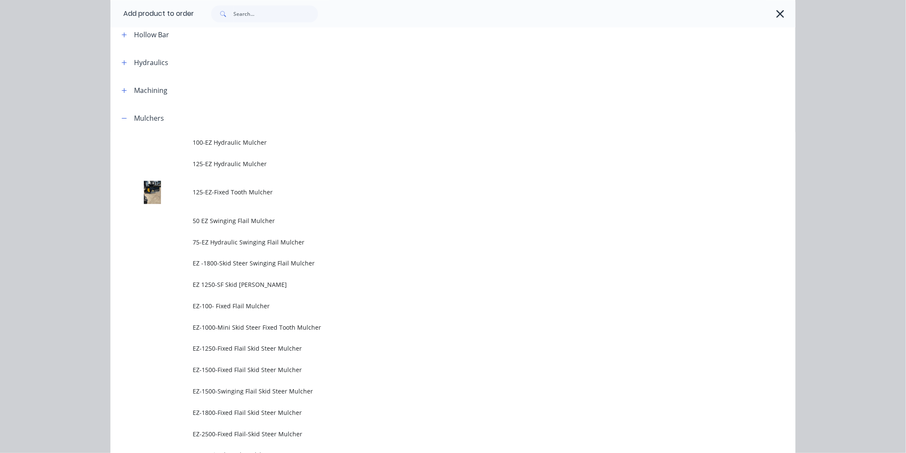
scroll to position [0, 0]
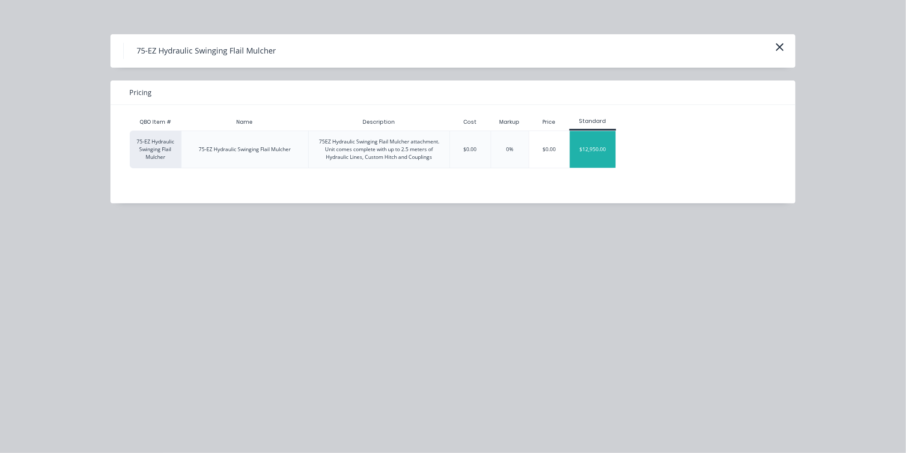
click at [600, 143] on div "$12,950.00" at bounding box center [593, 149] width 46 height 37
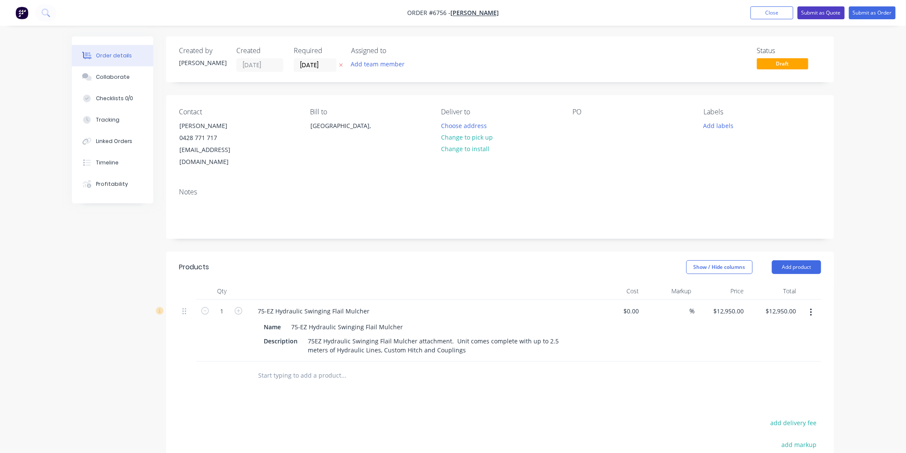
click at [823, 10] on button "Submit as Quote" at bounding box center [820, 12] width 47 height 13
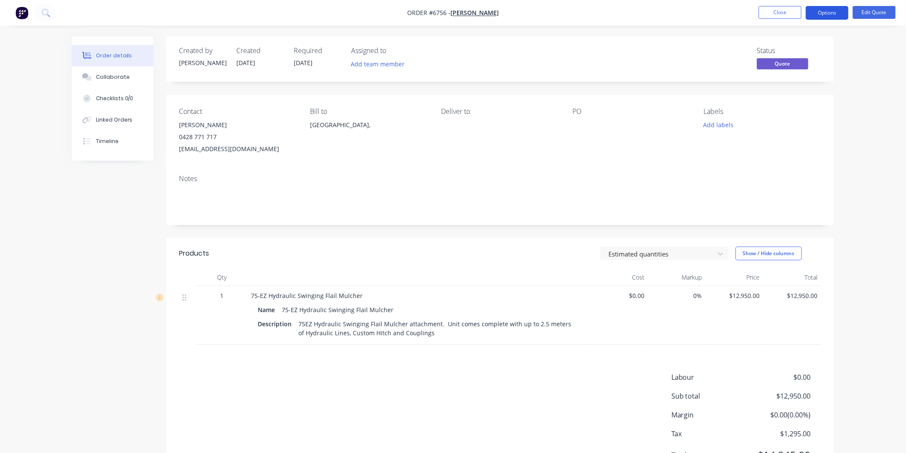
click at [826, 12] on button "Options" at bounding box center [826, 13] width 43 height 14
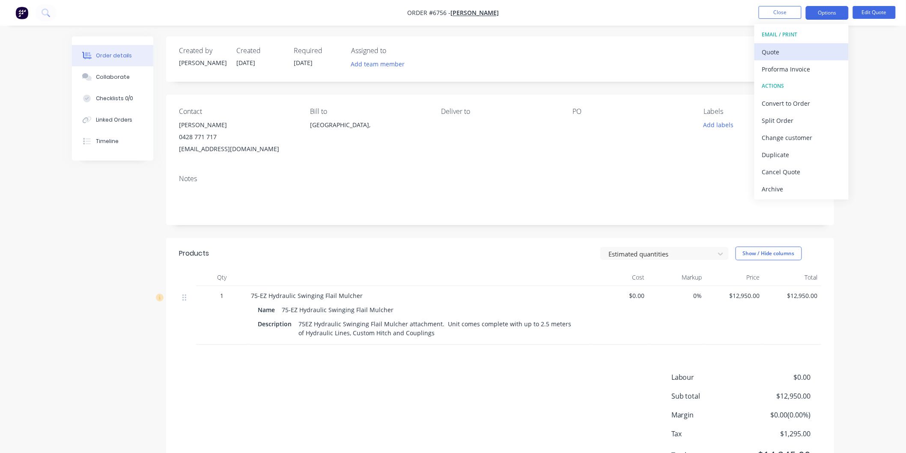
click at [795, 56] on div "Quote" at bounding box center [801, 52] width 79 height 12
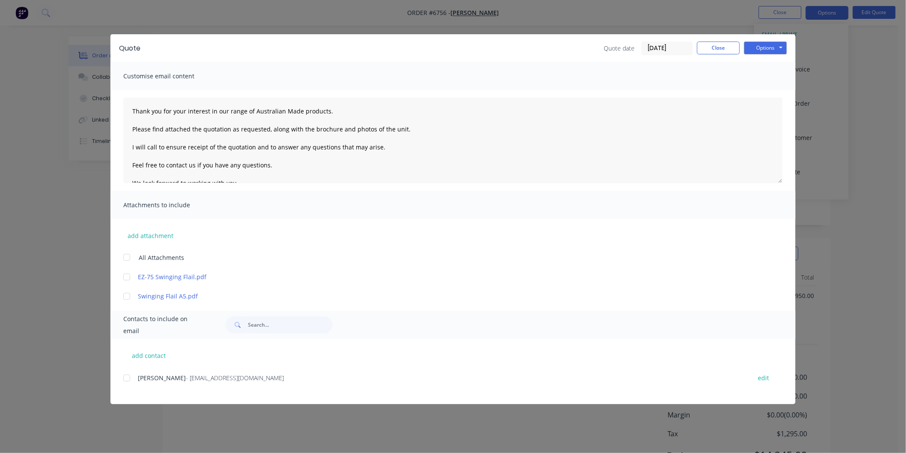
click at [128, 378] on div at bounding box center [126, 377] width 17 height 17
click at [125, 257] on div at bounding box center [126, 257] width 17 height 17
click at [131, 109] on textarea "Thank you for your interest in our range of Australian Made products. Please fi…" at bounding box center [452, 141] width 659 height 86
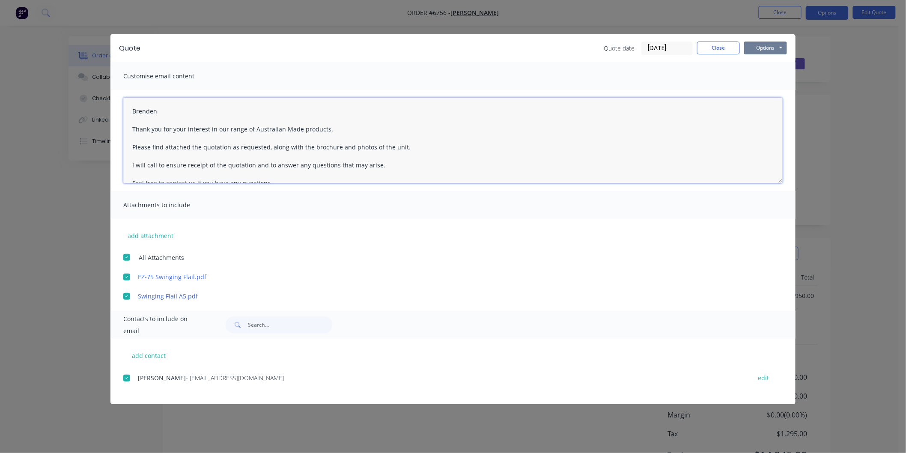
type textarea "Brenden Thank you for your interest in our range of Australian Made products. P…"
click at [755, 48] on button "Options" at bounding box center [765, 48] width 43 height 13
click at [763, 88] on button "Email" at bounding box center [771, 91] width 55 height 14
click at [722, 52] on button "Close" at bounding box center [718, 48] width 43 height 13
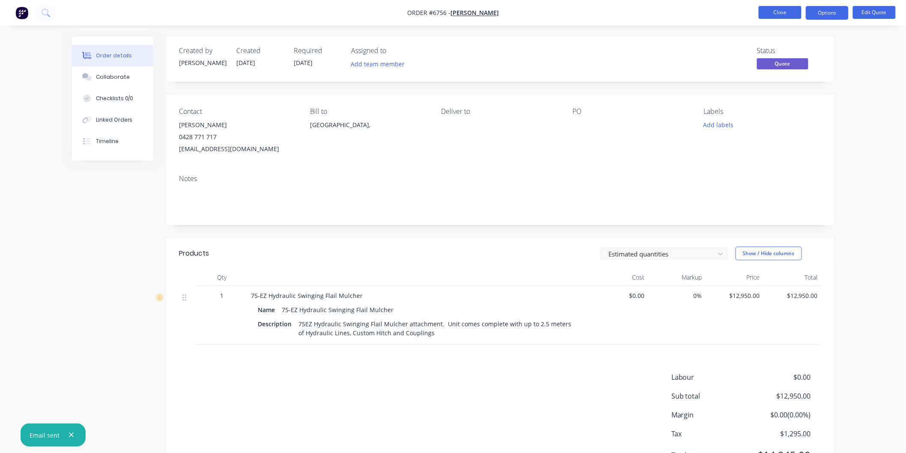
click at [775, 14] on button "Close" at bounding box center [779, 12] width 43 height 13
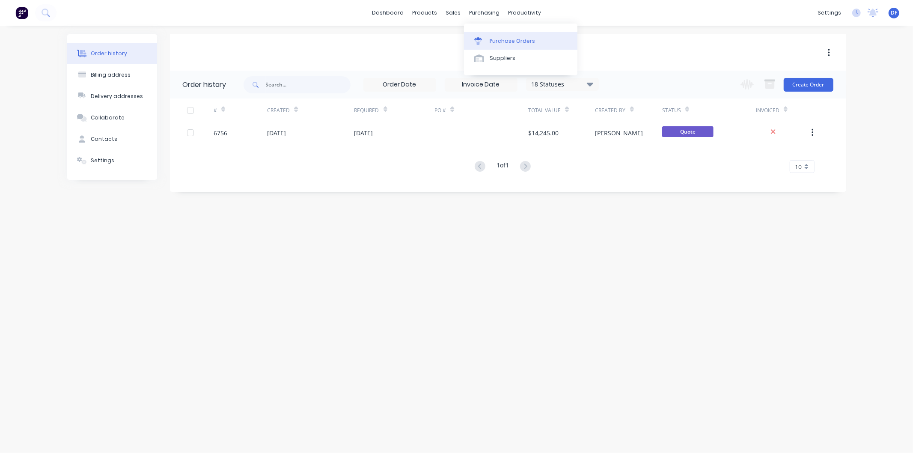
click at [508, 39] on div "Purchase Orders" at bounding box center [512, 41] width 45 height 8
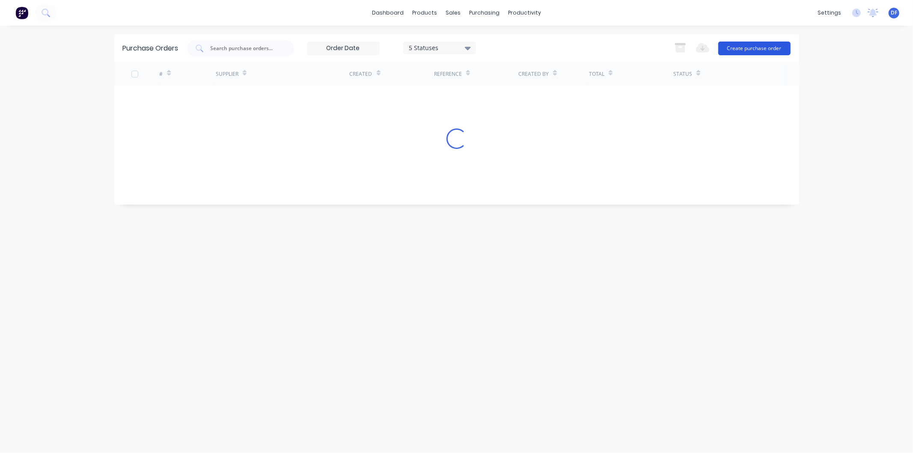
click at [747, 50] on button "Create purchase order" at bounding box center [754, 49] width 72 height 14
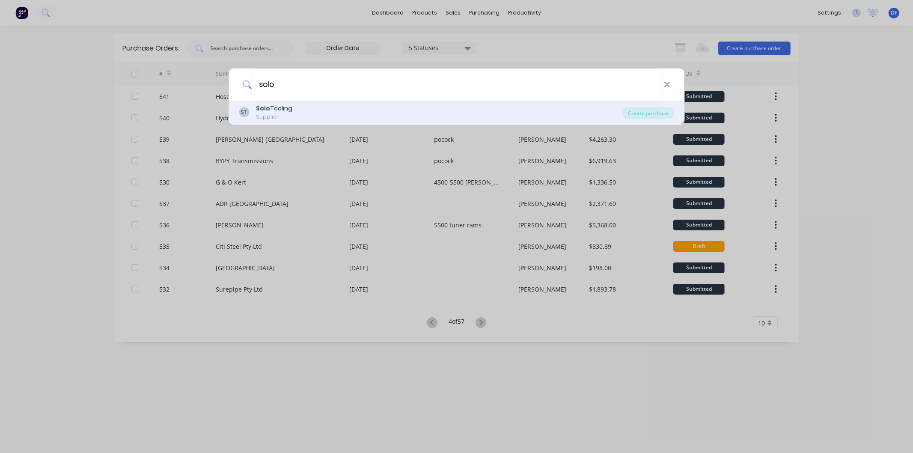
type input "solo"
click at [282, 108] on div "Solo Tooling" at bounding box center [274, 108] width 36 height 9
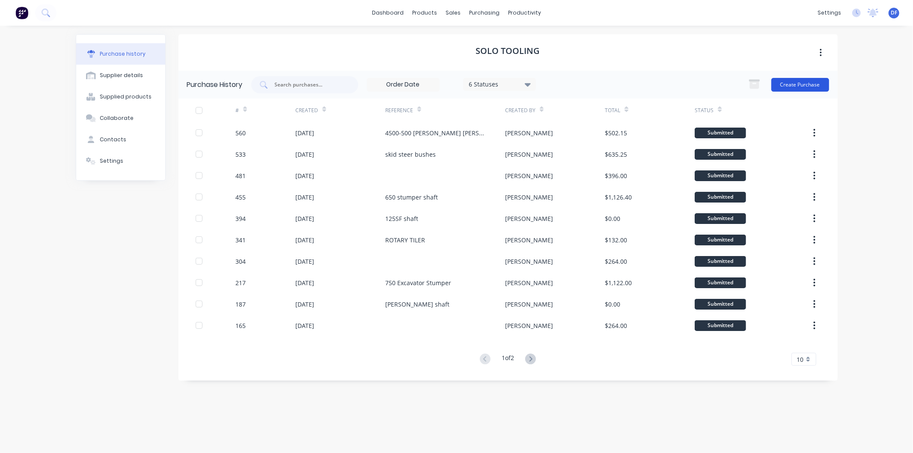
click at [790, 84] on button "Create Purchase" at bounding box center [800, 85] width 58 height 14
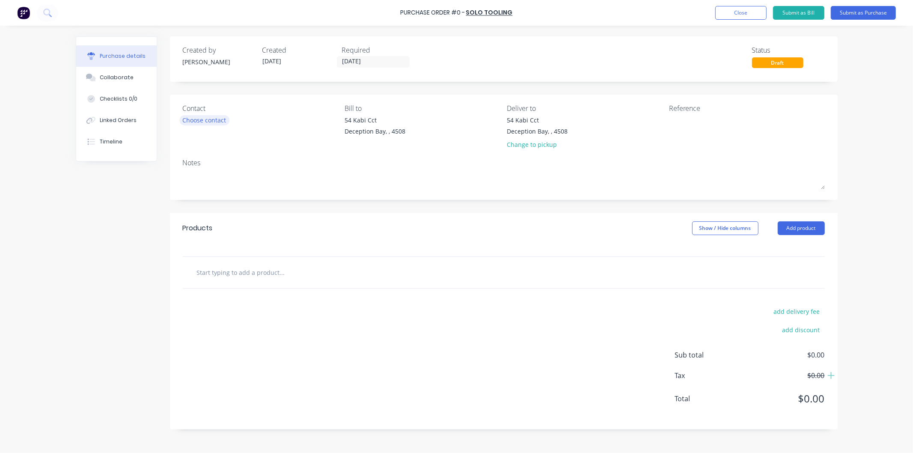
click at [216, 122] on div "Choose contact" at bounding box center [205, 120] width 44 height 9
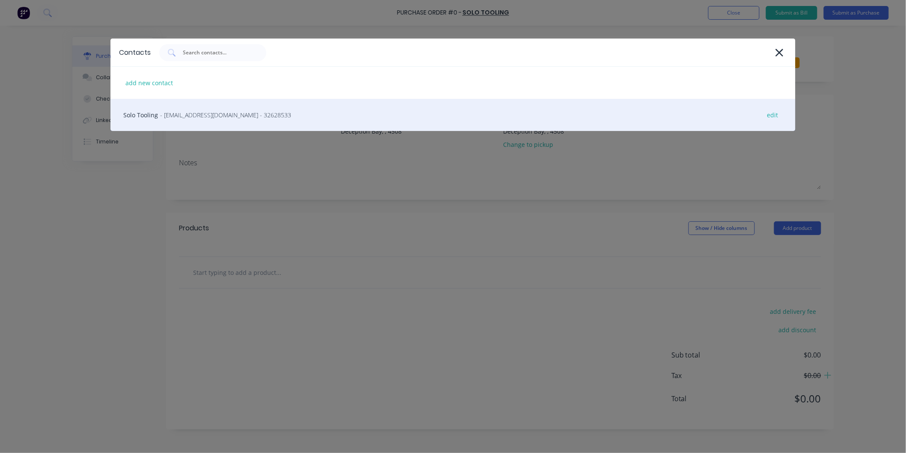
click at [214, 115] on span "- [EMAIL_ADDRESS][DOMAIN_NAME] - 32628533" at bounding box center [225, 114] width 131 height 9
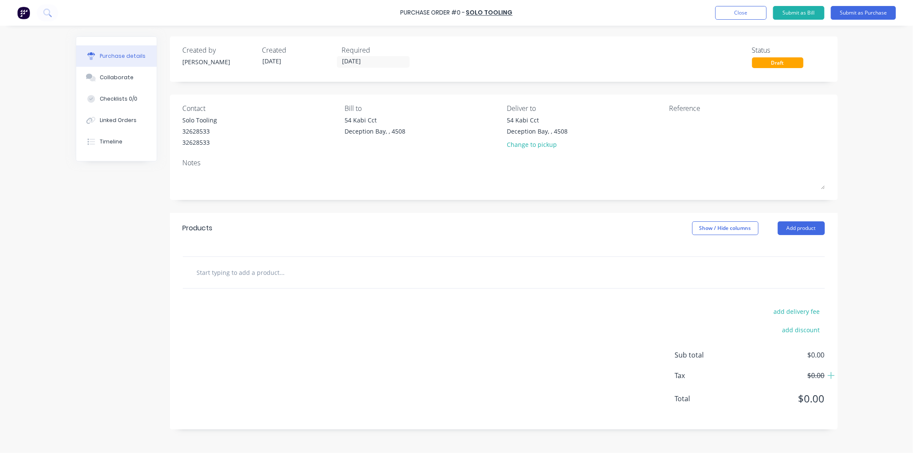
click at [241, 270] on input "text" at bounding box center [281, 272] width 171 height 17
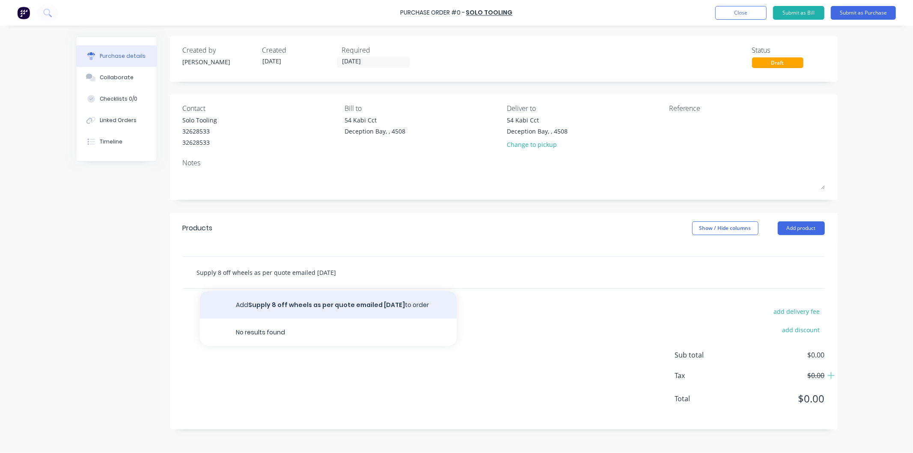
type input "Supply 8 off wheels as per quote emailed [DATE]"
click at [268, 307] on button "Add Supply 8 off wheels as per quote emailed [DATE] to order" at bounding box center [328, 304] width 257 height 27
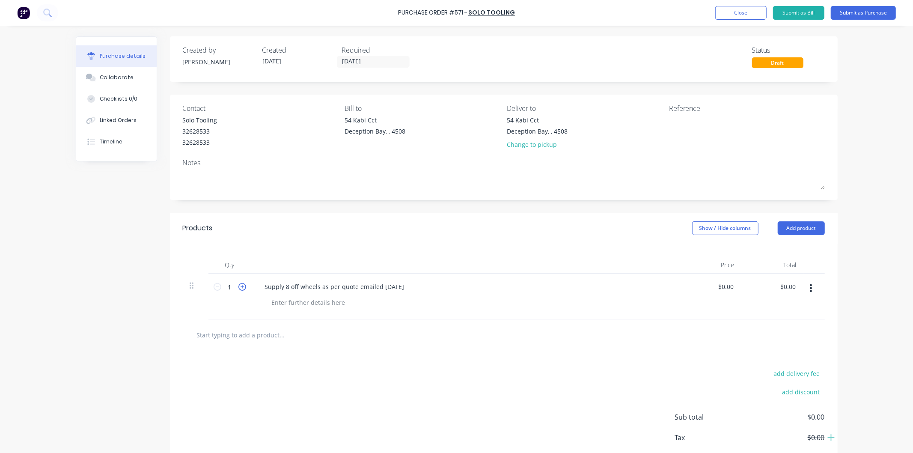
click at [238, 285] on icon at bounding box center [242, 287] width 8 height 8
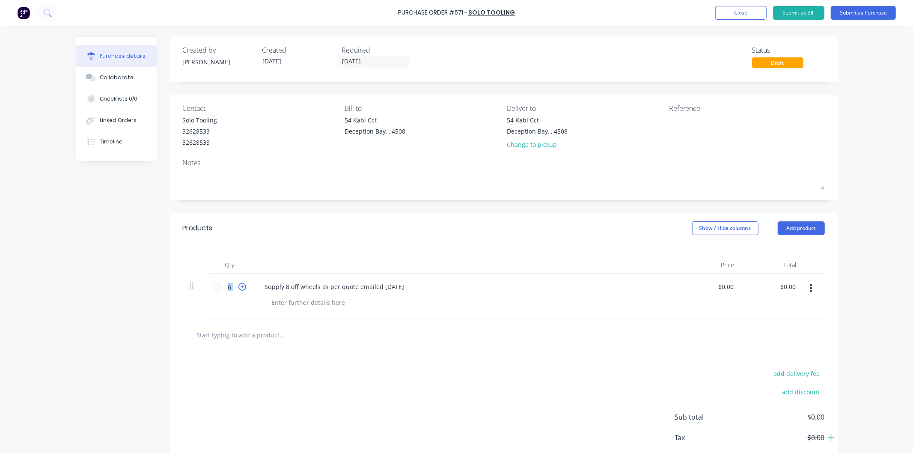
click at [238, 285] on icon at bounding box center [242, 287] width 8 height 8
type input "8"
click at [728, 288] on input "0.00" at bounding box center [727, 286] width 16 height 12
drag, startPoint x: 731, startPoint y: 285, endPoint x: 717, endPoint y: 285, distance: 13.3
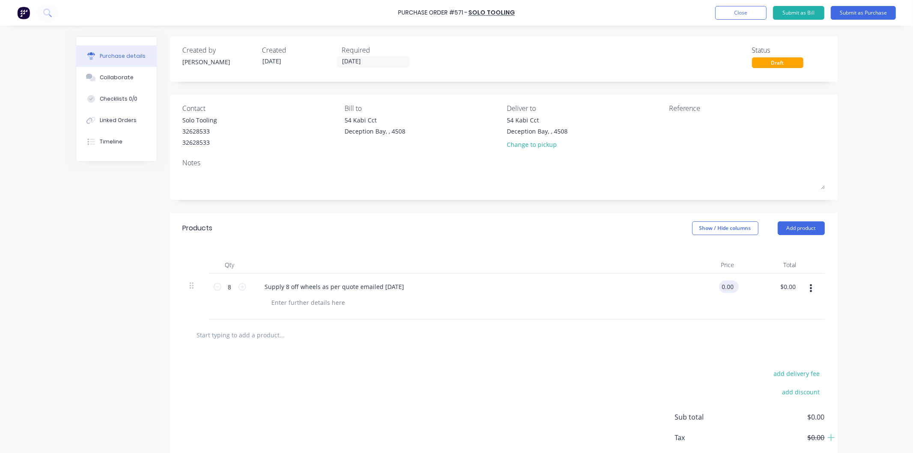
click at [719, 285] on input "0.00" at bounding box center [727, 286] width 16 height 12
type input "$56.25"
type input "$450.00"
click at [543, 290] on div "Supply 8 off wheels as per quote emailed [DATE]" at bounding box center [465, 286] width 414 height 12
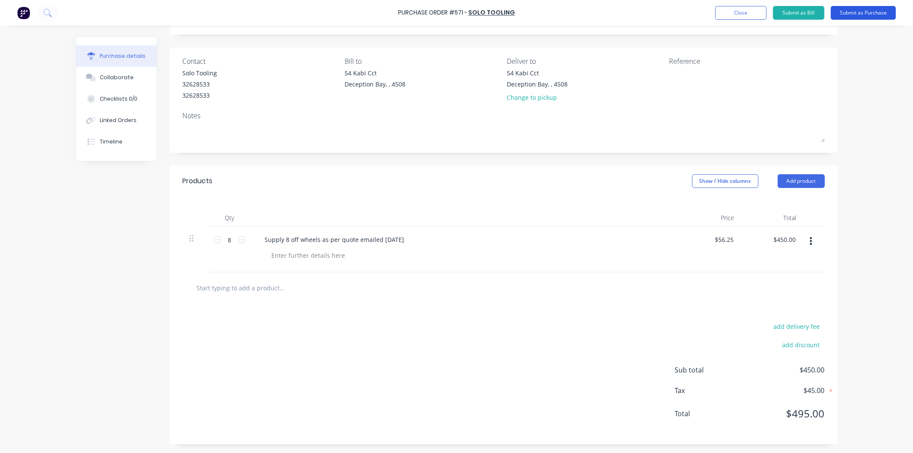
click at [858, 13] on button "Submit as Purchase" at bounding box center [863, 13] width 65 height 14
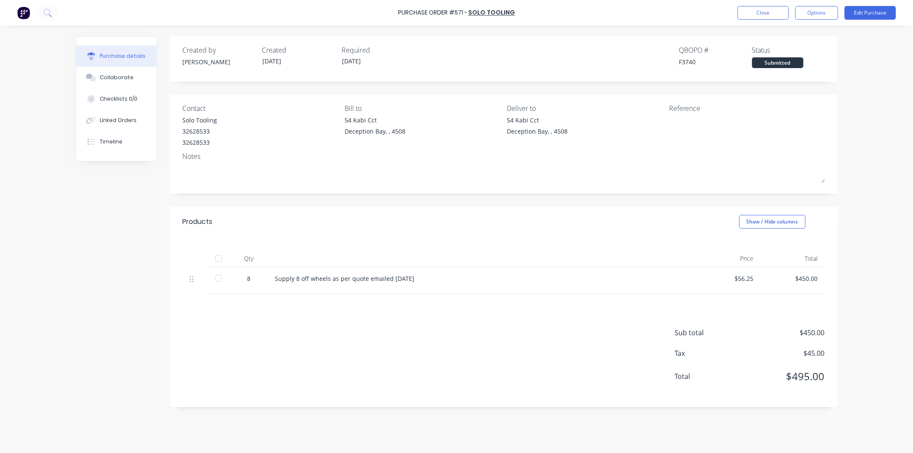
scroll to position [0, 0]
click at [816, 15] on button "Options" at bounding box center [816, 13] width 43 height 14
click at [793, 34] on div "Print / Email" at bounding box center [797, 35] width 66 height 12
click at [784, 51] on div "With pricing" at bounding box center [797, 52] width 66 height 12
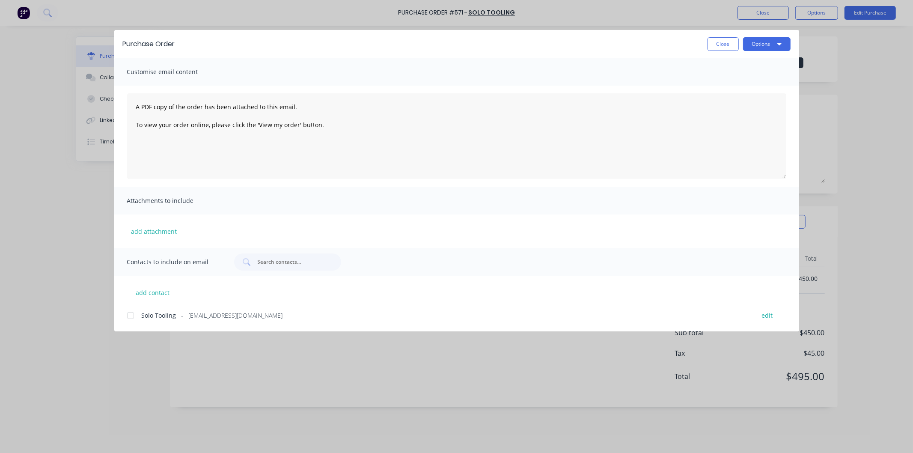
drag, startPoint x: 127, startPoint y: 312, endPoint x: 134, endPoint y: 318, distance: 9.4
click at [128, 312] on div at bounding box center [130, 315] width 17 height 17
click at [756, 44] on button "Options" at bounding box center [767, 44] width 48 height 14
click at [729, 98] on div "Email" at bounding box center [750, 100] width 66 height 12
click at [721, 45] on button "Close" at bounding box center [722, 44] width 31 height 14
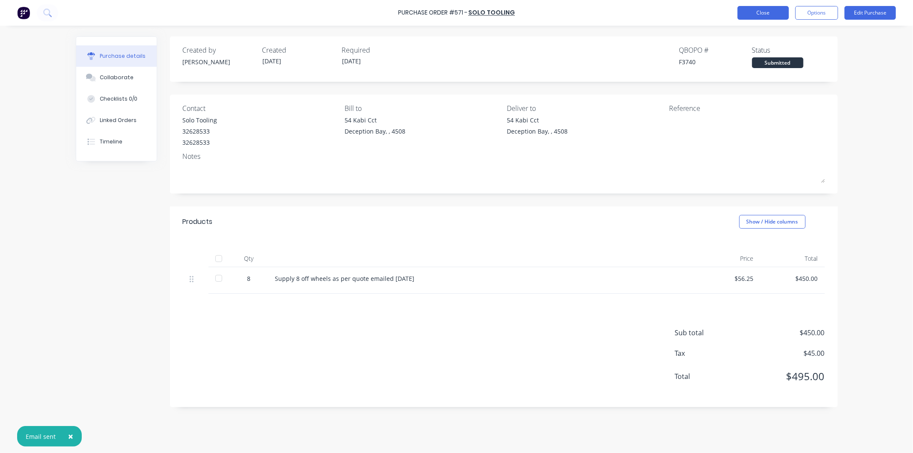
click at [772, 10] on button "Close" at bounding box center [762, 13] width 51 height 14
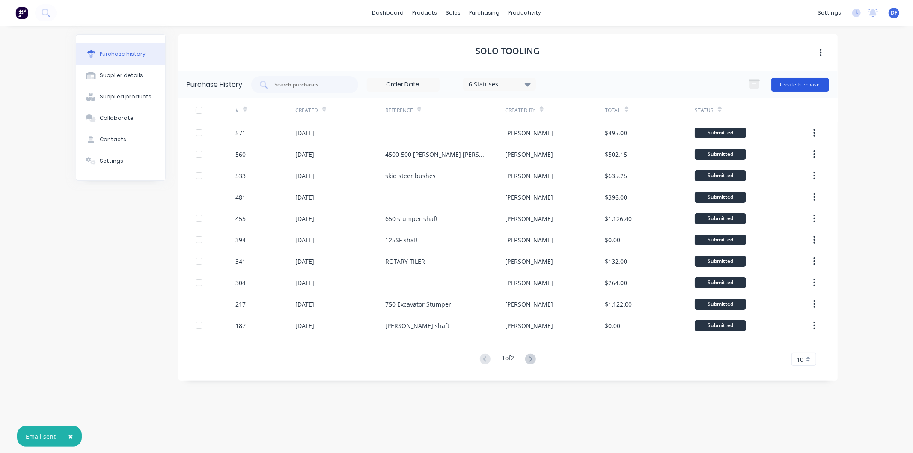
click at [797, 84] on button "Create Purchase" at bounding box center [800, 85] width 58 height 14
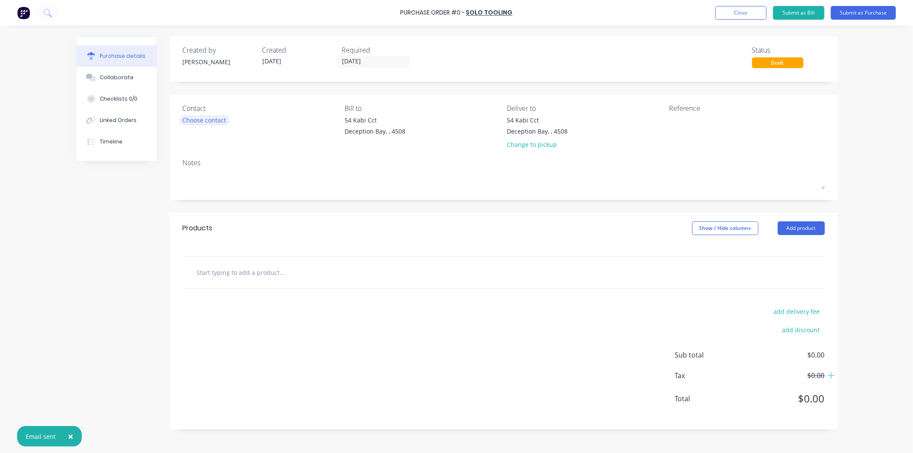
click at [222, 119] on div "Choose contact" at bounding box center [205, 120] width 44 height 9
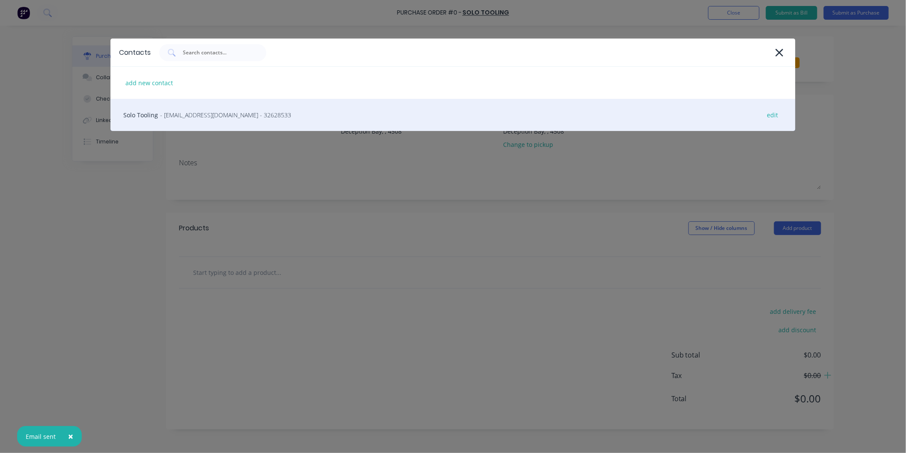
click at [207, 115] on span "- [EMAIL_ADDRESS][DOMAIN_NAME] - 32628533" at bounding box center [225, 114] width 131 height 9
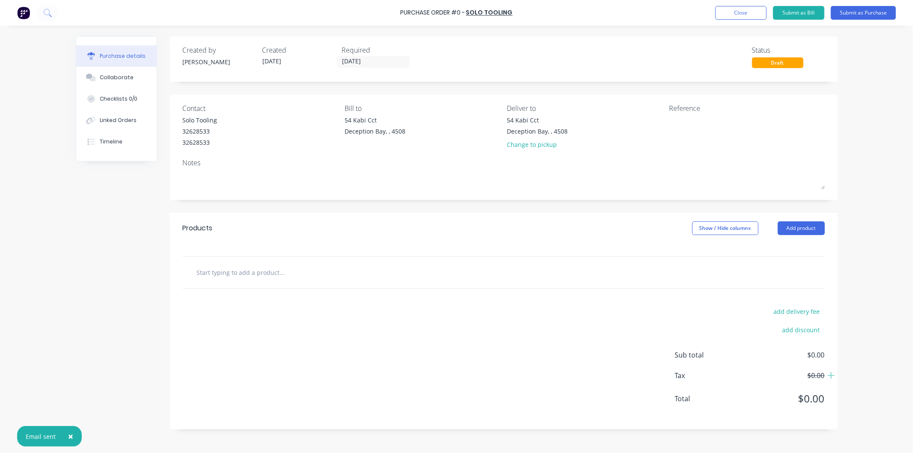
click at [237, 274] on input "text" at bounding box center [281, 272] width 171 height 17
type input "Supply and machine two off stub shafts as per drawings provided"
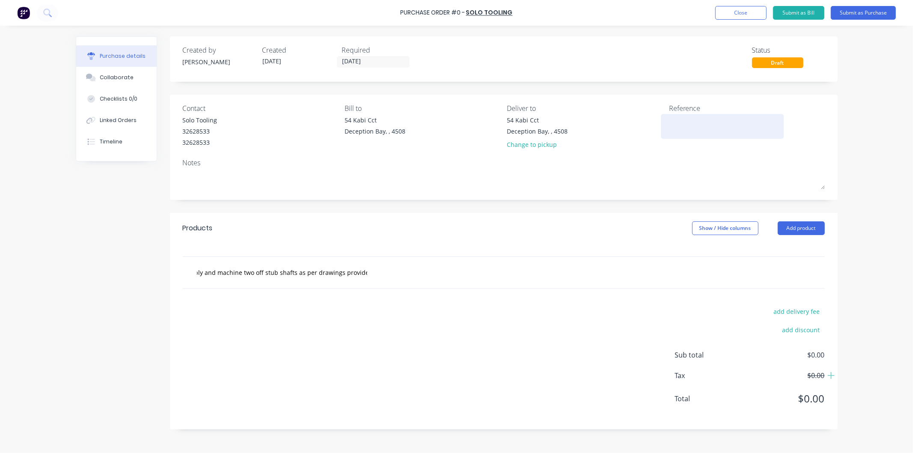
click at [690, 110] on div "Reference" at bounding box center [747, 108] width 156 height 10
click at [686, 118] on textarea at bounding box center [722, 125] width 107 height 19
type textarea "chaff stubs"
click at [350, 276] on input "Supply and machine two off stub shafts as per drawings provided" at bounding box center [281, 272] width 171 height 17
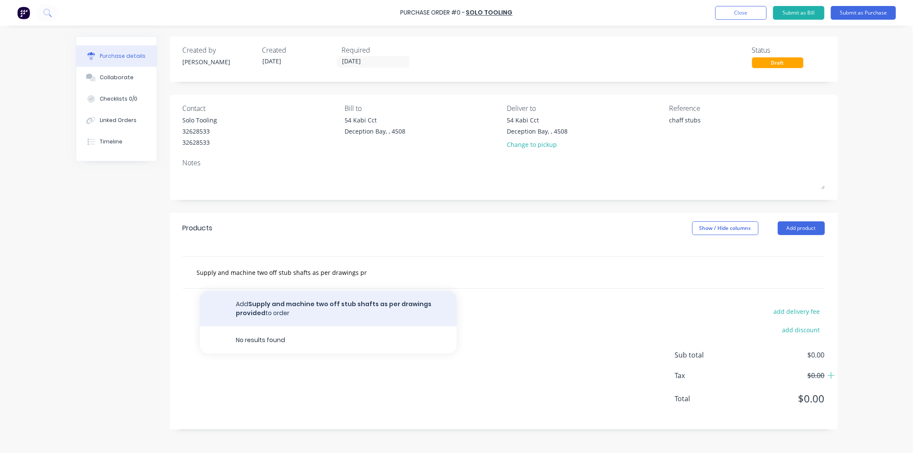
click at [273, 313] on button "Add Supply and machine two off stub shafts as per drawings provided to order" at bounding box center [328, 308] width 257 height 35
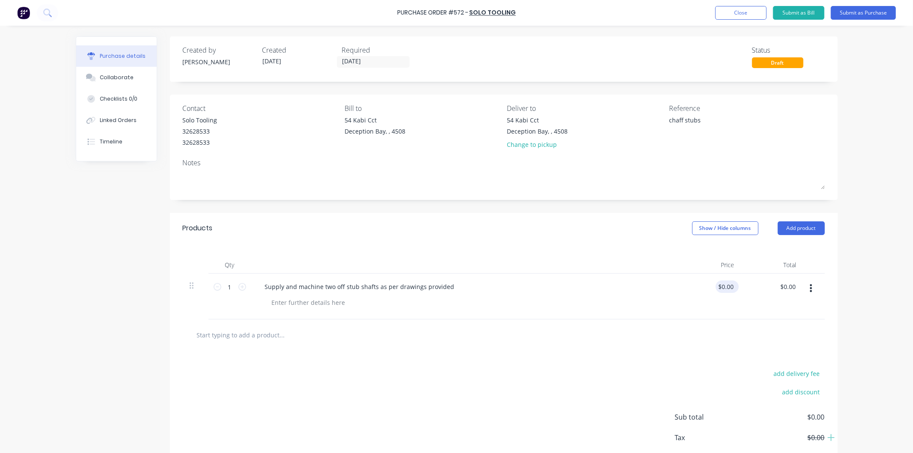
drag, startPoint x: 734, startPoint y: 284, endPoint x: 712, endPoint y: 285, distance: 22.7
click at [712, 285] on div "$0.00 $0.00" at bounding box center [710, 296] width 62 height 46
click at [719, 286] on input "0.00" at bounding box center [727, 286] width 16 height 12
drag, startPoint x: 730, startPoint y: 286, endPoint x: 716, endPoint y: 286, distance: 14.6
click at [719, 286] on input "0.00" at bounding box center [727, 286] width 16 height 12
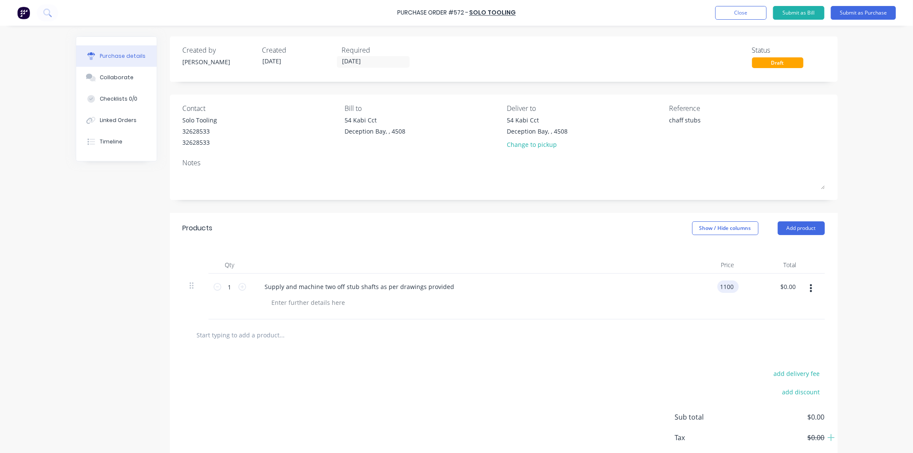
type input "1100.00"
type input "$1,100.00"
click at [702, 290] on div "1100.00 1100" at bounding box center [710, 296] width 62 height 46
type input "$1,100.00"
click at [848, 12] on button "Submit as Purchase" at bounding box center [863, 13] width 65 height 14
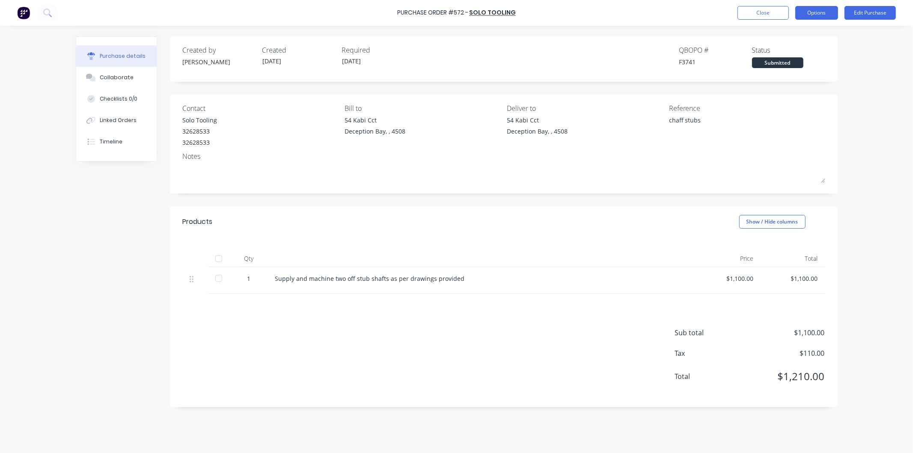
click at [816, 11] on button "Options" at bounding box center [816, 13] width 43 height 14
click at [782, 35] on div "Print / Email" at bounding box center [797, 35] width 66 height 12
click at [781, 54] on div "With pricing" at bounding box center [797, 52] width 66 height 12
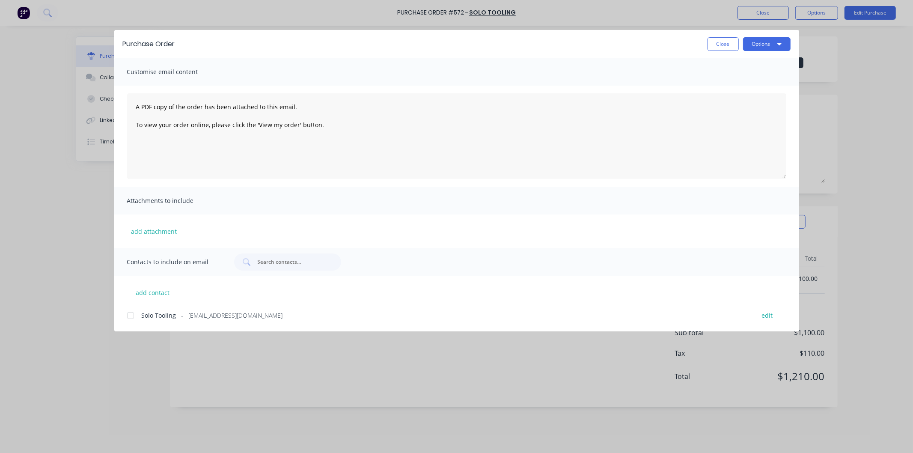
click at [132, 317] on div at bounding box center [130, 315] width 17 height 17
click at [752, 43] on button "Options" at bounding box center [767, 44] width 48 height 14
click at [725, 81] on div "Print" at bounding box center [750, 83] width 66 height 12
click at [768, 43] on button "Options" at bounding box center [767, 44] width 48 height 14
click at [728, 101] on div "Email" at bounding box center [750, 100] width 66 height 12
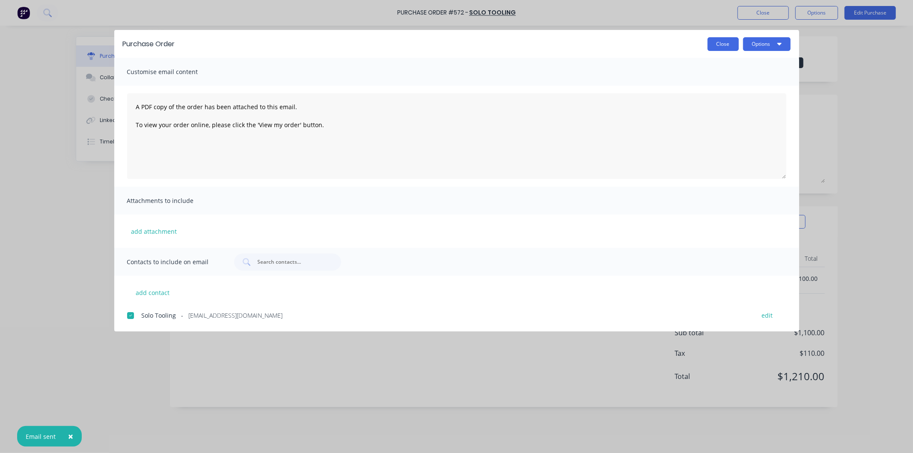
click at [725, 42] on button "Close" at bounding box center [722, 44] width 31 height 14
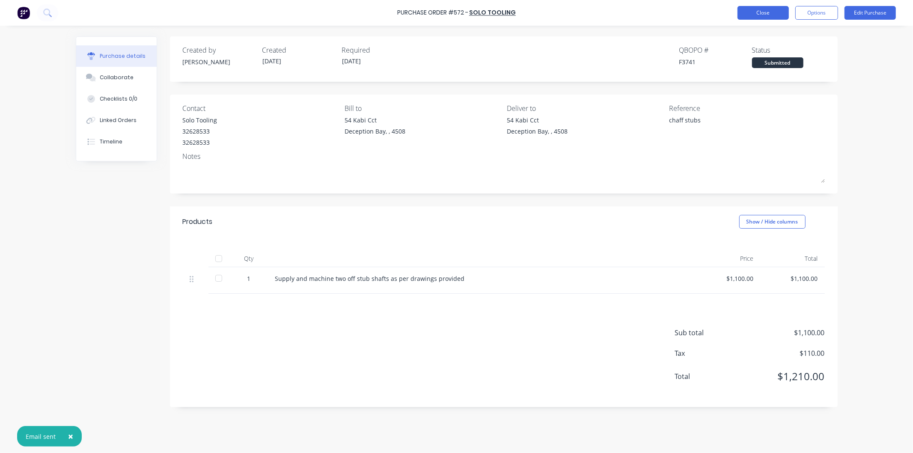
click at [752, 12] on button "Close" at bounding box center [762, 13] width 51 height 14
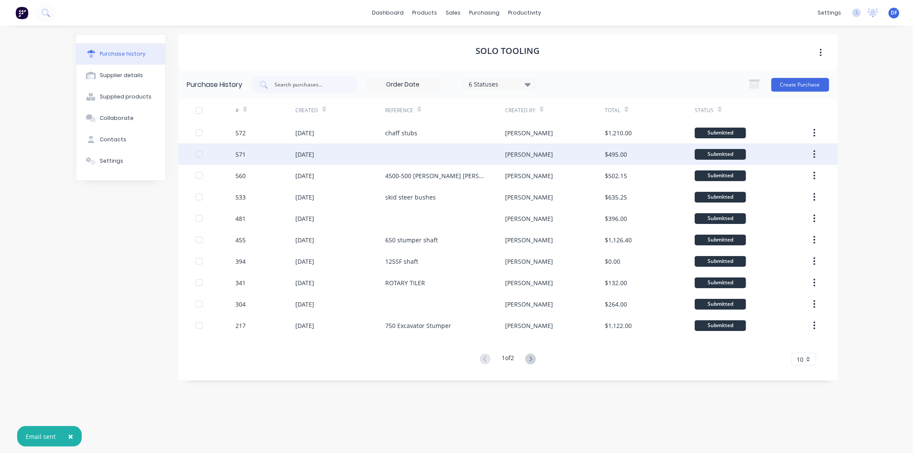
click at [301, 152] on div "[DATE]" at bounding box center [304, 154] width 19 height 9
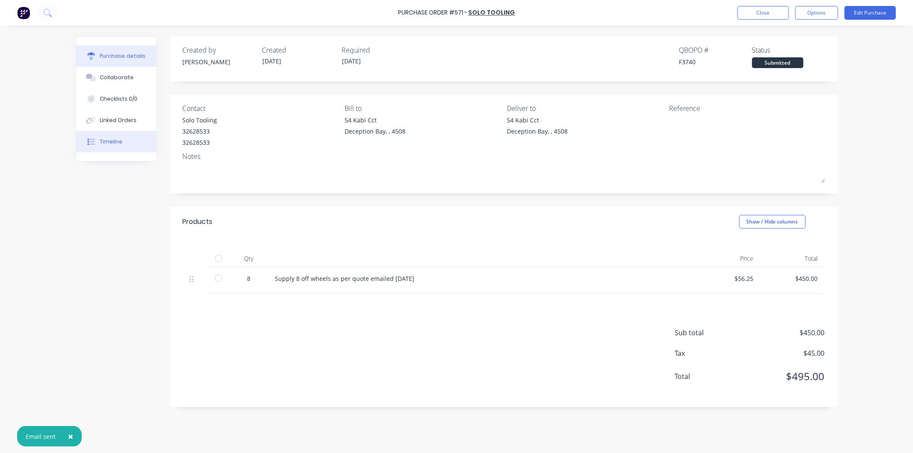
click at [122, 144] on button "Timeline" at bounding box center [116, 141] width 80 height 21
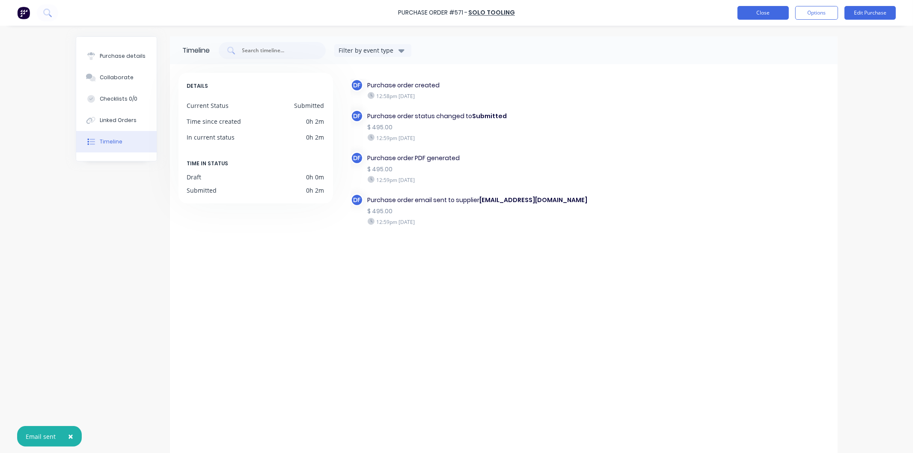
click at [760, 9] on button "Close" at bounding box center [762, 13] width 51 height 14
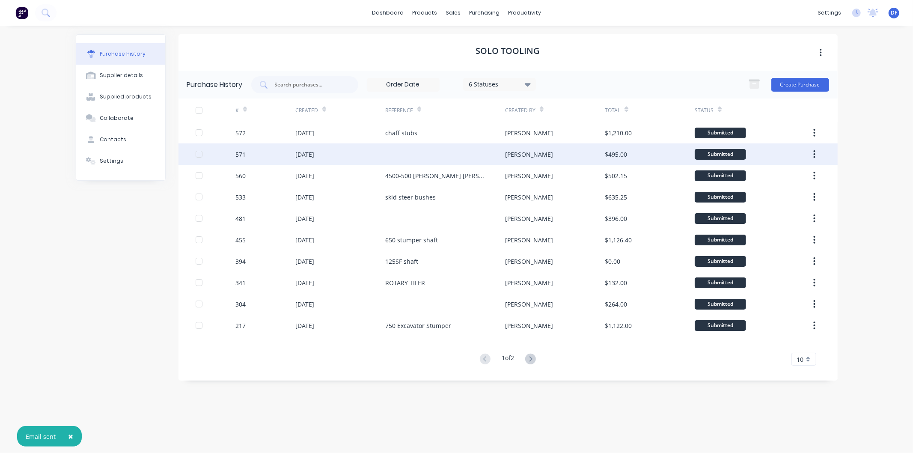
click at [308, 154] on div "[DATE]" at bounding box center [304, 154] width 19 height 9
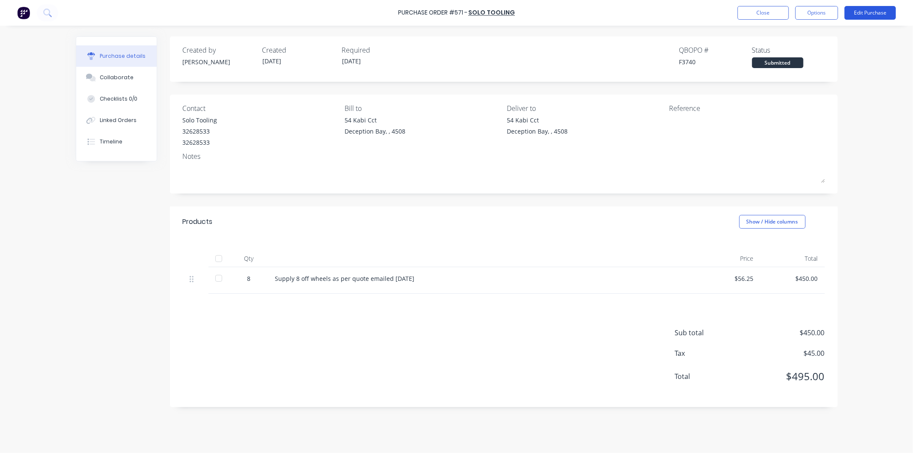
click at [859, 11] on button "Edit Purchase" at bounding box center [869, 13] width 51 height 14
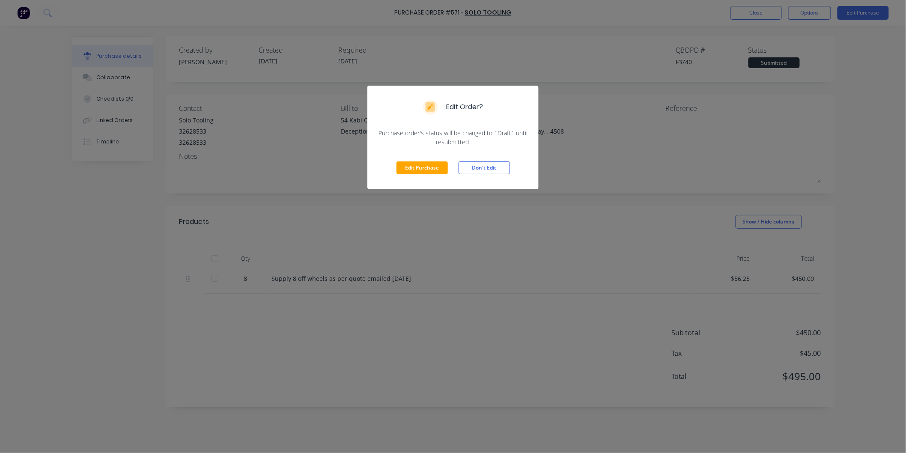
drag, startPoint x: 419, startPoint y: 167, endPoint x: 423, endPoint y: 169, distance: 4.5
click at [419, 168] on button "Edit Purchase" at bounding box center [421, 167] width 51 height 13
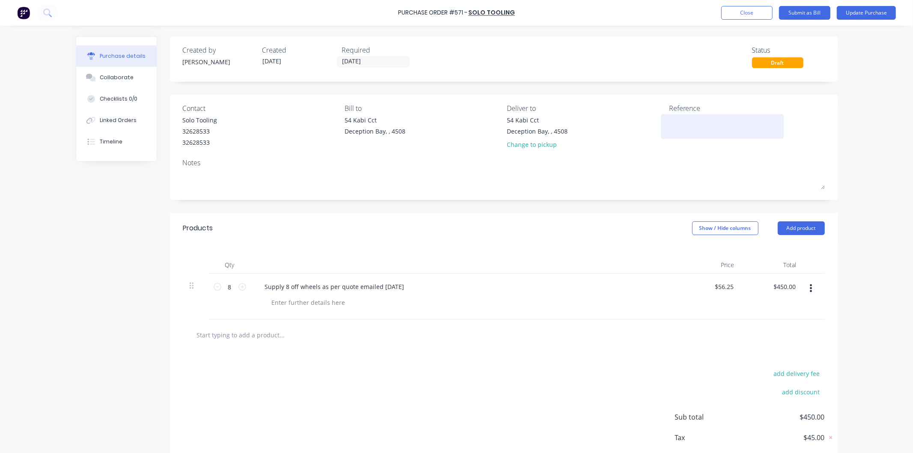
click at [700, 129] on textarea at bounding box center [722, 125] width 107 height 19
type textarea "trolley wheels Chaffy"
click at [695, 151] on div "Reference trolley wheels Chaffy" at bounding box center [747, 128] width 156 height 50
click at [740, 15] on button "Close" at bounding box center [746, 13] width 51 height 14
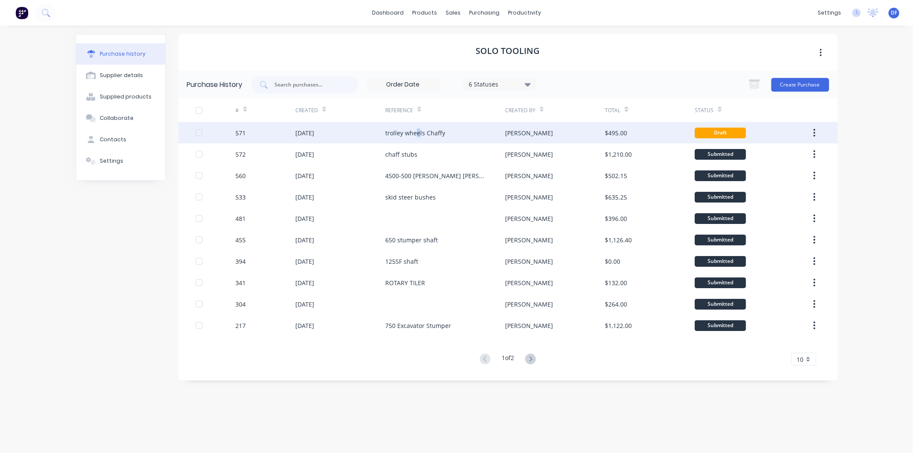
click at [417, 129] on div "trolley wheels Chaffy" at bounding box center [415, 132] width 60 height 9
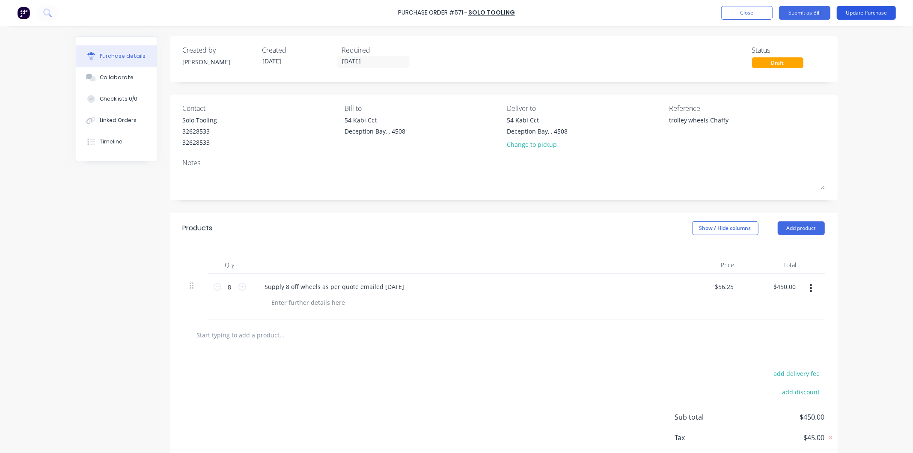
click at [859, 9] on button "Update Purchase" at bounding box center [866, 13] width 59 height 14
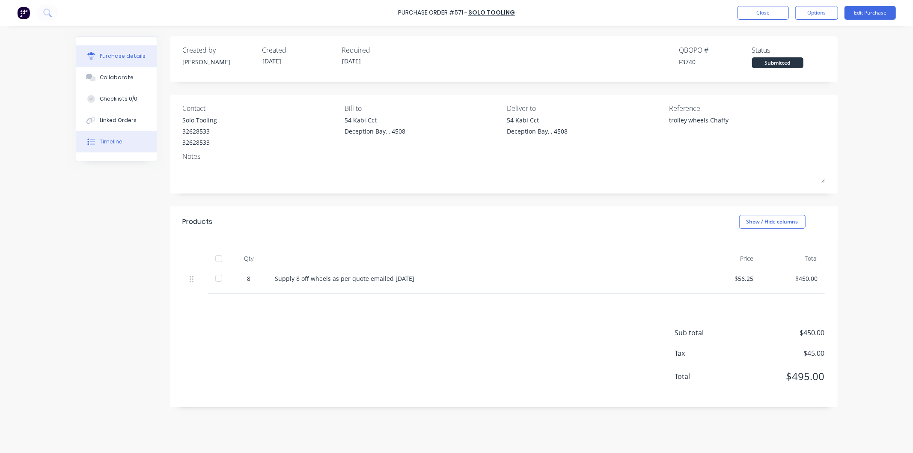
click at [119, 140] on div "Timeline" at bounding box center [111, 142] width 23 height 8
